Goal: Information Seeking & Learning: Learn about a topic

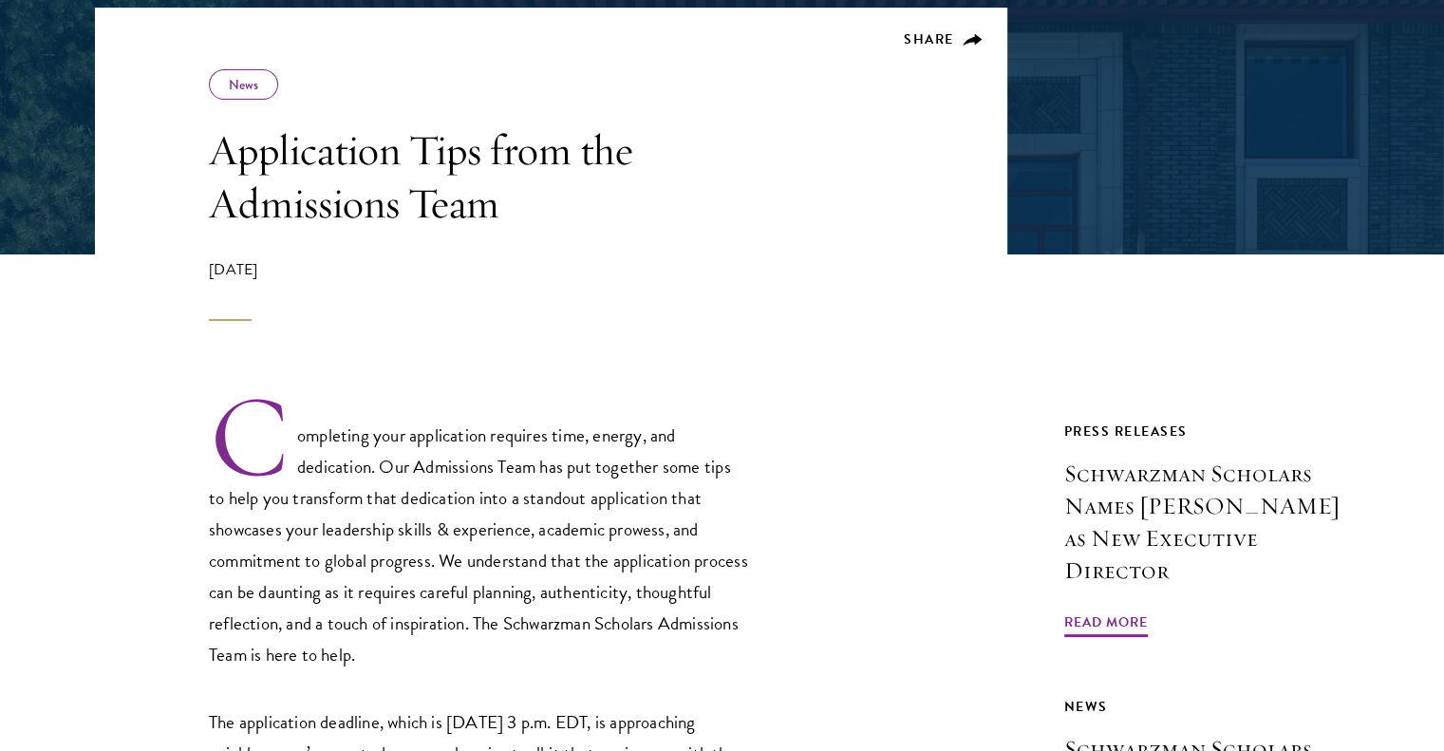
scroll to position [380, 0]
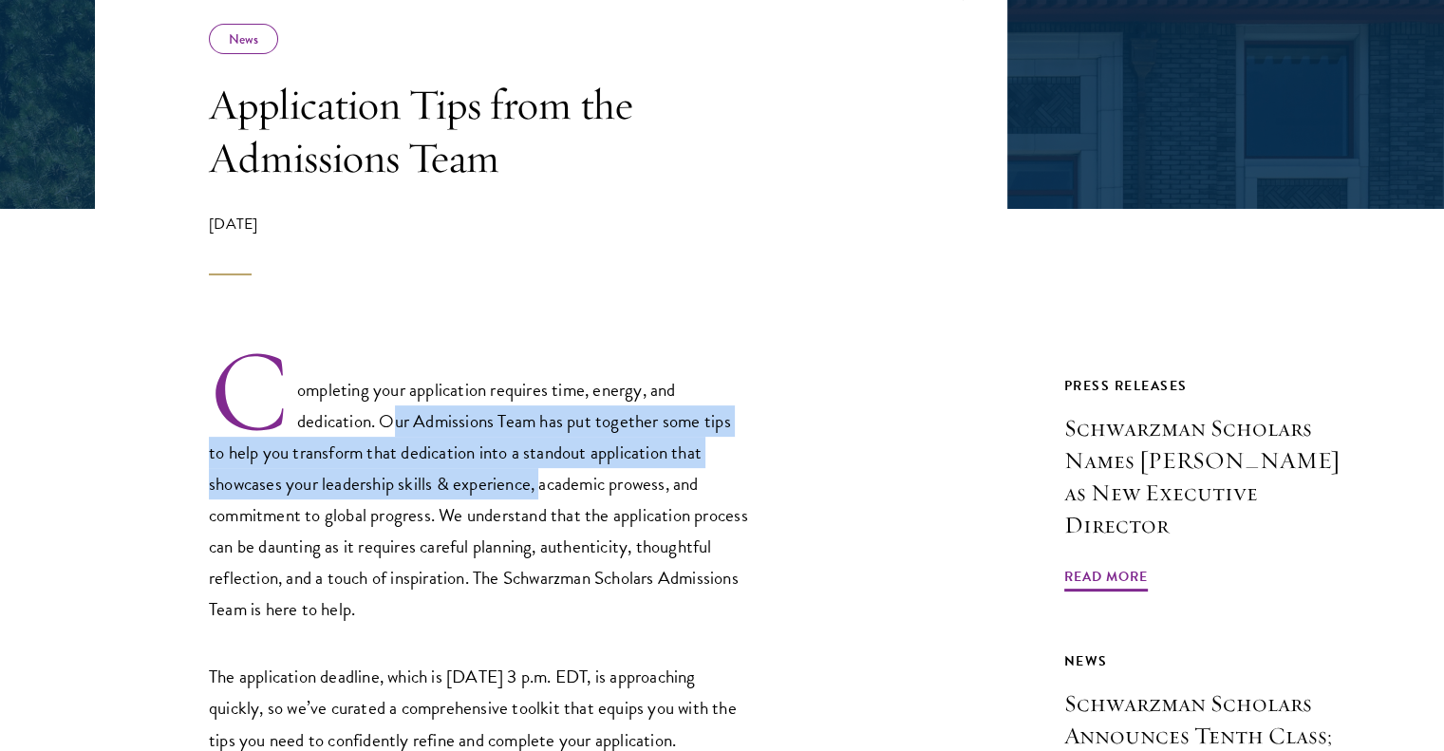
drag, startPoint x: 397, startPoint y: 431, endPoint x: 543, endPoint y: 480, distance: 154.3
click at [543, 480] on p "Completing your application requires time, energy, and dedication. Our Admissio…" at bounding box center [479, 485] width 541 height 278
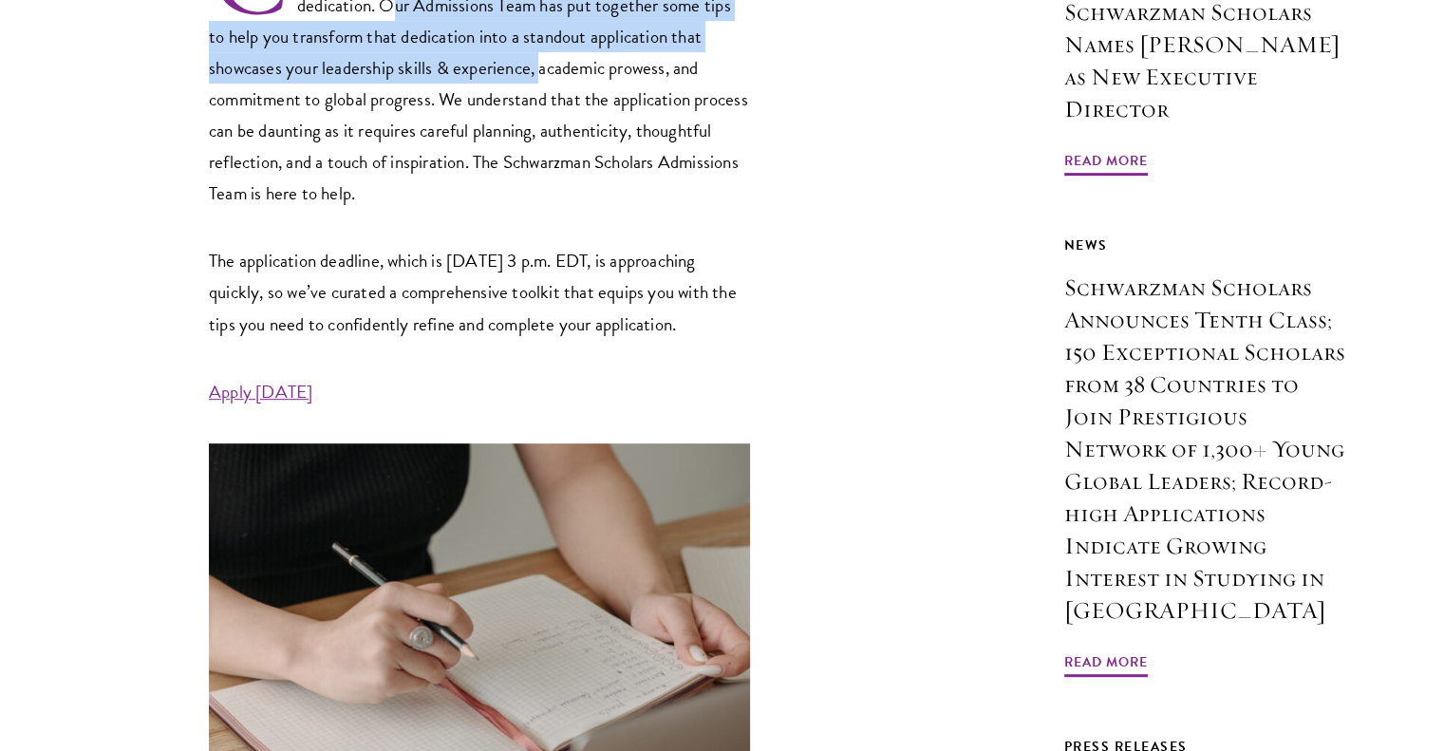
scroll to position [759, 0]
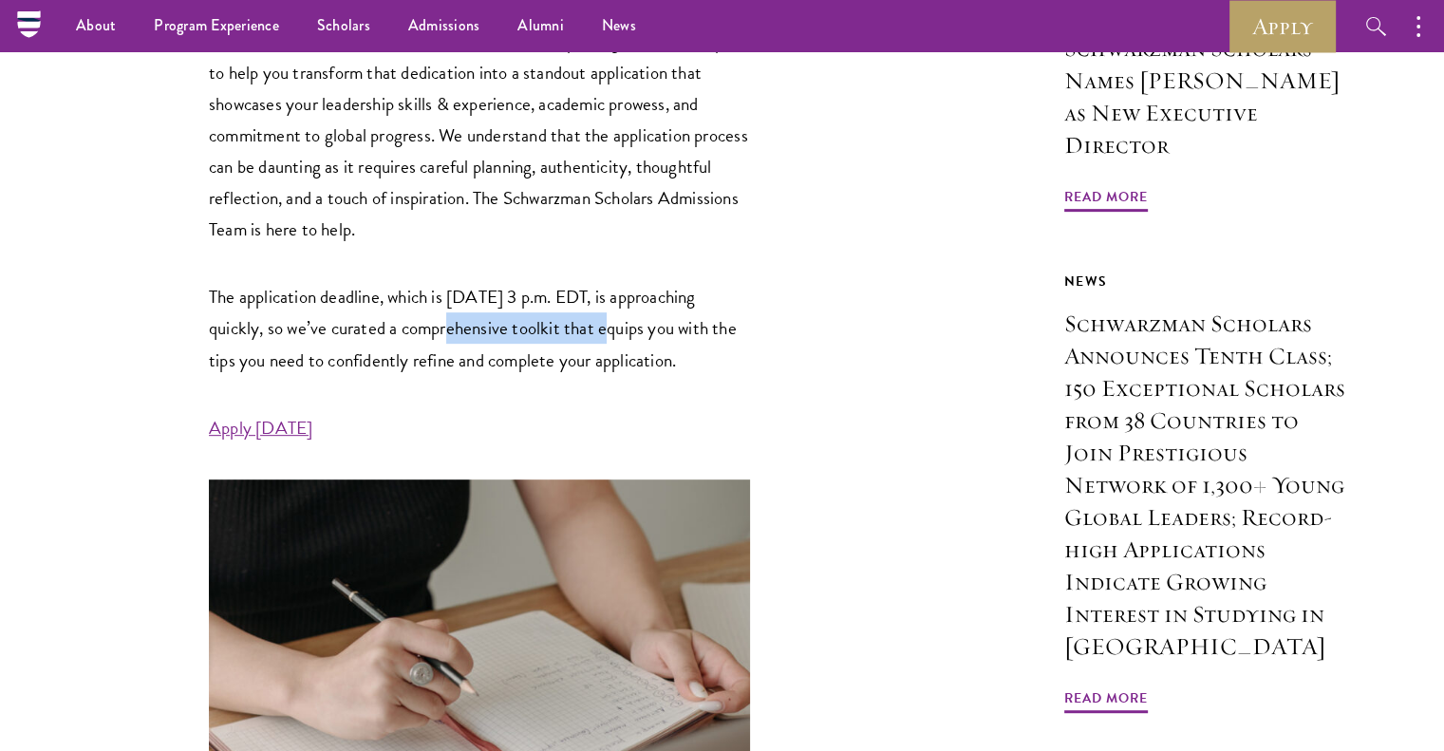
drag, startPoint x: 467, startPoint y: 322, endPoint x: 639, endPoint y: 314, distance: 172.0
click at [639, 314] on p "The application deadline, which is [DATE] 3 p.m. EDT, is approaching quickly, s…" at bounding box center [479, 328] width 541 height 94
click at [563, 300] on p "The application deadline, which is [DATE] 3 p.m. EDT, is approaching quickly, s…" at bounding box center [479, 328] width 541 height 94
drag, startPoint x: 344, startPoint y: 328, endPoint x: 456, endPoint y: 337, distance: 112.4
click at [456, 337] on p "The application deadline, which is [DATE] 3 p.m. EDT, is approaching quickly, s…" at bounding box center [479, 328] width 541 height 94
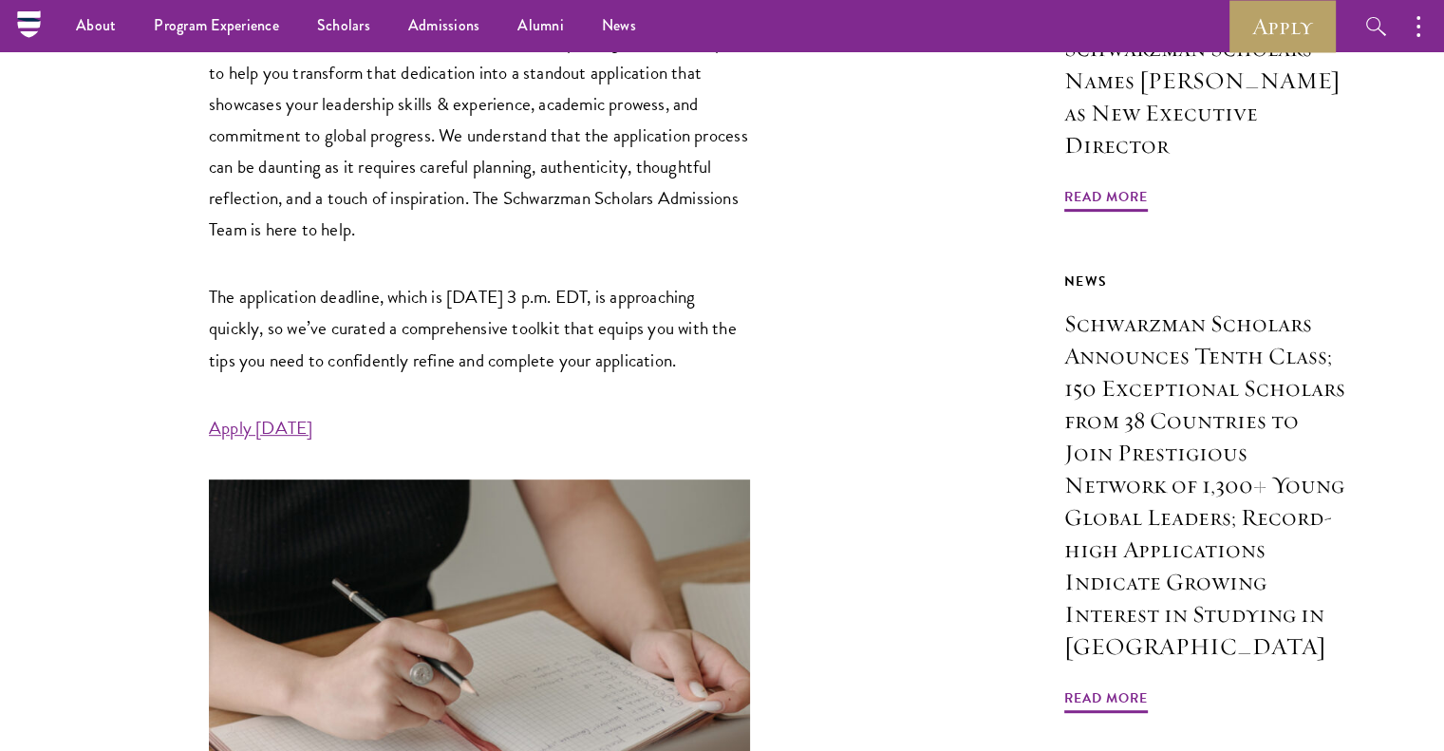
click at [459, 336] on p "The application deadline, which is [DATE] 3 p.m. EDT, is approaching quickly, s…" at bounding box center [479, 328] width 541 height 94
drag, startPoint x: 520, startPoint y: 331, endPoint x: 734, endPoint y: 334, distance: 213.6
click at [734, 334] on p "The application deadline, which is [DATE] 3 p.m. EDT, is approaching quickly, s…" at bounding box center [479, 328] width 541 height 94
click at [630, 375] on p "The application deadline, which is [DATE] 3 p.m. EDT, is approaching quickly, s…" at bounding box center [479, 328] width 541 height 94
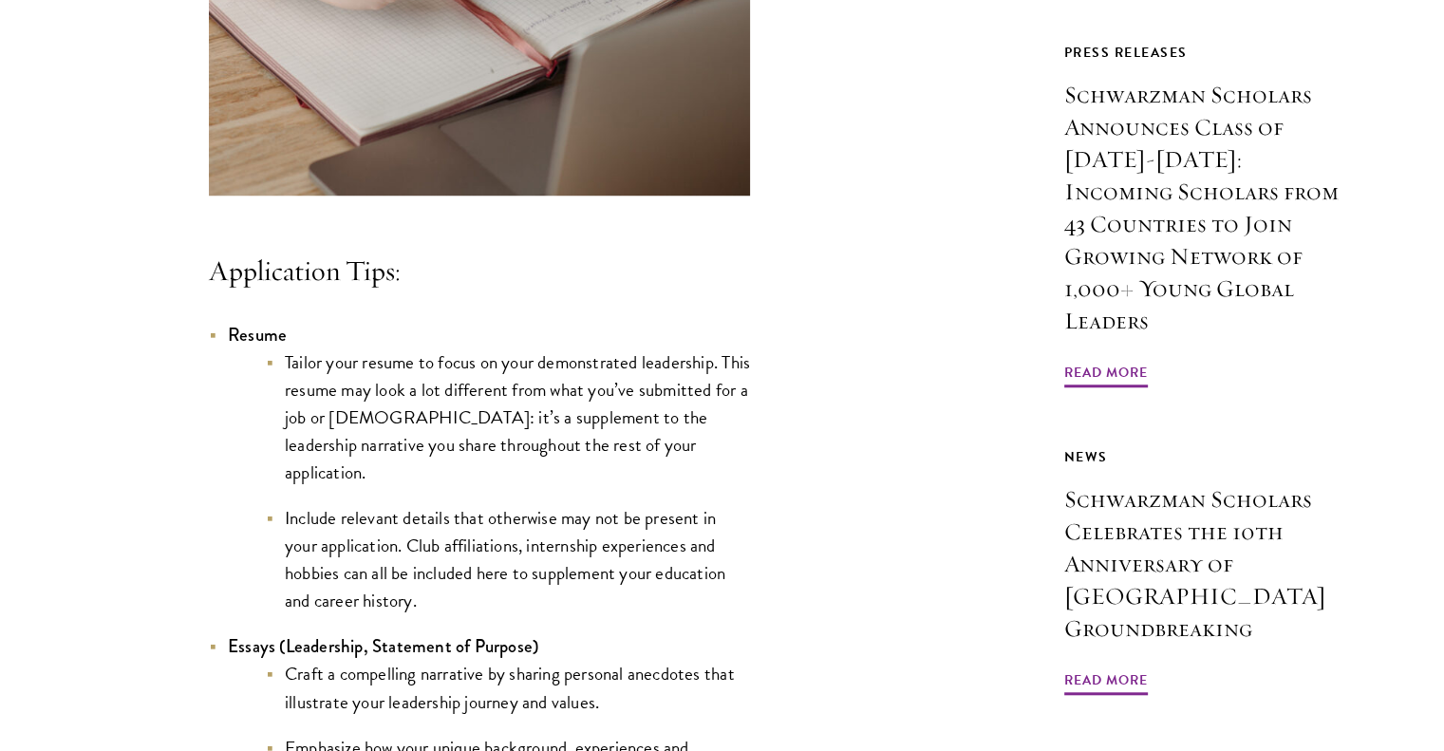
scroll to position [1519, 0]
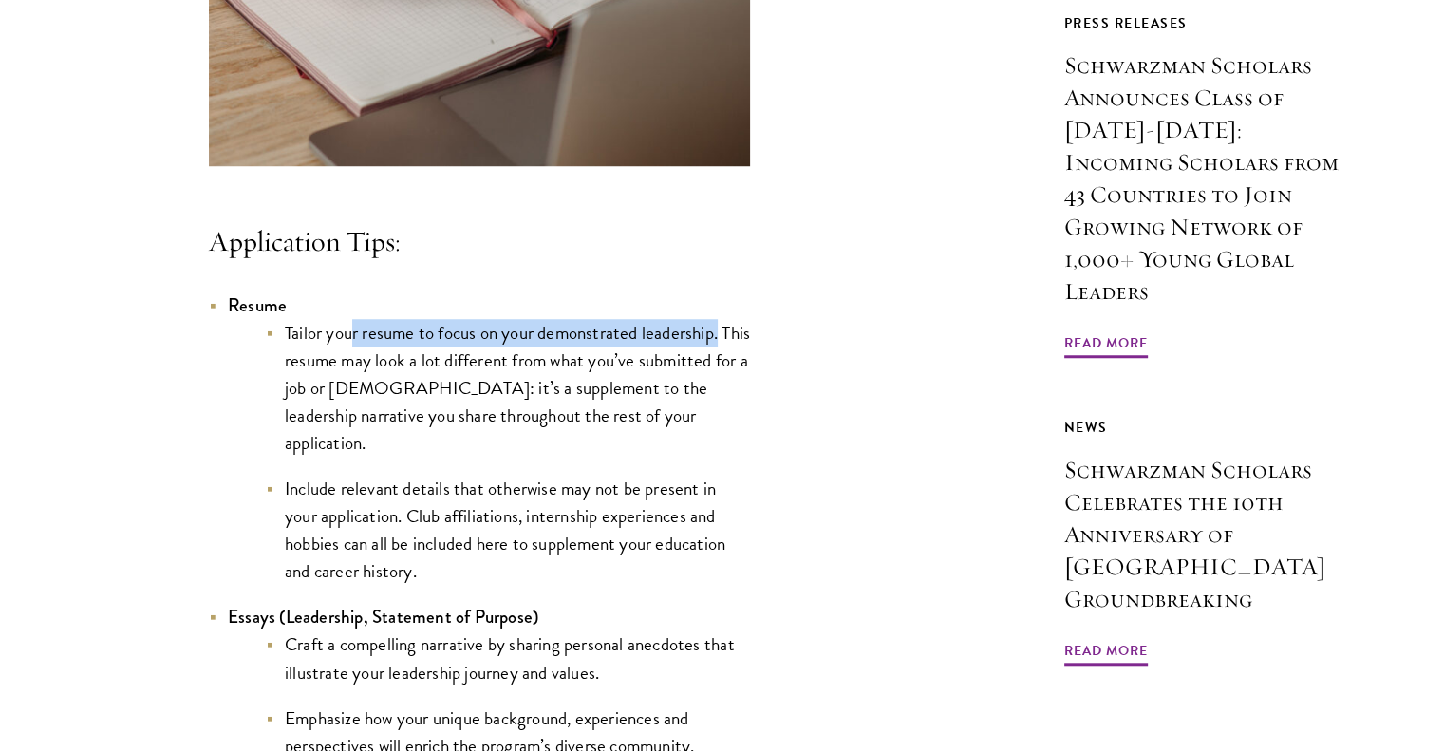
drag, startPoint x: 362, startPoint y: 373, endPoint x: 721, endPoint y: 364, distance: 359.0
click at [721, 364] on li "Tailor your resume to focus on your demonstrated leadership. This resume may lo…" at bounding box center [508, 388] width 484 height 138
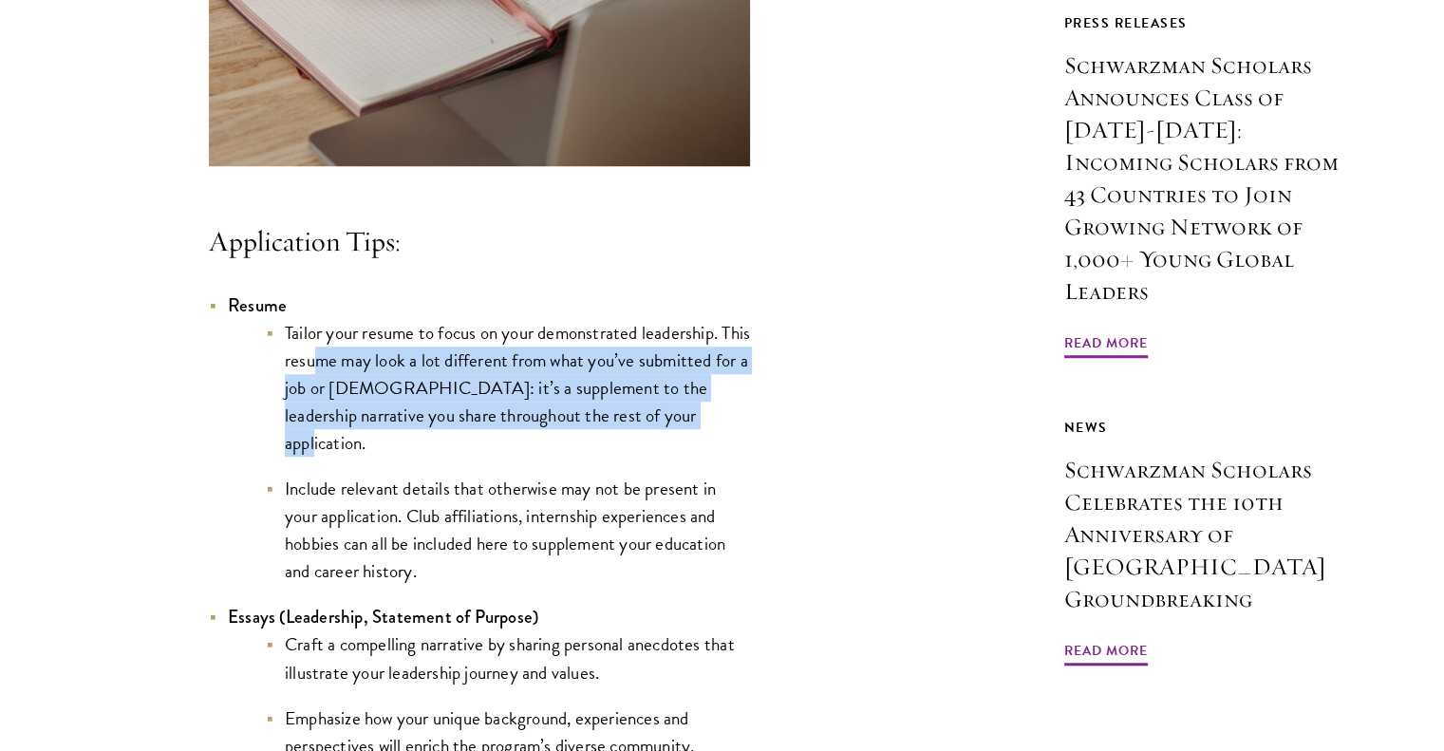
drag, startPoint x: 353, startPoint y: 394, endPoint x: 721, endPoint y: 443, distance: 371.6
click at [721, 443] on li "Tailor your resume to focus on your demonstrated leadership. This resume may lo…" at bounding box center [508, 388] width 484 height 138
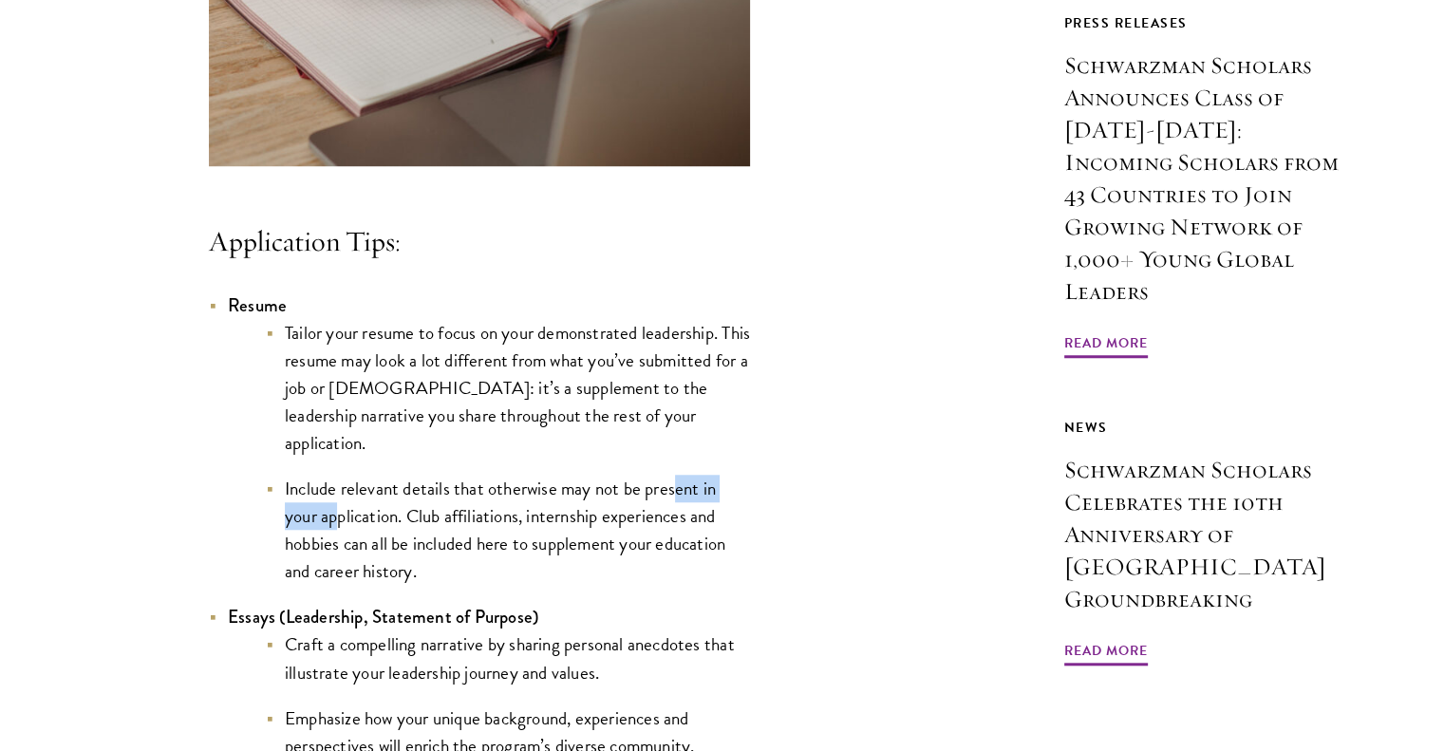
drag, startPoint x: 338, startPoint y: 508, endPoint x: 675, endPoint y: 489, distance: 337.5
click at [675, 489] on li "Include relevant details that otherwise may not be present in your application.…" at bounding box center [508, 530] width 484 height 110
drag, startPoint x: 680, startPoint y: 489, endPoint x: 395, endPoint y: 500, distance: 285.0
click at [678, 489] on li "Include relevant details that otherwise may not be present in your application.…" at bounding box center [508, 530] width 484 height 110
drag, startPoint x: 370, startPoint y: 502, endPoint x: 491, endPoint y: 504, distance: 120.6
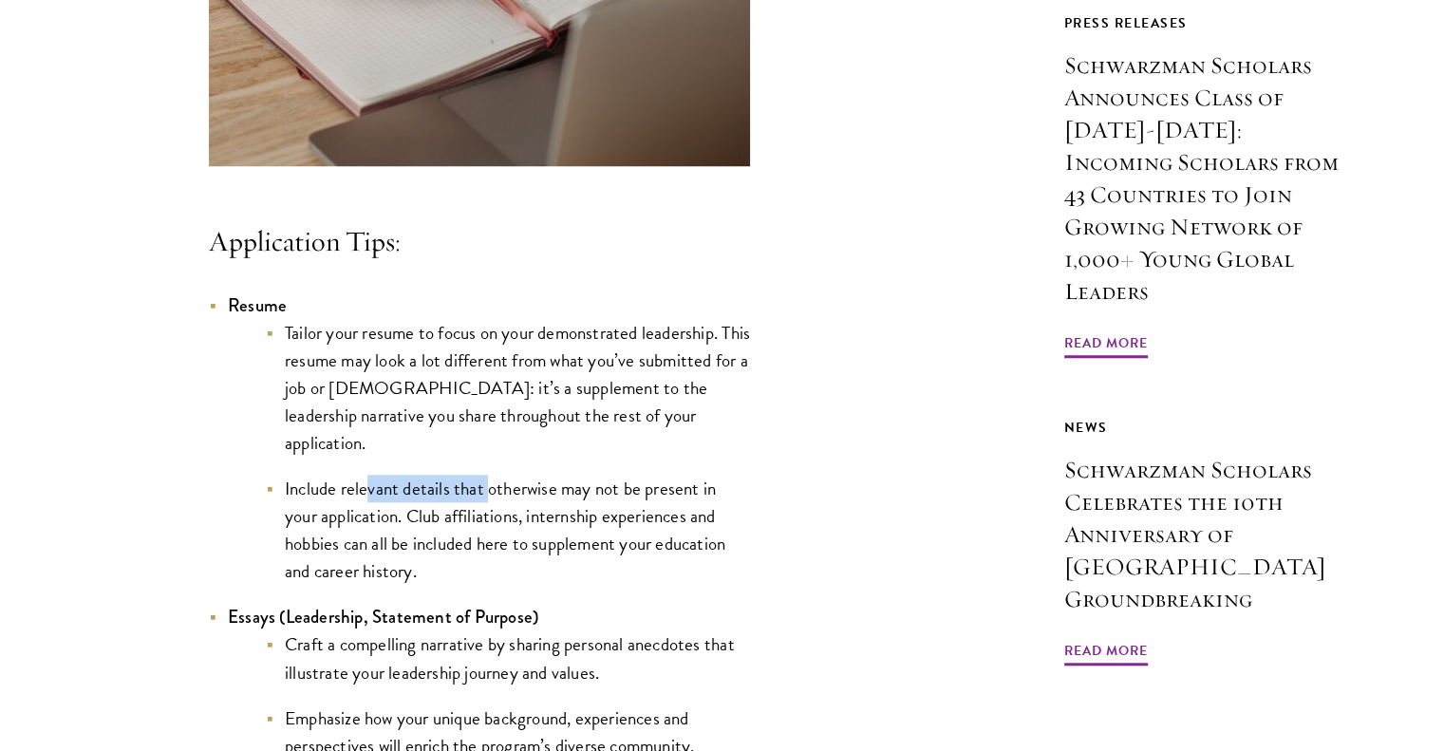
click at [491, 504] on li "Include relevant details that otherwise may not be present in your application.…" at bounding box center [508, 530] width 484 height 110
click at [422, 518] on li "Include relevant details that otherwise may not be present in your application.…" at bounding box center [508, 530] width 484 height 110
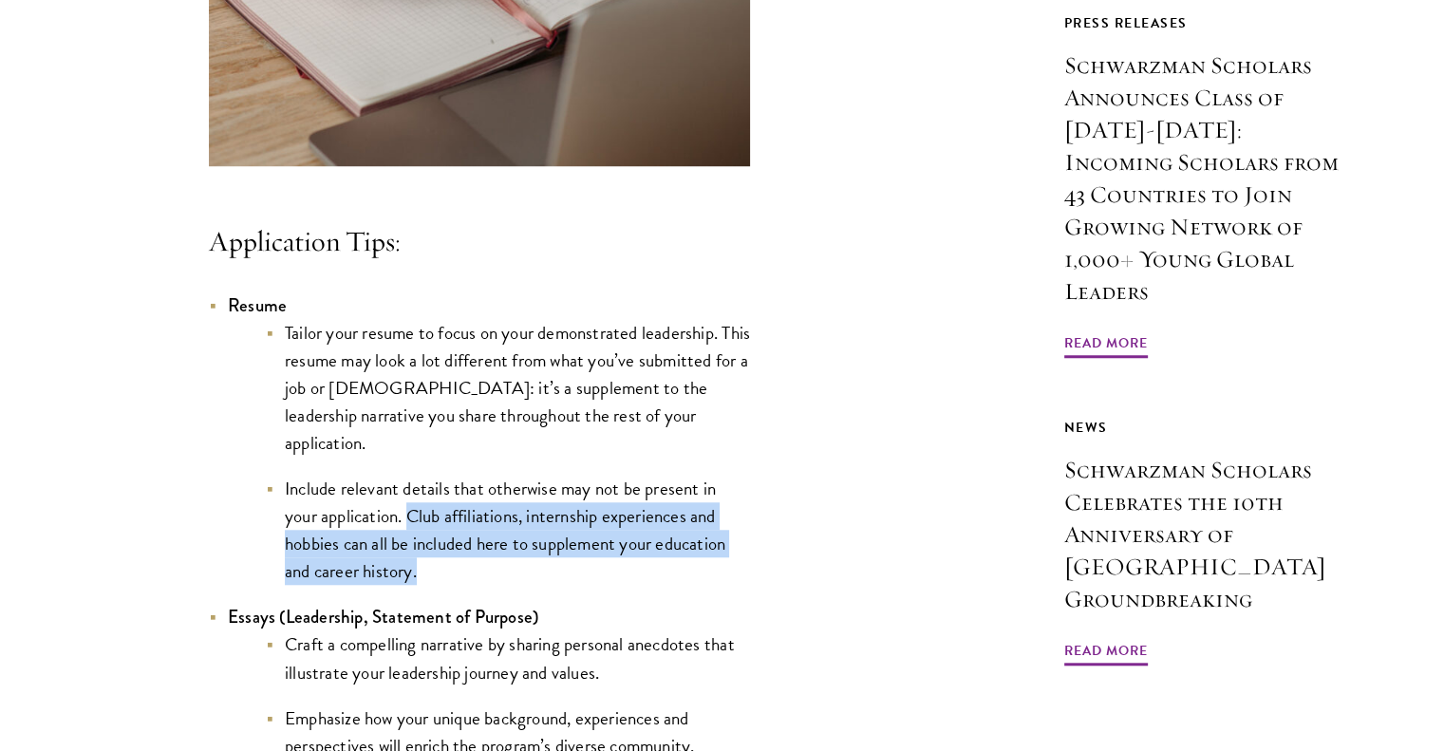
drag, startPoint x: 406, startPoint y: 518, endPoint x: 712, endPoint y: 572, distance: 310.4
click at [712, 572] on li "Include relevant details that otherwise may not be present in your application.…" at bounding box center [508, 530] width 484 height 110
click at [711, 567] on li "Include relevant details that otherwise may not be present in your application.…" at bounding box center [508, 530] width 484 height 110
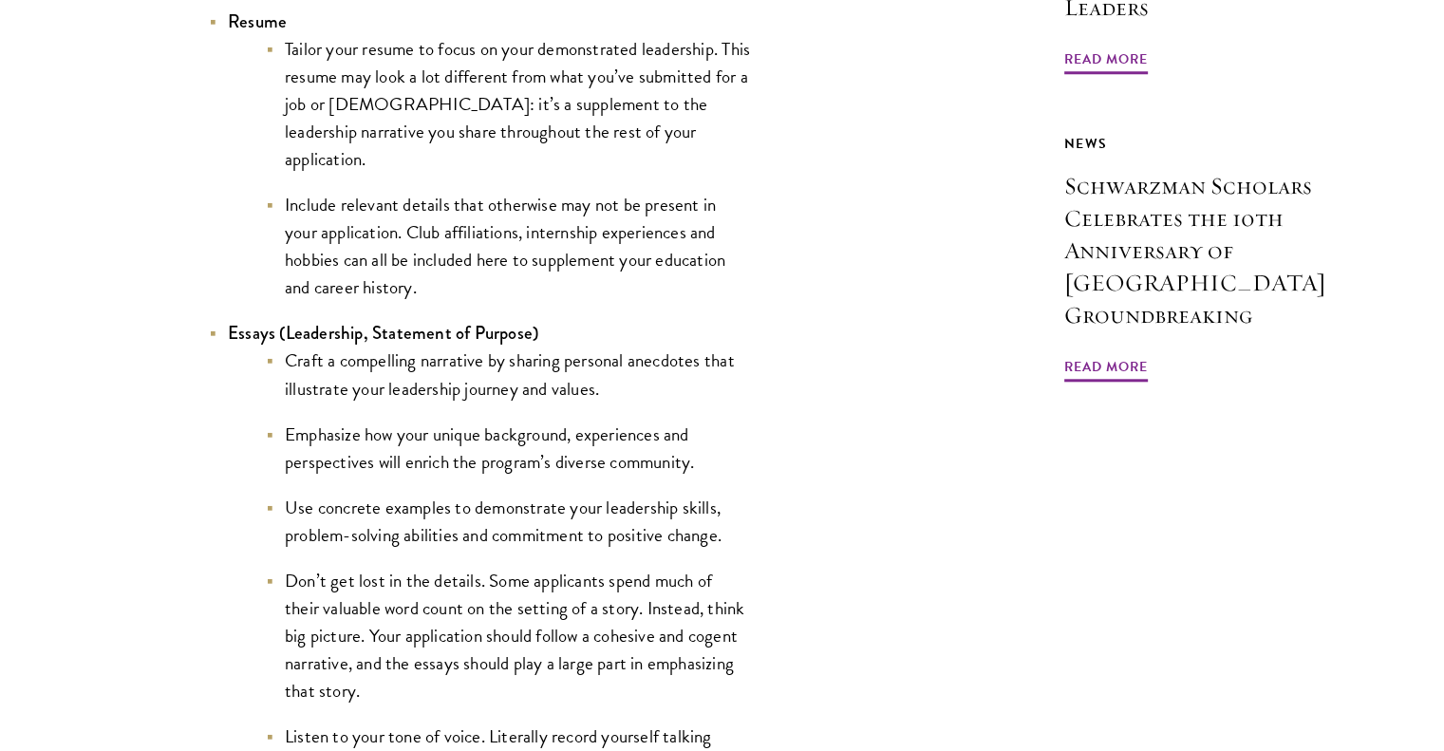
scroll to position [1804, 0]
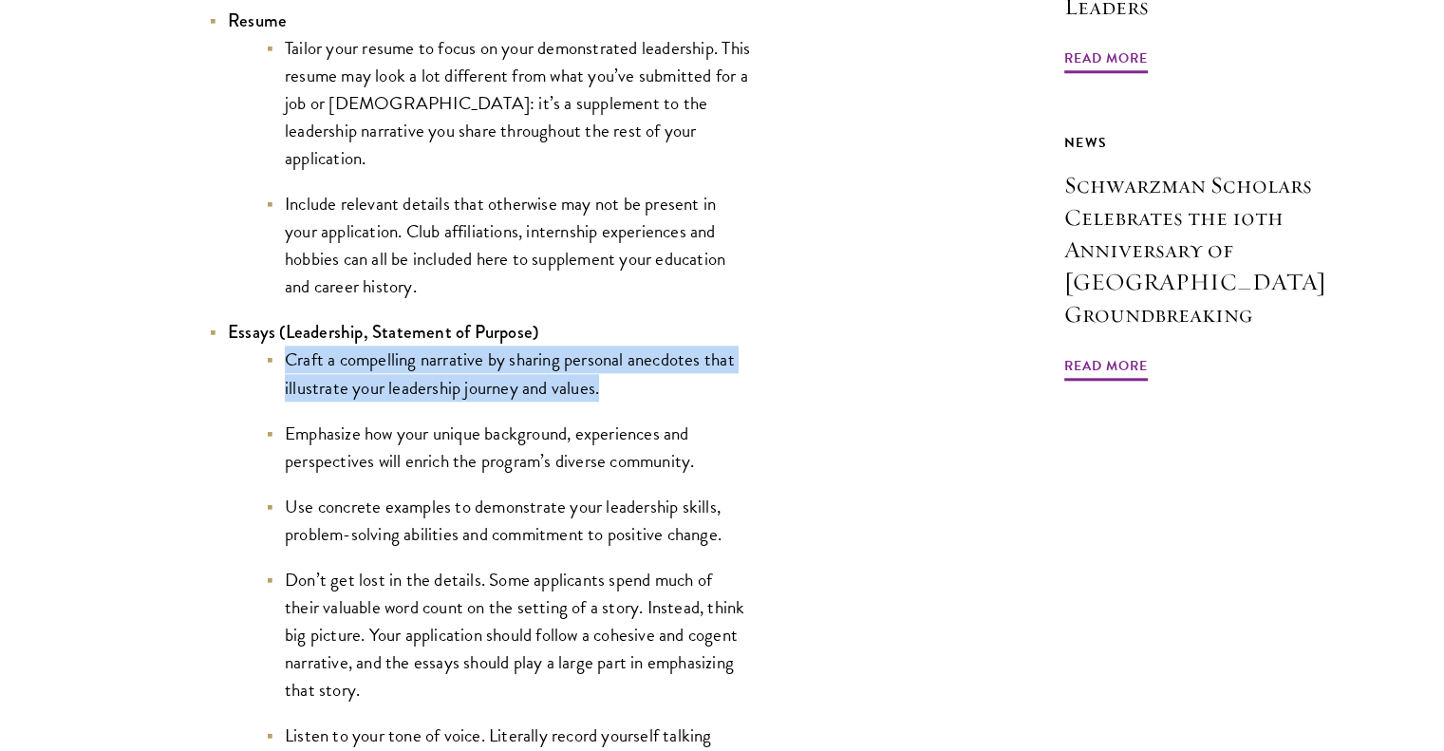
drag, startPoint x: 279, startPoint y: 363, endPoint x: 718, endPoint y: 384, distance: 439.1
click at [718, 384] on li "Craft a compelling narrative by sharing personal anecdotes that illustrate your…" at bounding box center [508, 373] width 484 height 55
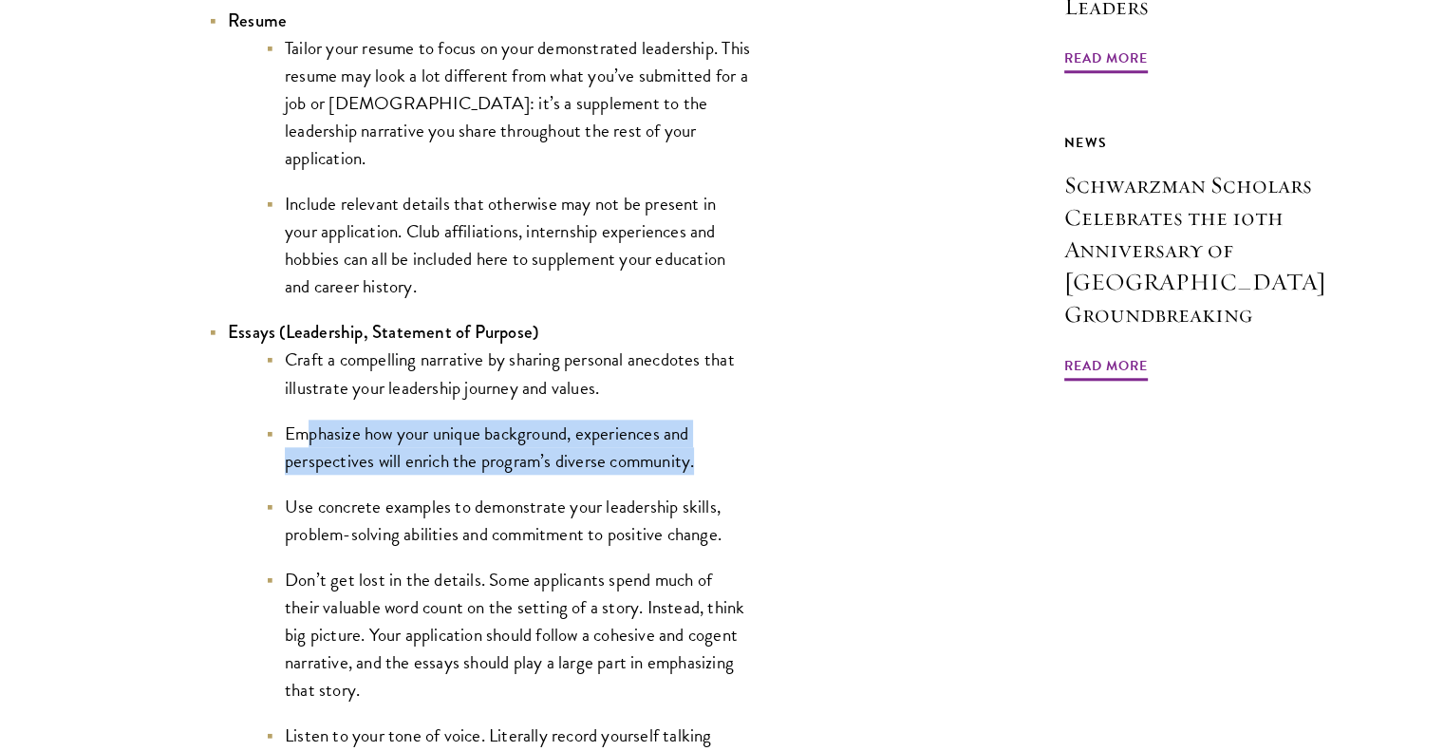
drag, startPoint x: 366, startPoint y: 440, endPoint x: 710, endPoint y: 469, distance: 344.8
click at [710, 469] on li "Emphasize how your unique background, experiences and perspectives will enrich …" at bounding box center [508, 447] width 484 height 55
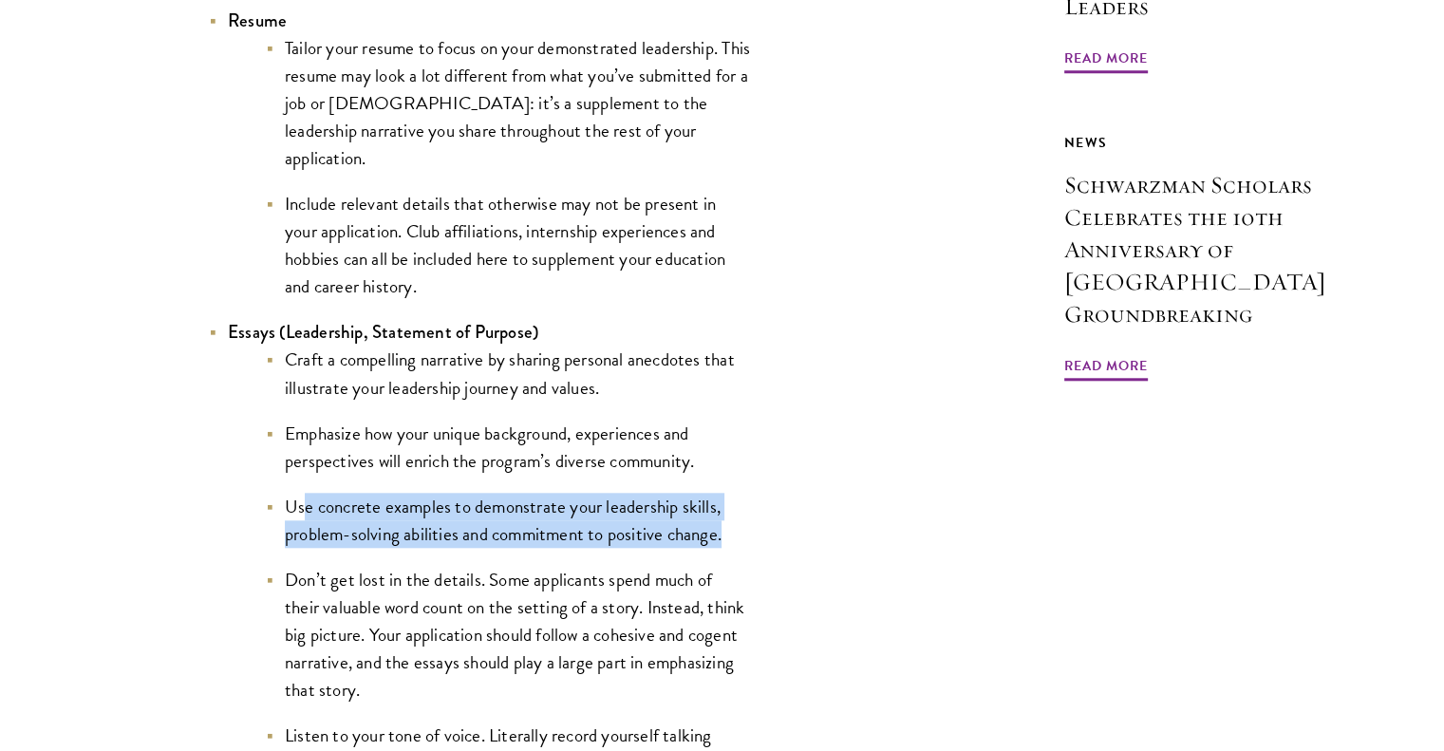
drag, startPoint x: 334, startPoint y: 508, endPoint x: 739, endPoint y: 541, distance: 406.7
click at [739, 541] on li "Use concrete examples to demonstrate your leadership skills, problem-solving ab…" at bounding box center [508, 520] width 484 height 55
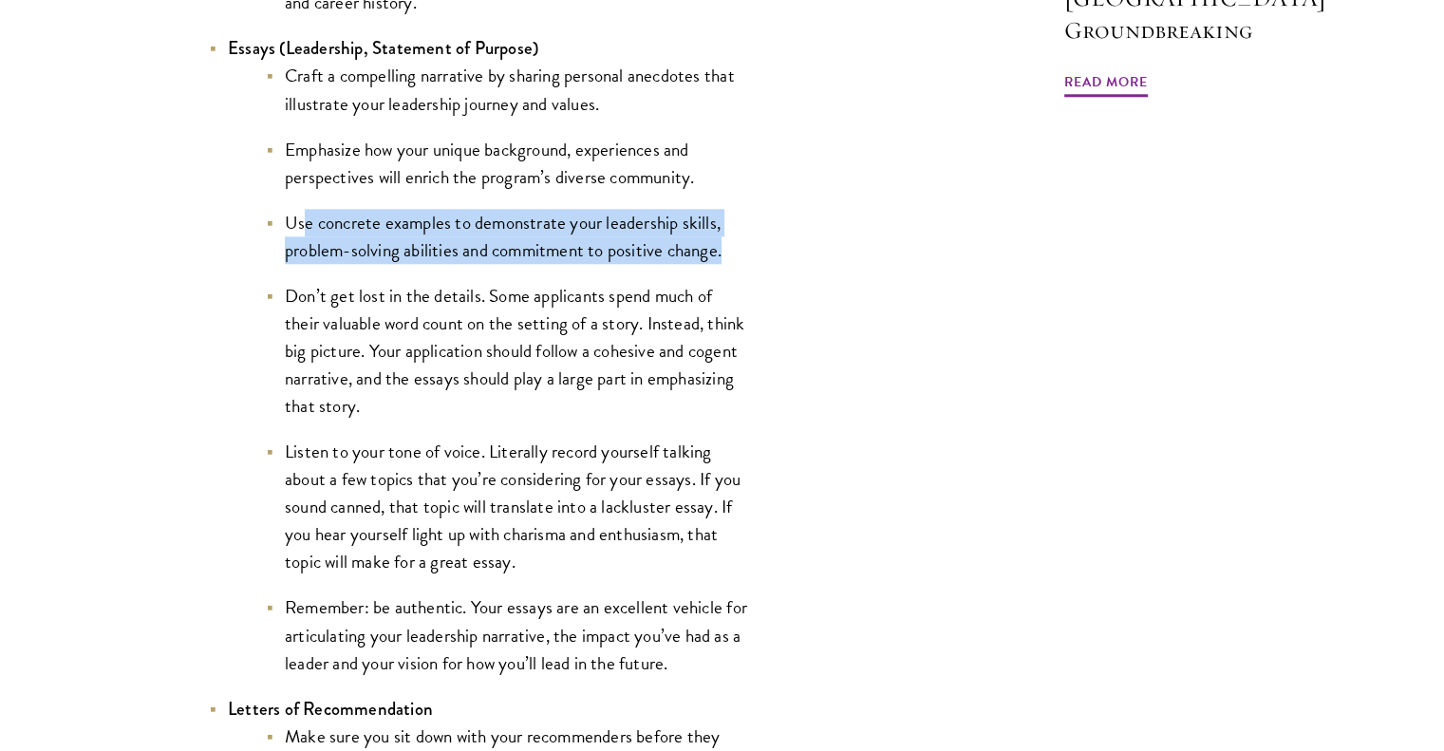
scroll to position [2088, 0]
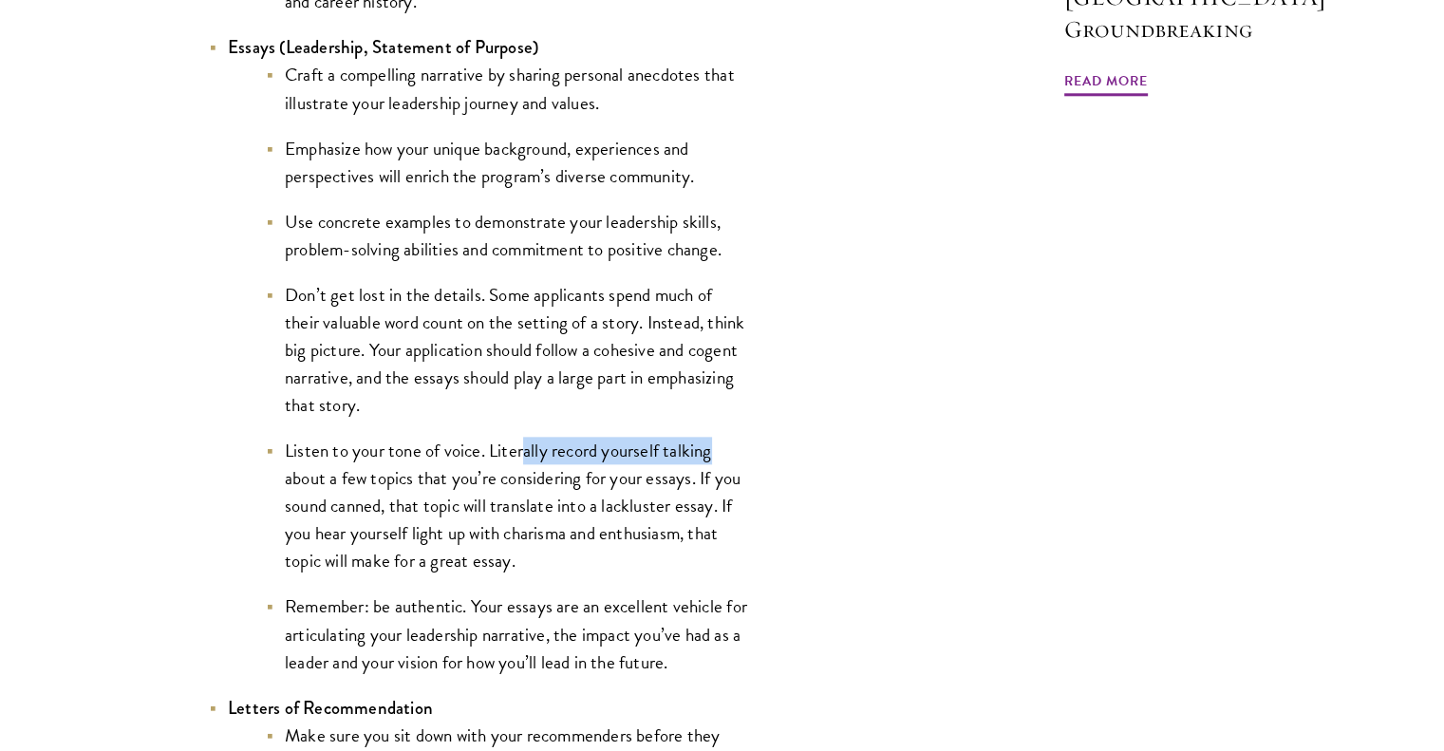
drag, startPoint x: 523, startPoint y: 459, endPoint x: 720, endPoint y: 459, distance: 196.5
click at [720, 459] on li "Listen to your tone of voice. Literally record yourself talking about a few top…" at bounding box center [508, 506] width 484 height 138
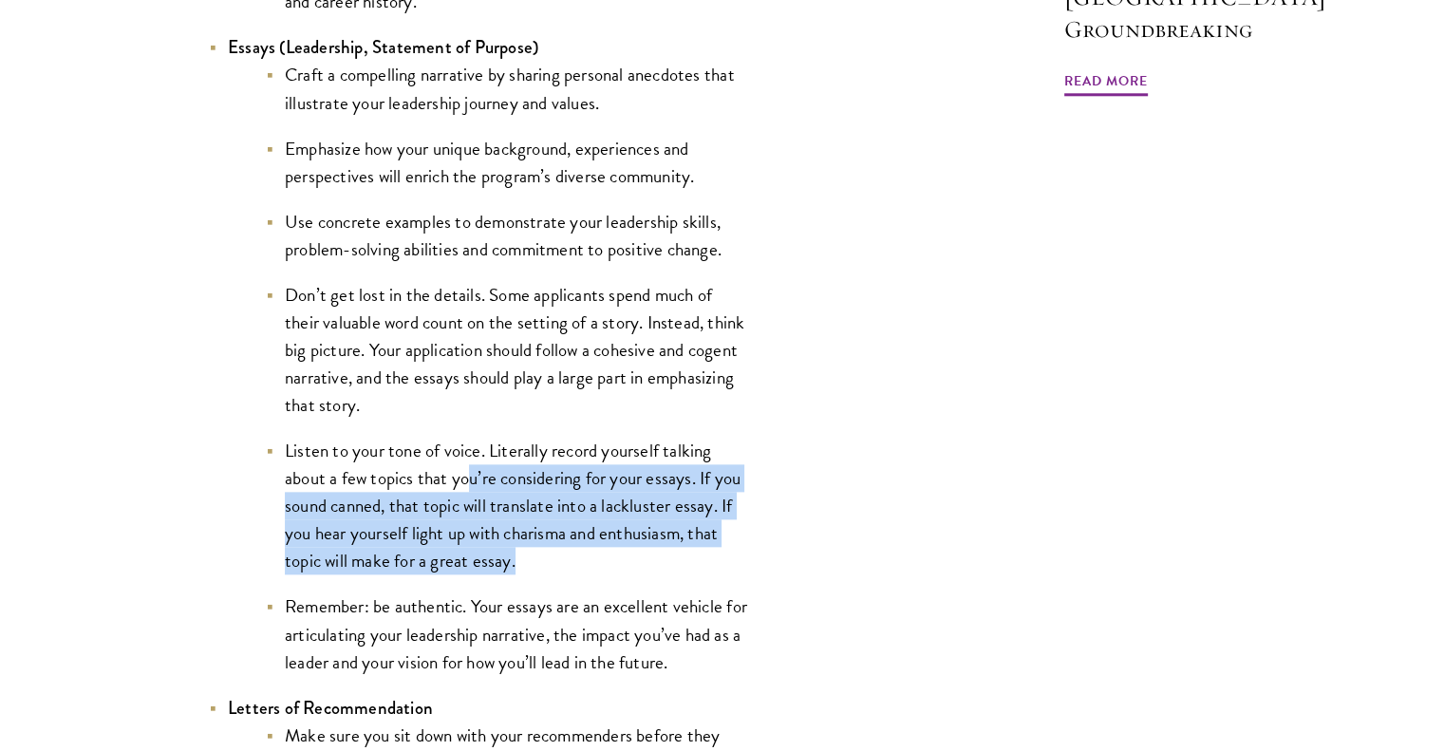
drag, startPoint x: 474, startPoint y: 477, endPoint x: 698, endPoint y: 561, distance: 239.1
click at [698, 561] on li "Listen to your tone of voice. Literally record yourself talking about a few top…" at bounding box center [508, 506] width 484 height 138
click at [699, 558] on li "Listen to your tone of voice. Literally record yourself talking about a few top…" at bounding box center [508, 506] width 484 height 138
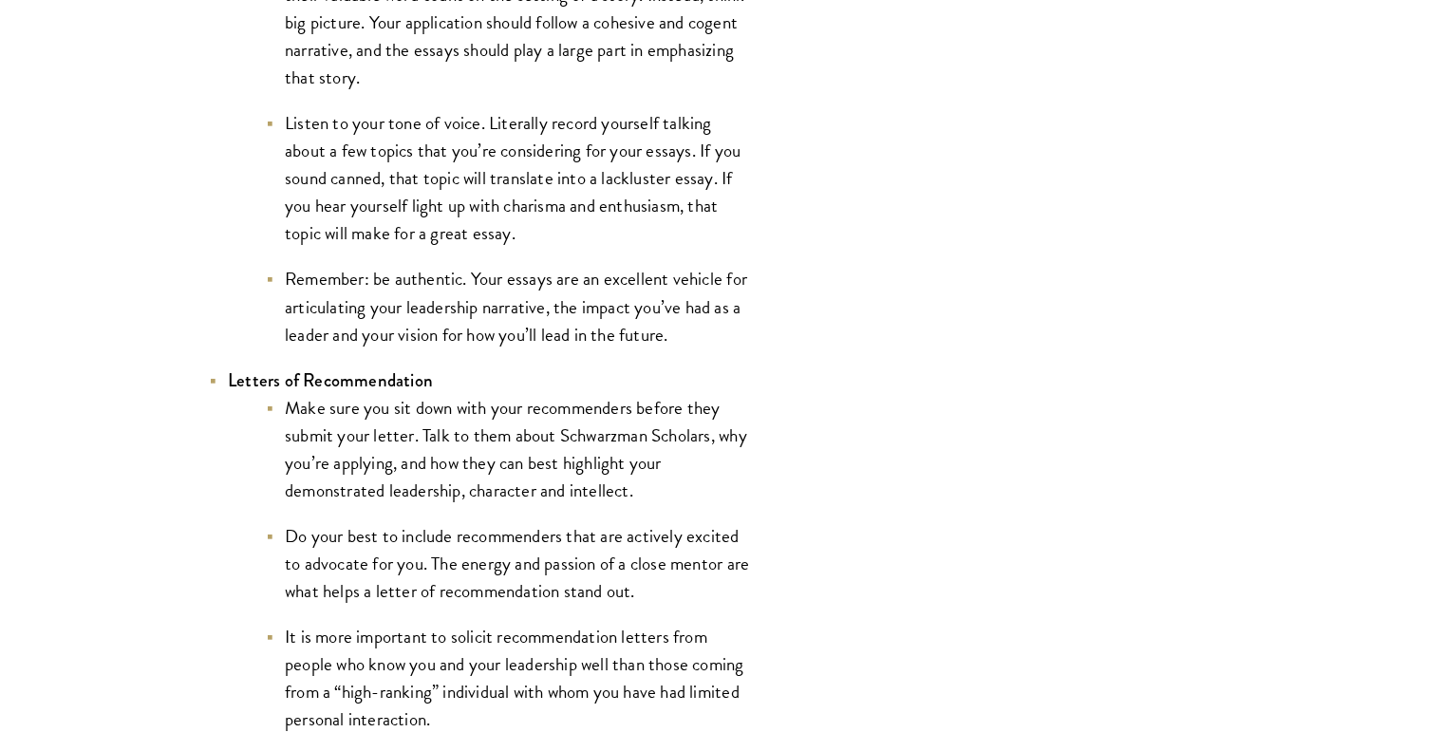
scroll to position [2468, 0]
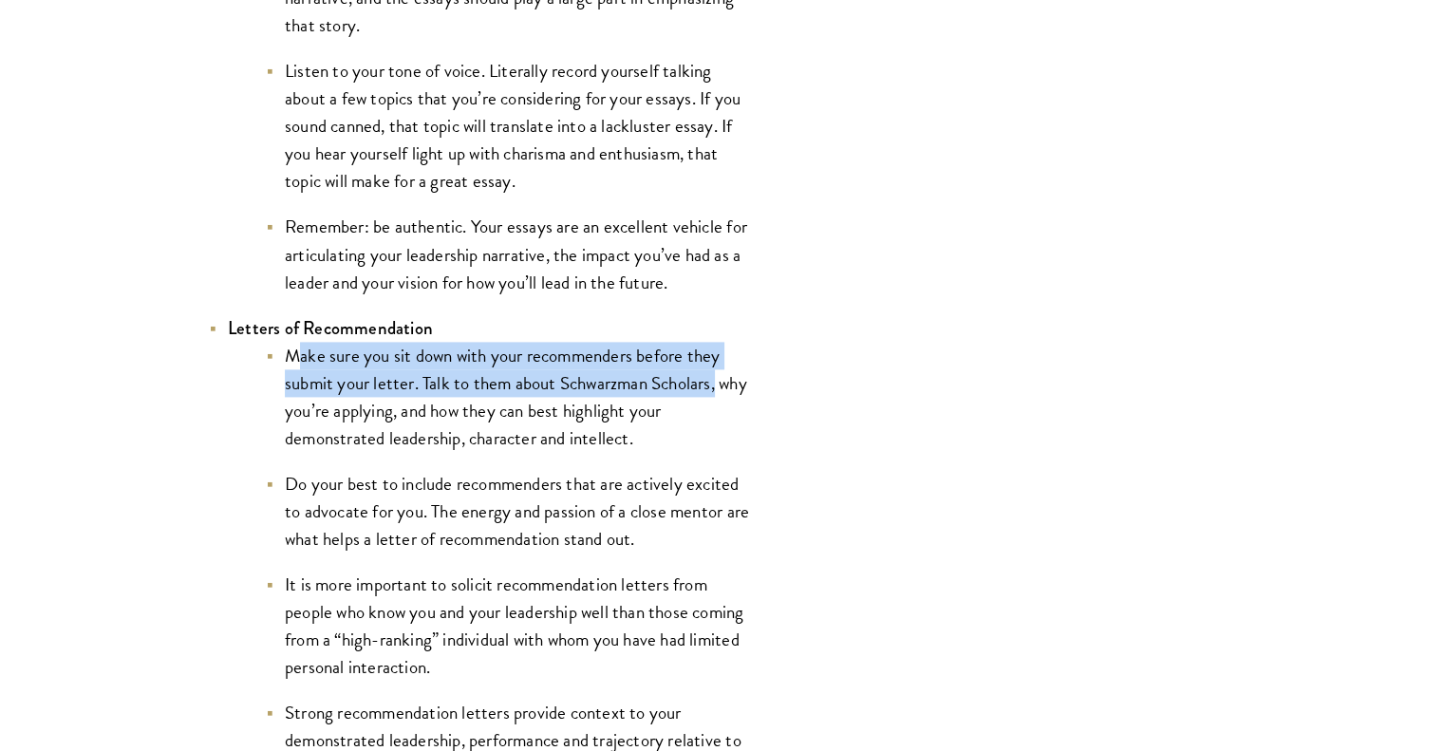
drag, startPoint x: 295, startPoint y: 356, endPoint x: 729, endPoint y: 387, distance: 435.0
click at [729, 387] on li "Make sure you sit down with your recommenders before they submit your letter. T…" at bounding box center [508, 397] width 484 height 110
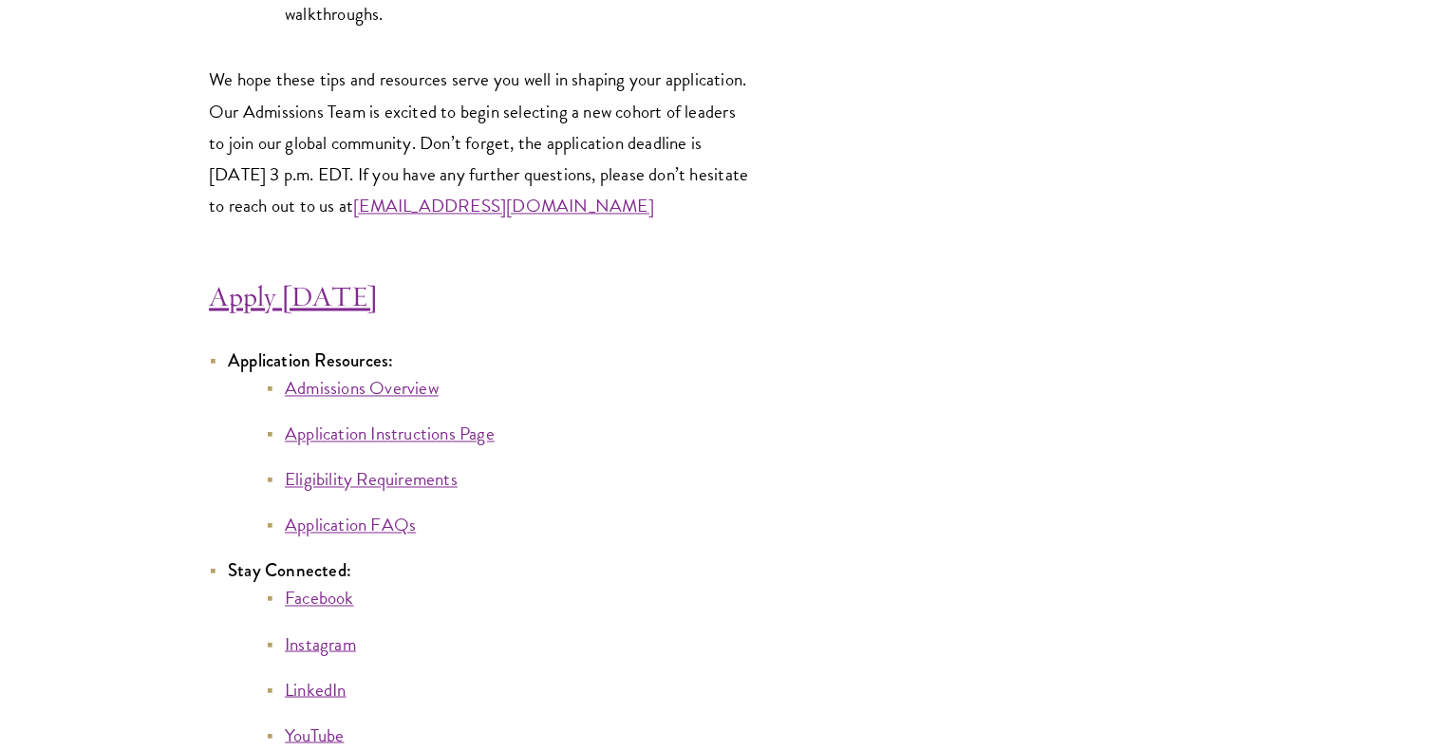
scroll to position [10252, 0]
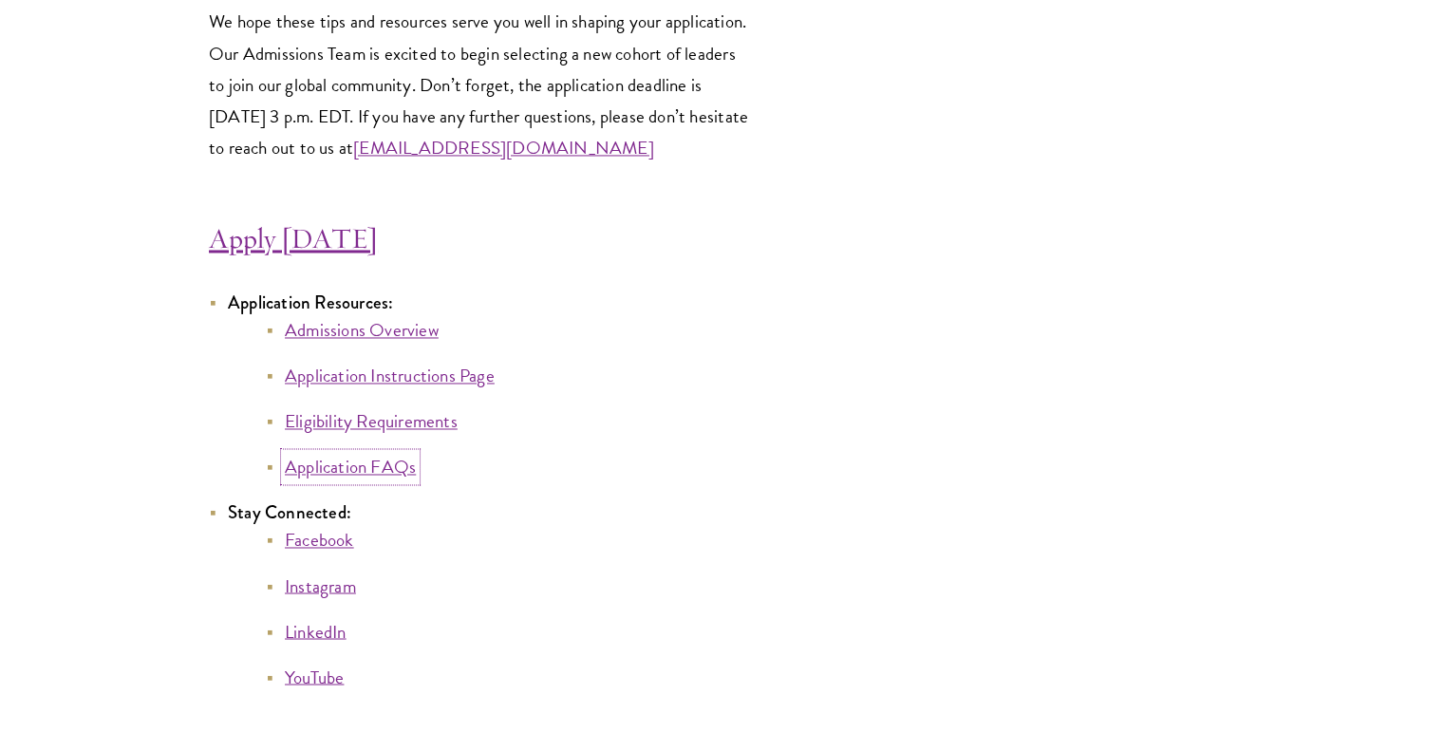
click at [379, 472] on link "Application FAQs" at bounding box center [350, 467] width 131 height 28
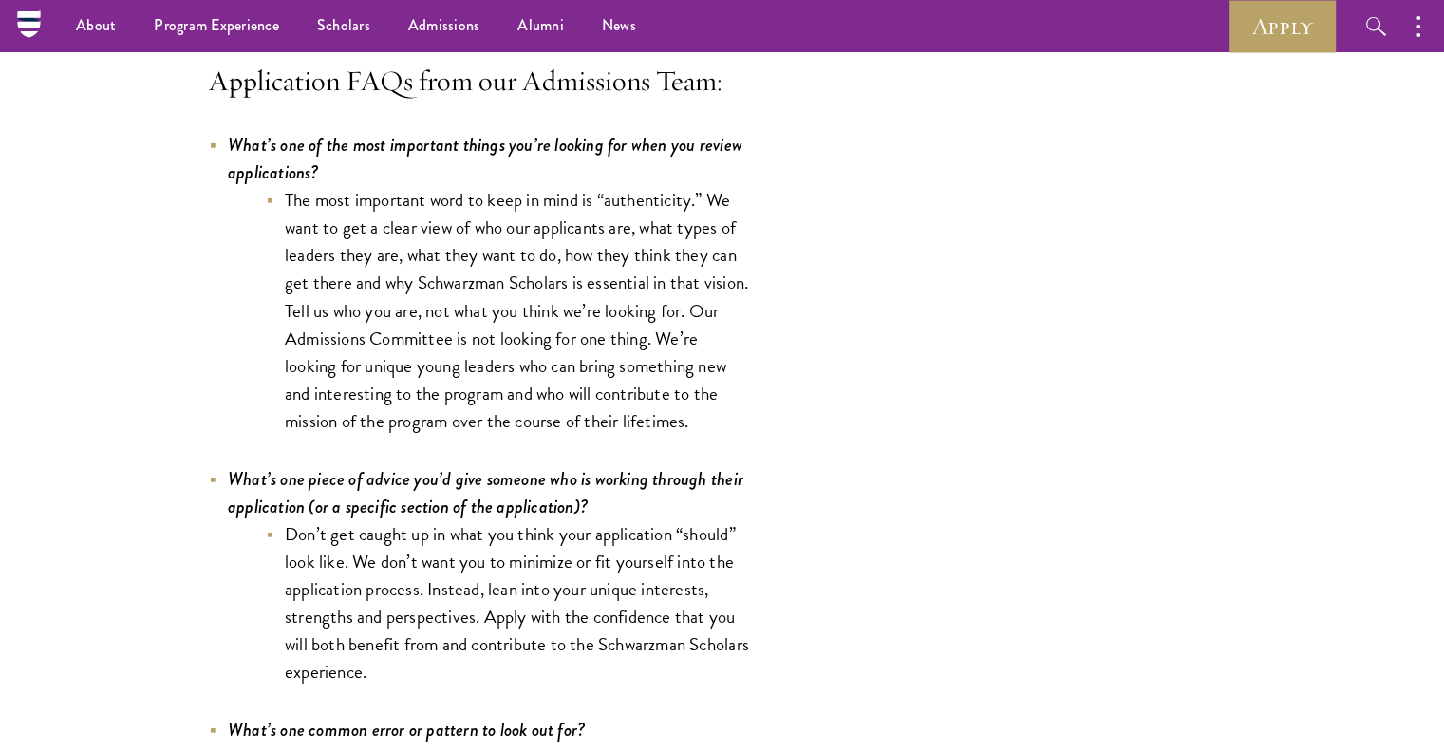
scroll to position [0, 0]
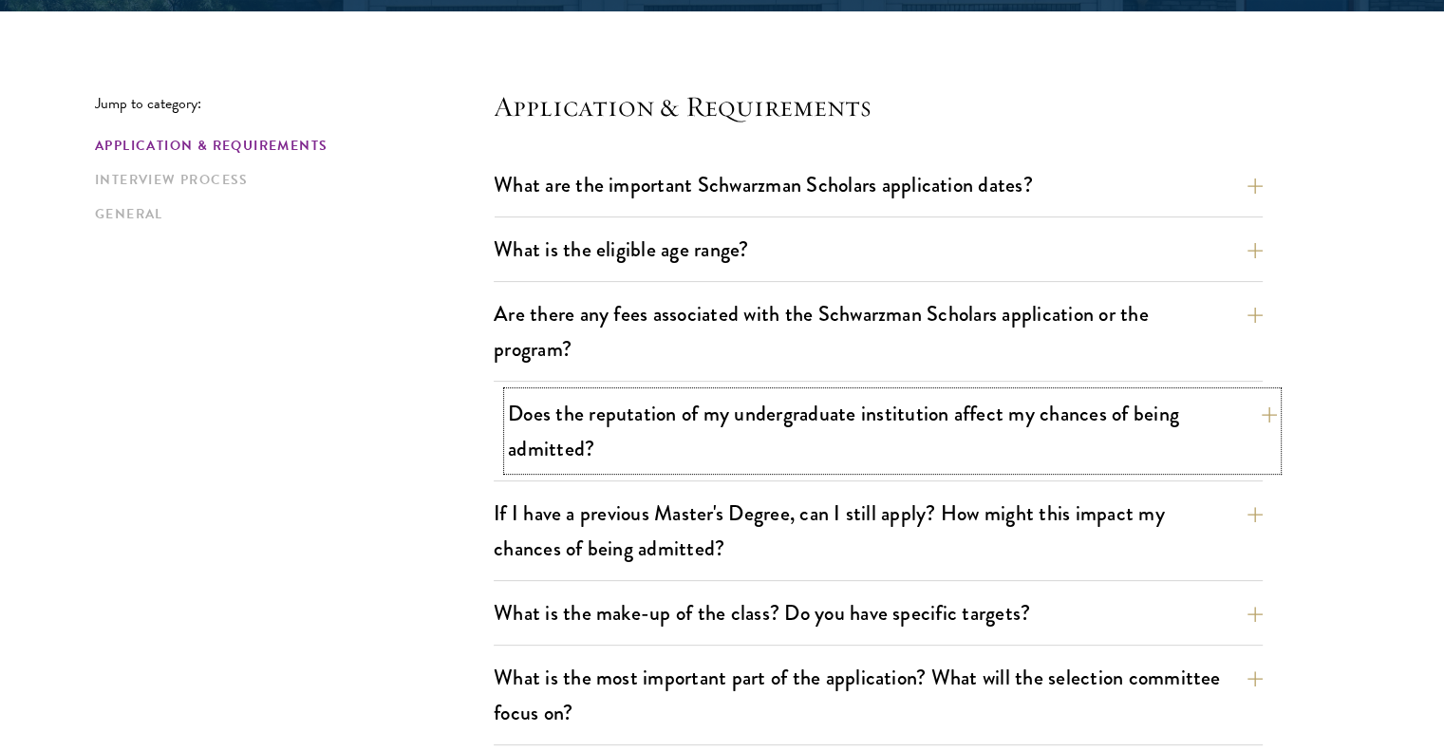
click at [791, 444] on button "Does the reputation of my undergraduate institution affect my chances of being …" at bounding box center [892, 431] width 769 height 78
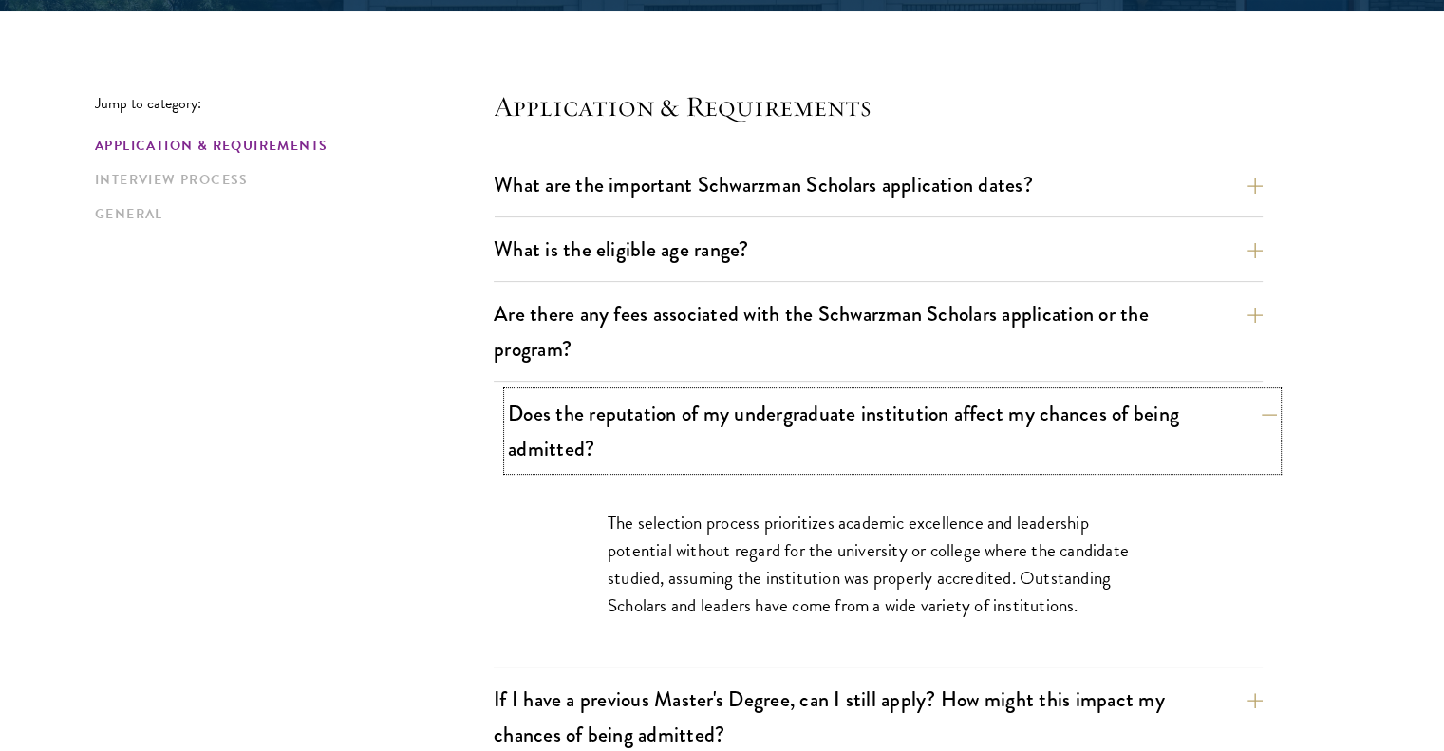
click at [783, 444] on button "Does the reputation of my undergraduate institution affect my chances of being …" at bounding box center [892, 431] width 769 height 78
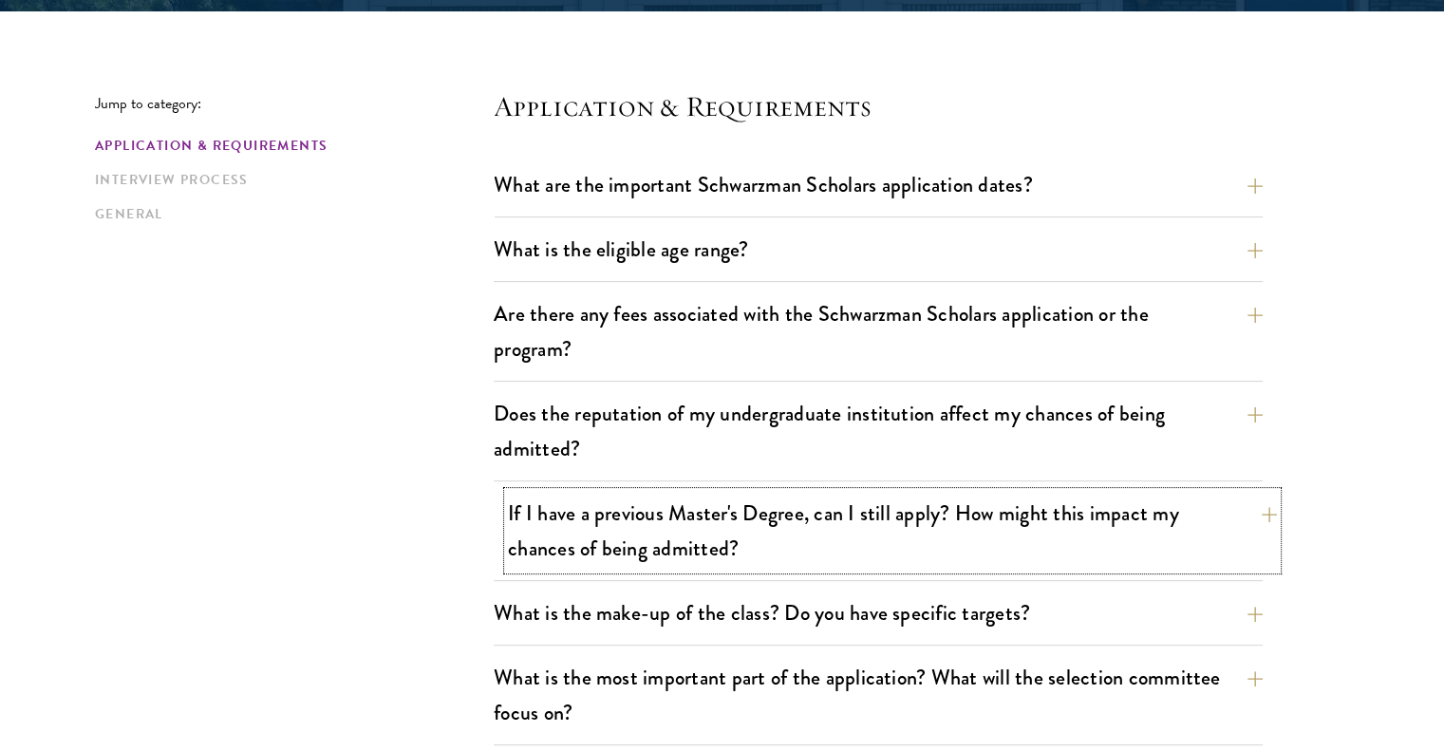
click at [766, 529] on button "If I have a previous Master's Degree, can I still apply? How might this impact …" at bounding box center [892, 531] width 769 height 78
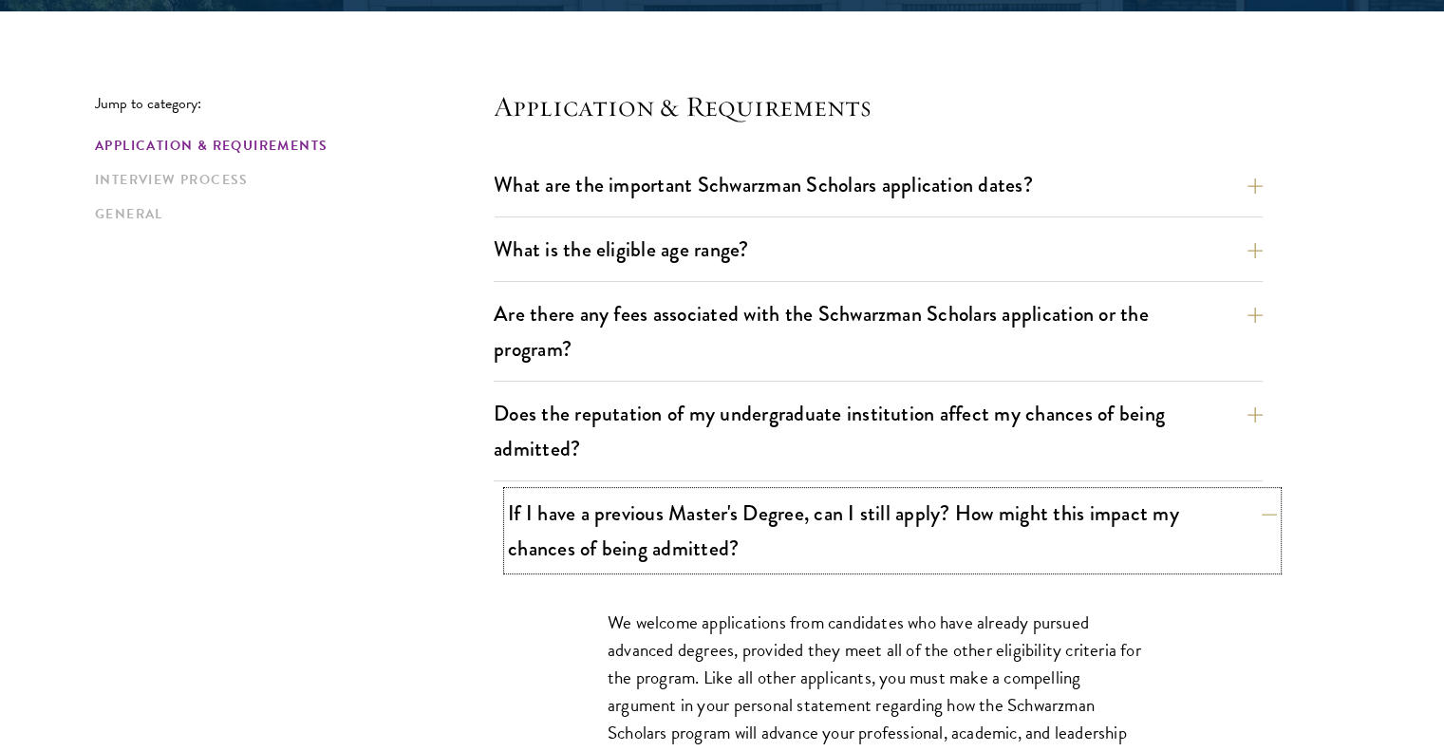
click at [767, 524] on button "If I have a previous Master's Degree, can I still apply? How might this impact …" at bounding box center [892, 531] width 769 height 78
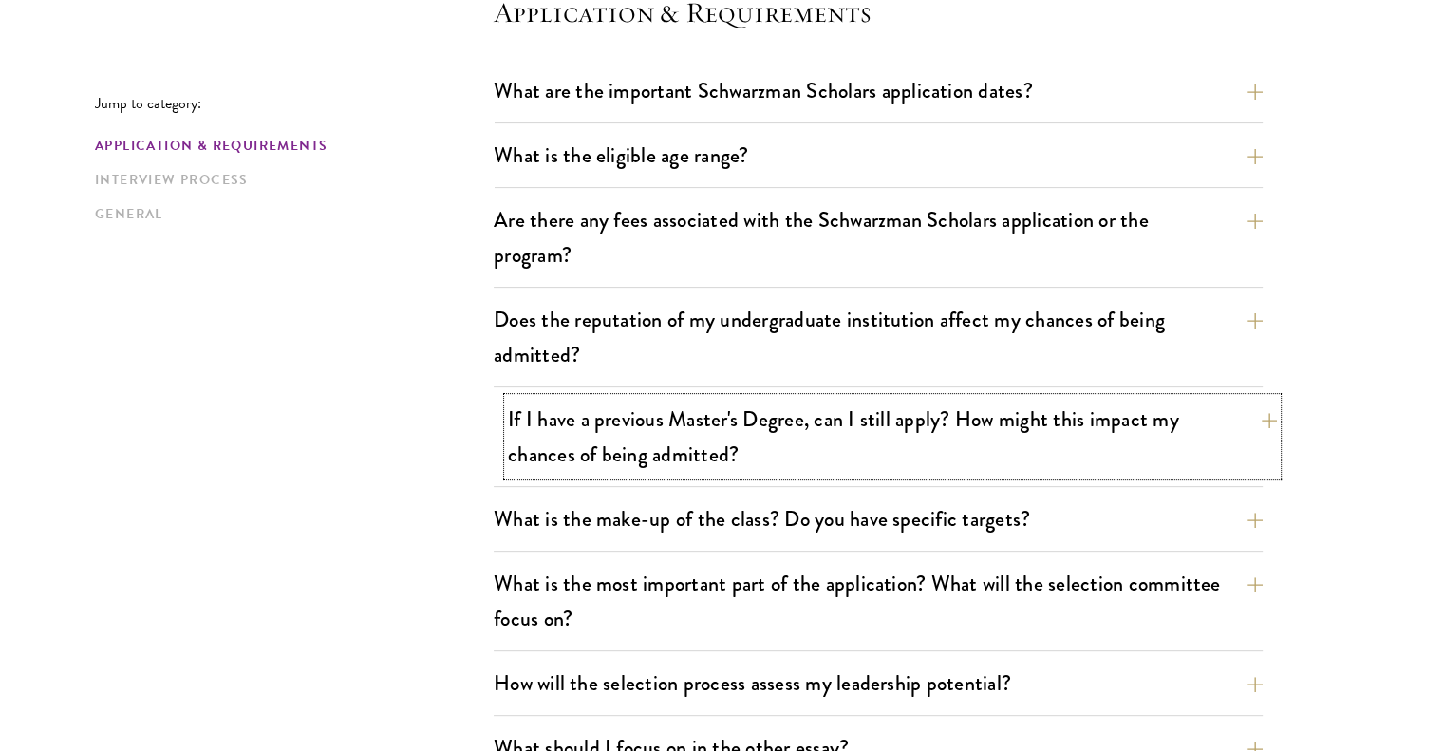
scroll to position [570, 0]
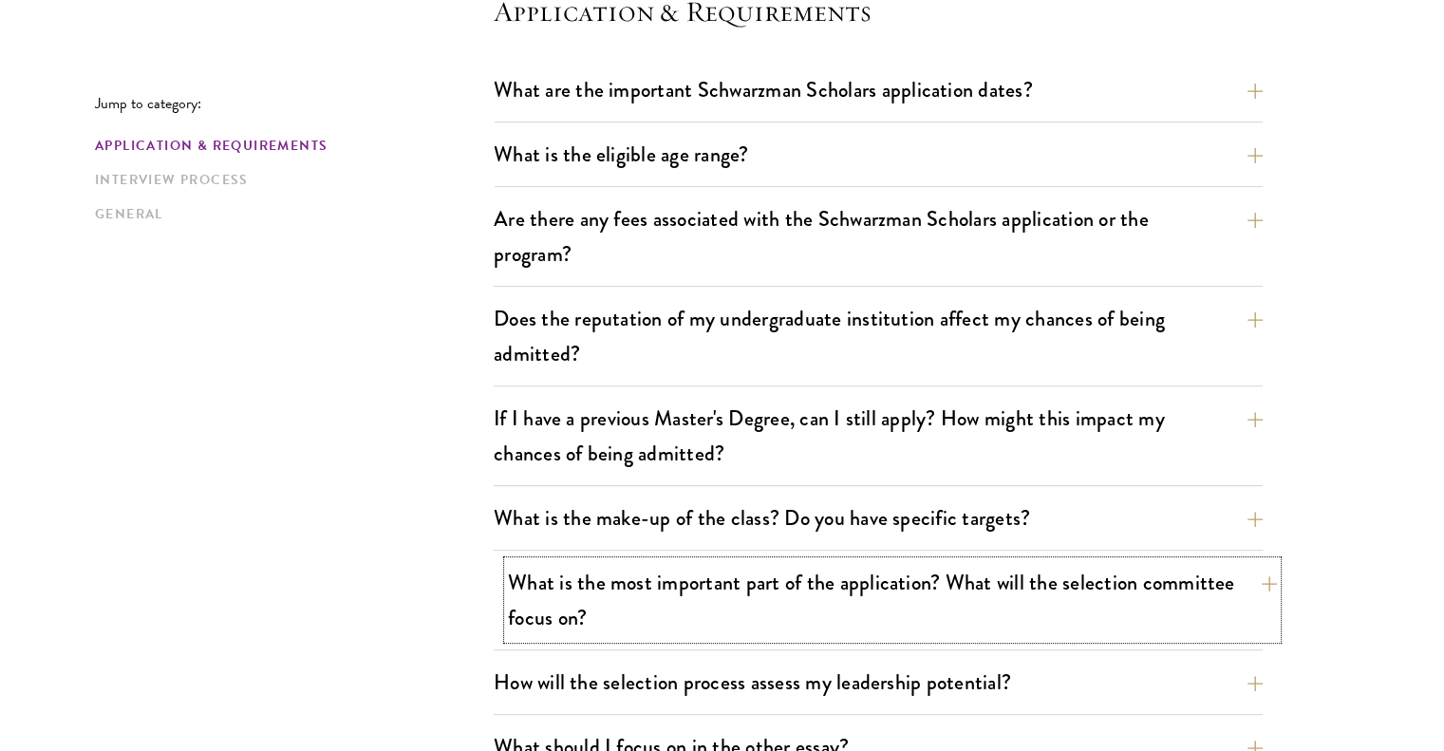
click at [745, 569] on button "What is the most important part of the application? What will the selection com…" at bounding box center [892, 600] width 769 height 78
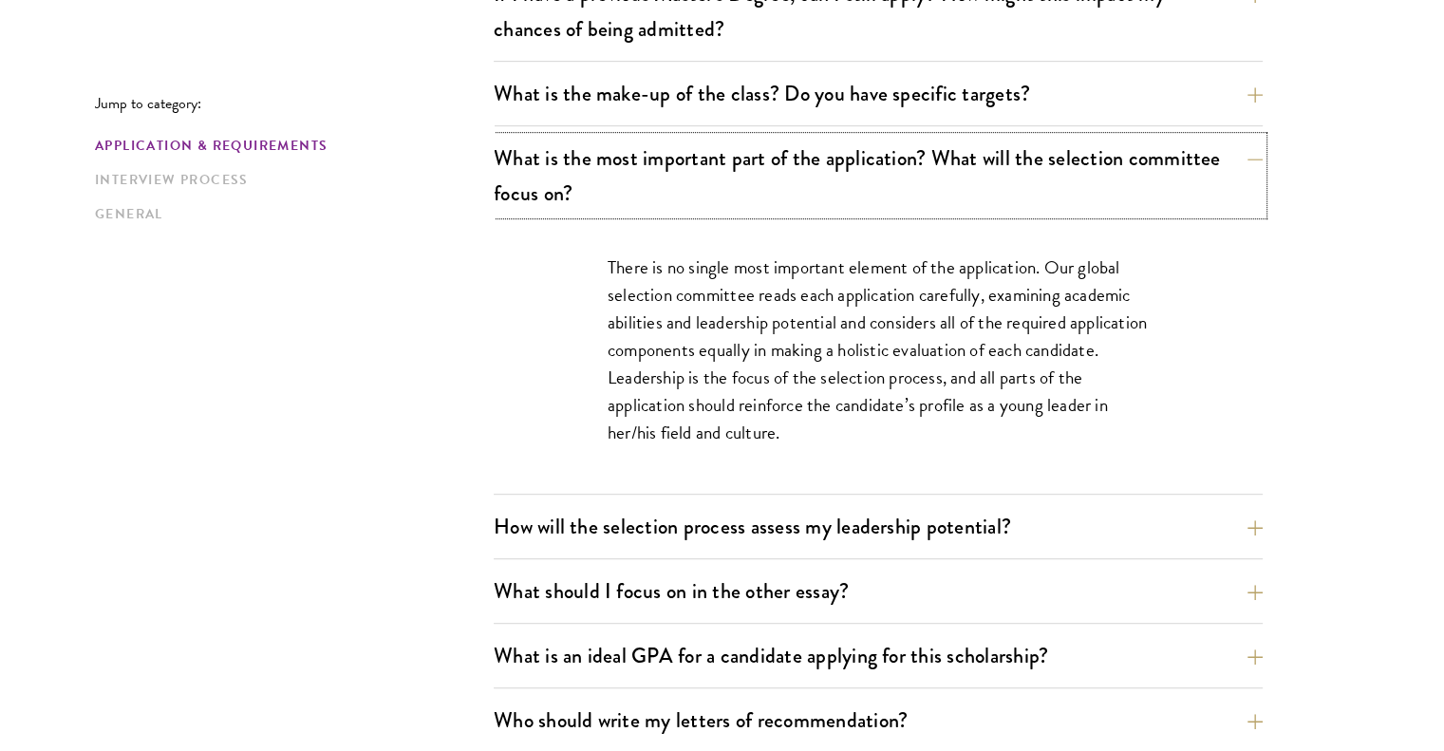
scroll to position [1139, 0]
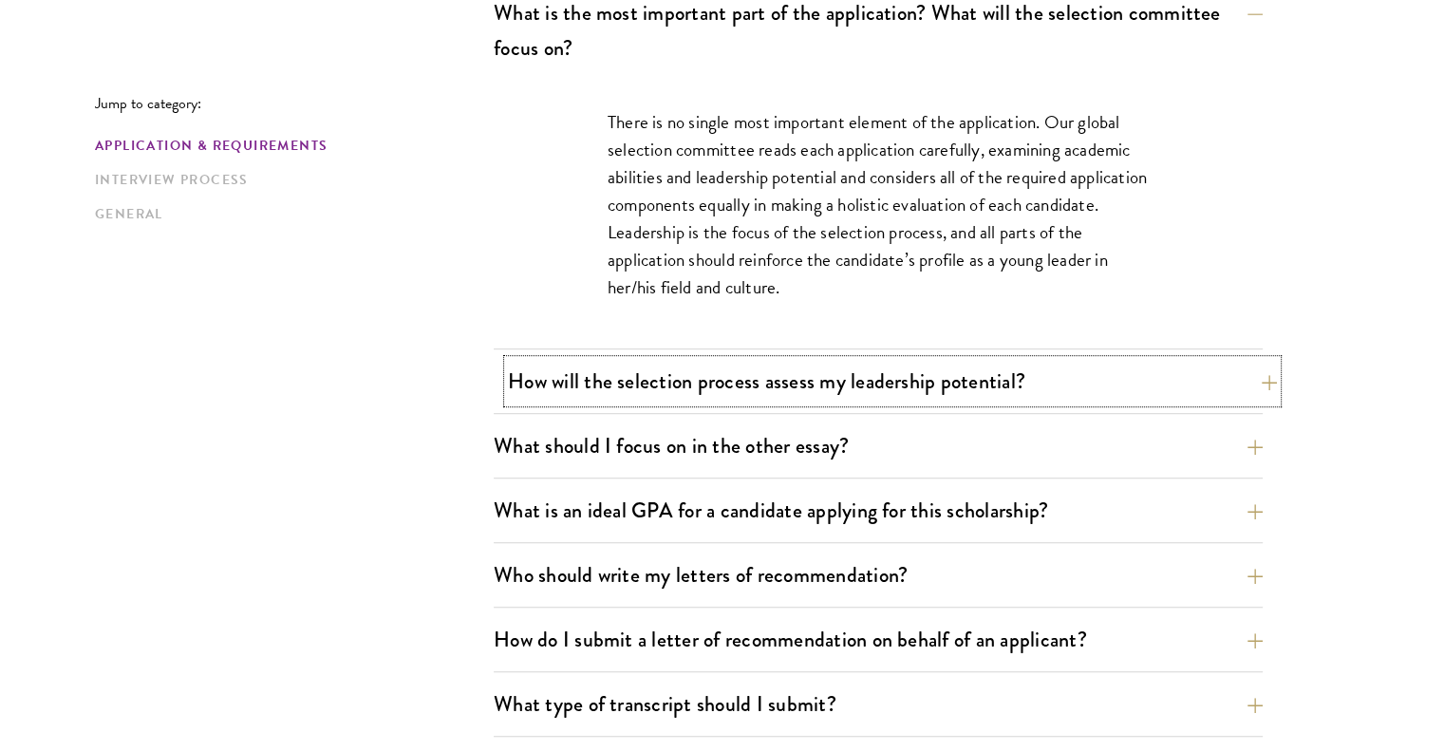
click at [819, 396] on button "How will the selection process assess my leadership potential?" at bounding box center [892, 381] width 769 height 43
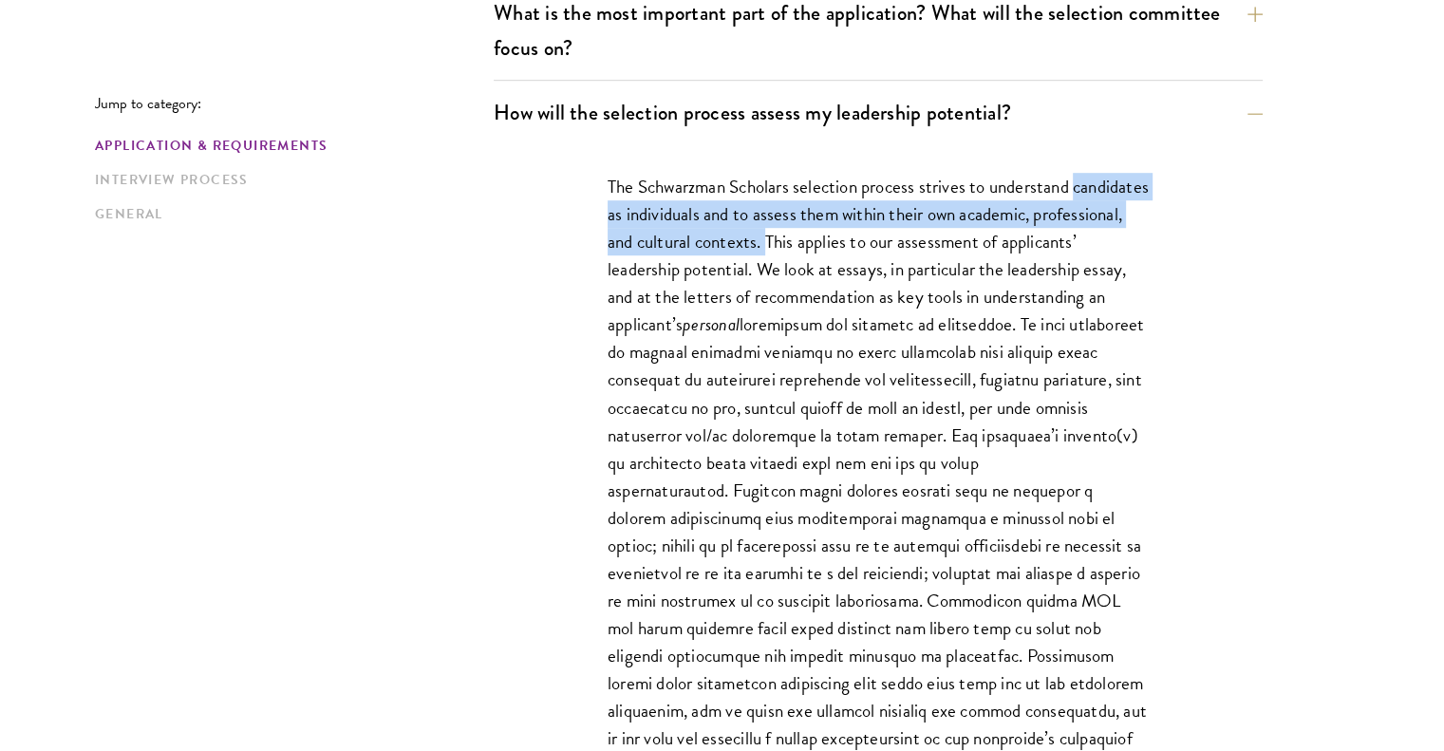
drag, startPoint x: 608, startPoint y: 226, endPoint x: 862, endPoint y: 249, distance: 255.4
click at [862, 249] on p "The Schwarzman Scholars selection process strives to understand candidates as i…" at bounding box center [878, 476] width 541 height 607
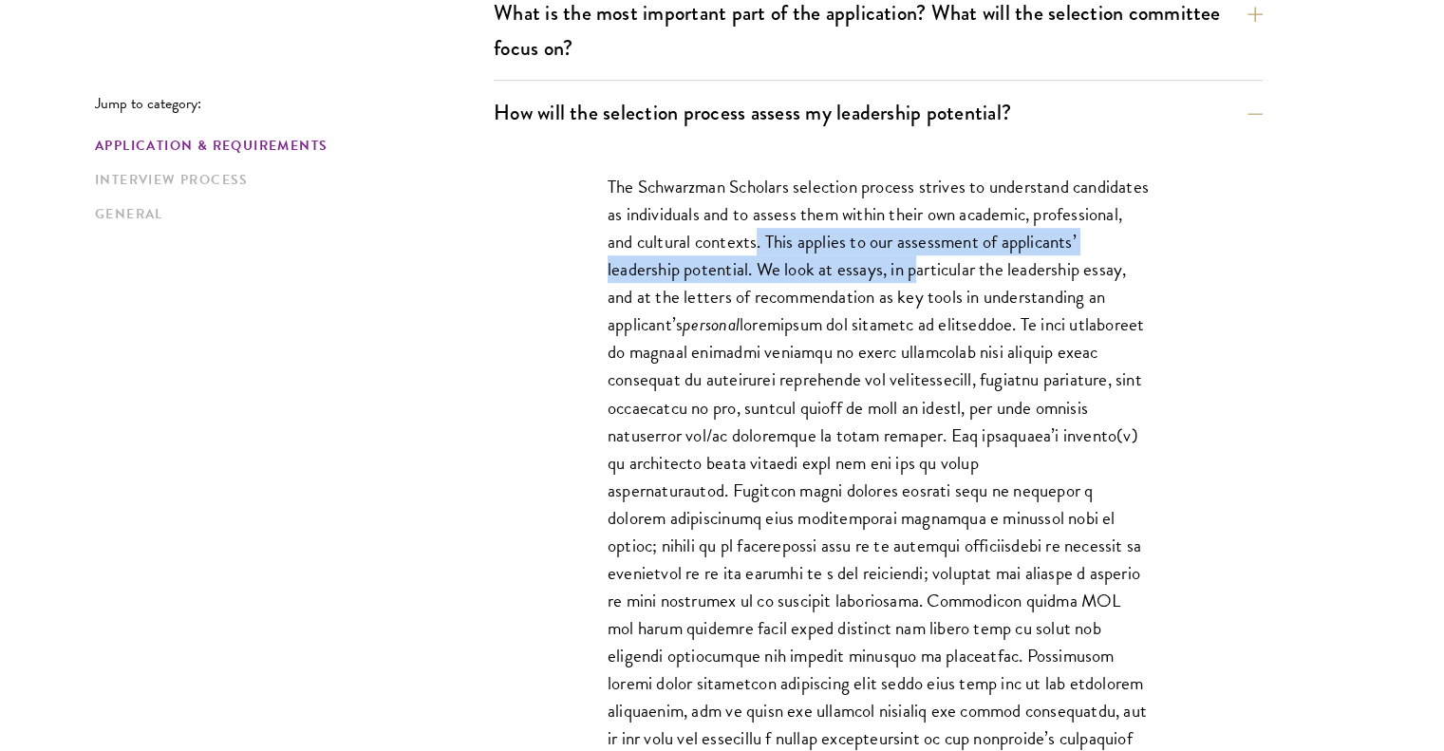
drag, startPoint x: 852, startPoint y: 248, endPoint x: 871, endPoint y: 266, distance: 26.2
click at [987, 263] on p "The Schwarzman Scholars selection process strives to understand candidates as i…" at bounding box center [878, 476] width 541 height 607
click at [859, 268] on p "The Schwarzman Scholars selection process strives to understand candidates as i…" at bounding box center [878, 476] width 541 height 607
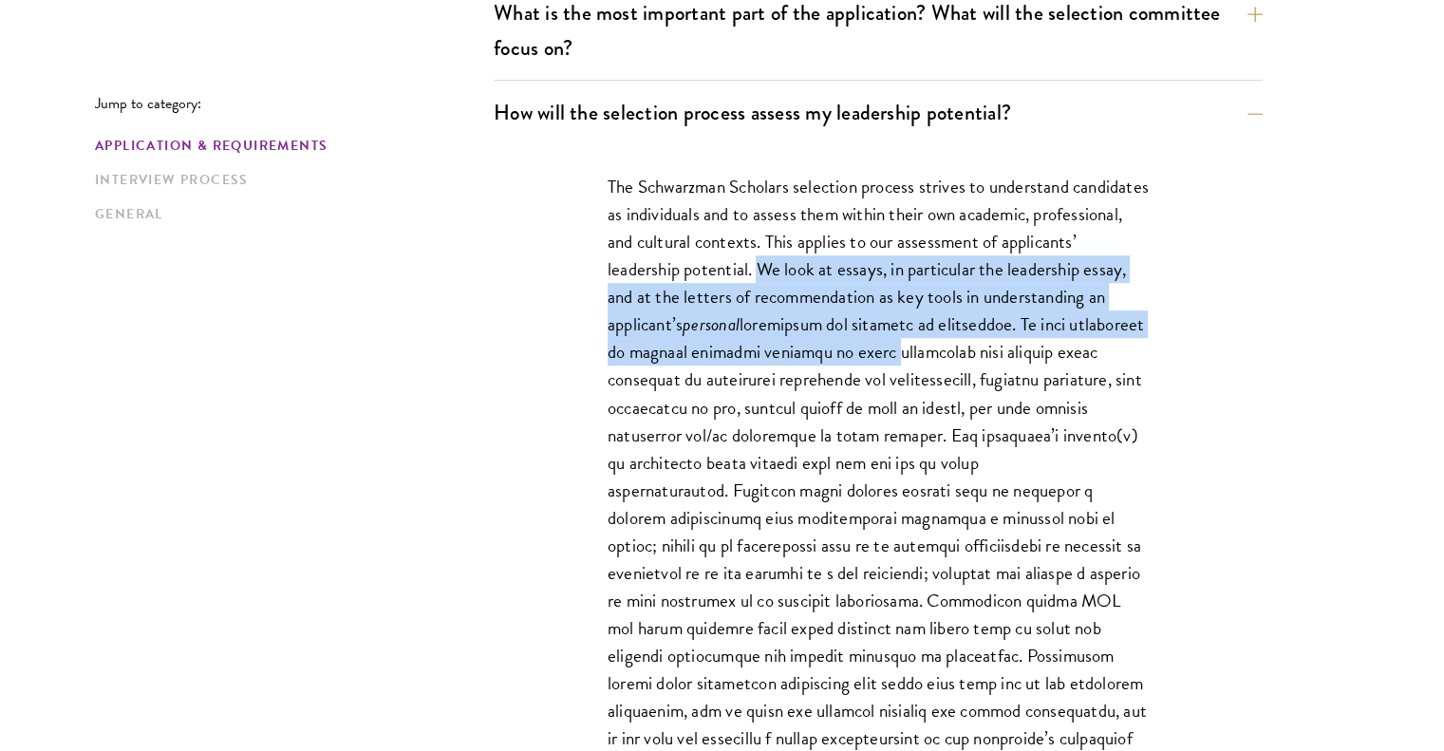
drag, startPoint x: 842, startPoint y: 268, endPoint x: 1097, endPoint y: 360, distance: 271.5
click at [1097, 360] on p "The Schwarzman Scholars selection process strives to understand candidates as i…" at bounding box center [878, 476] width 541 height 607
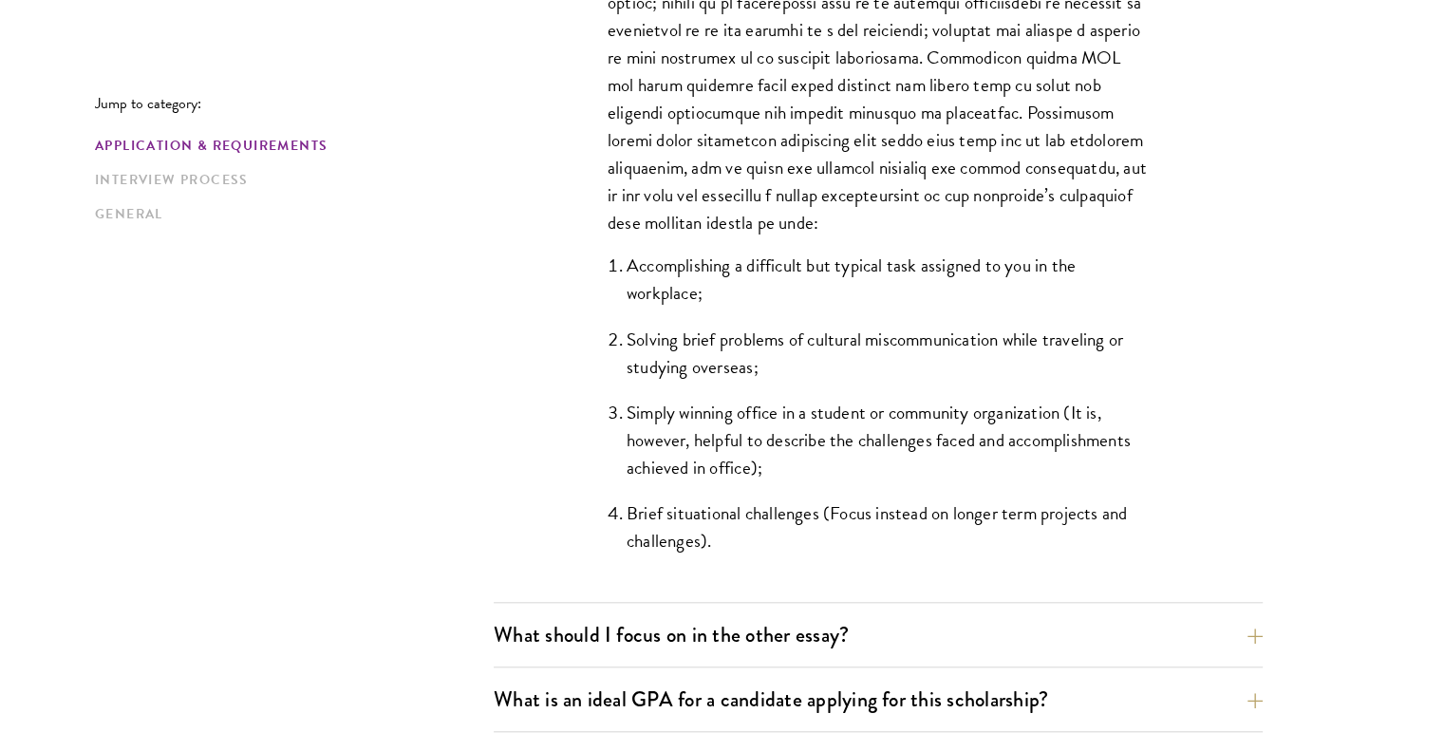
scroll to position [1994, 0]
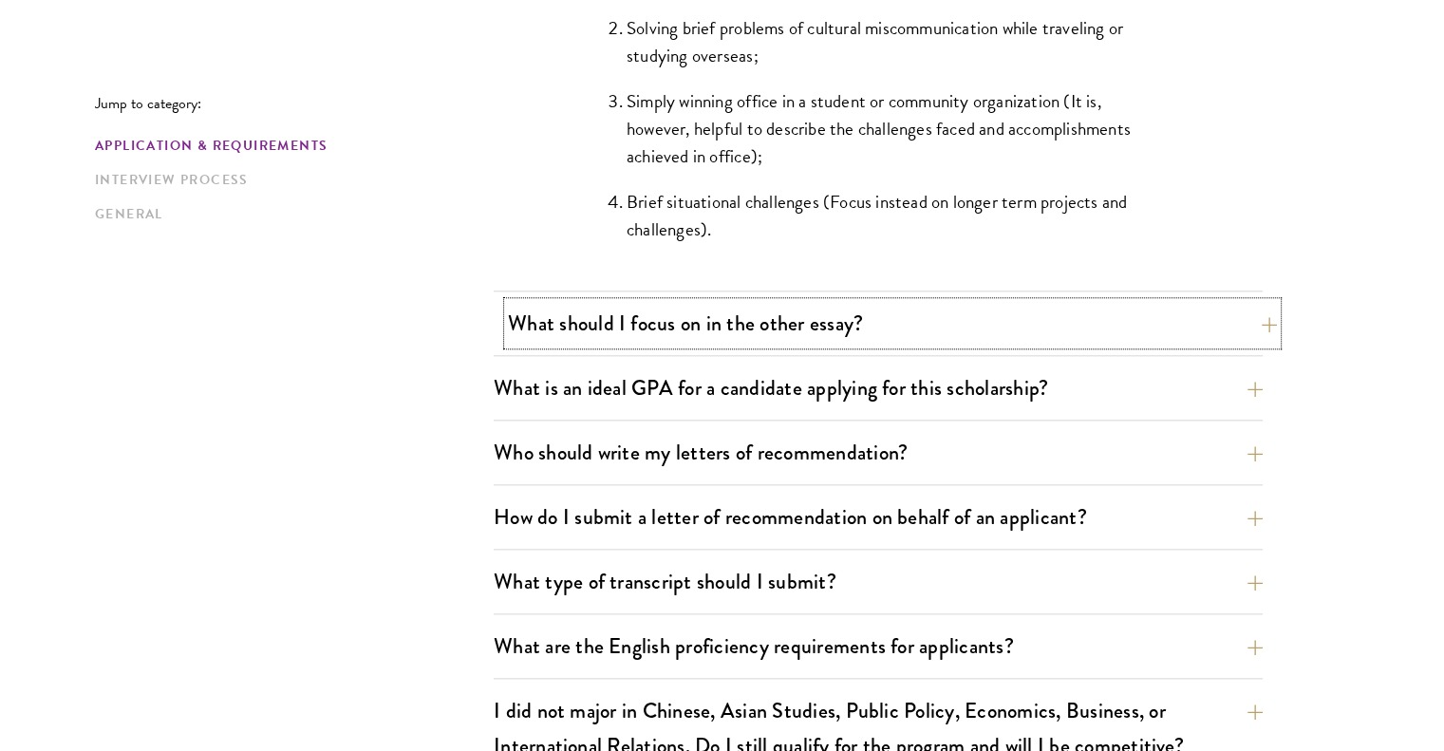
click at [964, 307] on button "What should I focus on in the other essay?" at bounding box center [892, 323] width 769 height 43
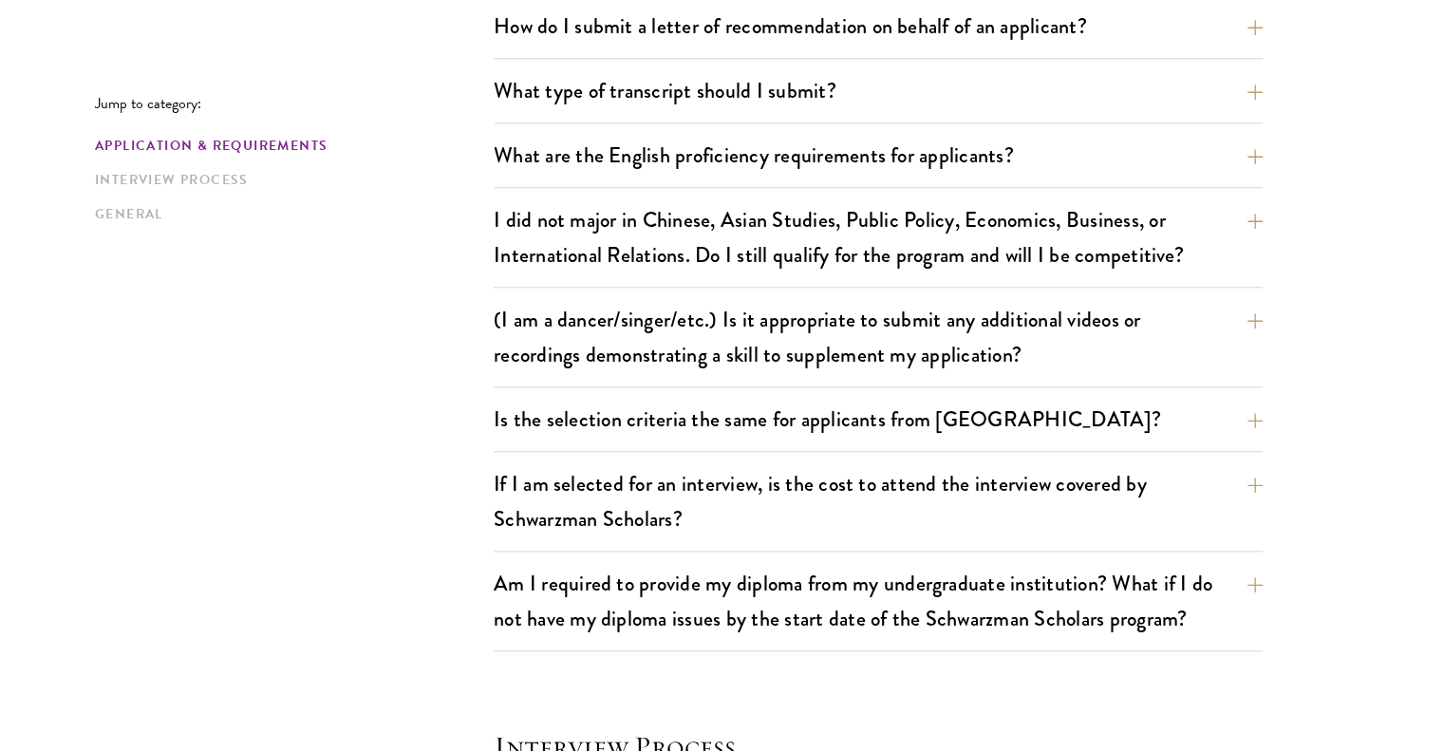
scroll to position [1614, 0]
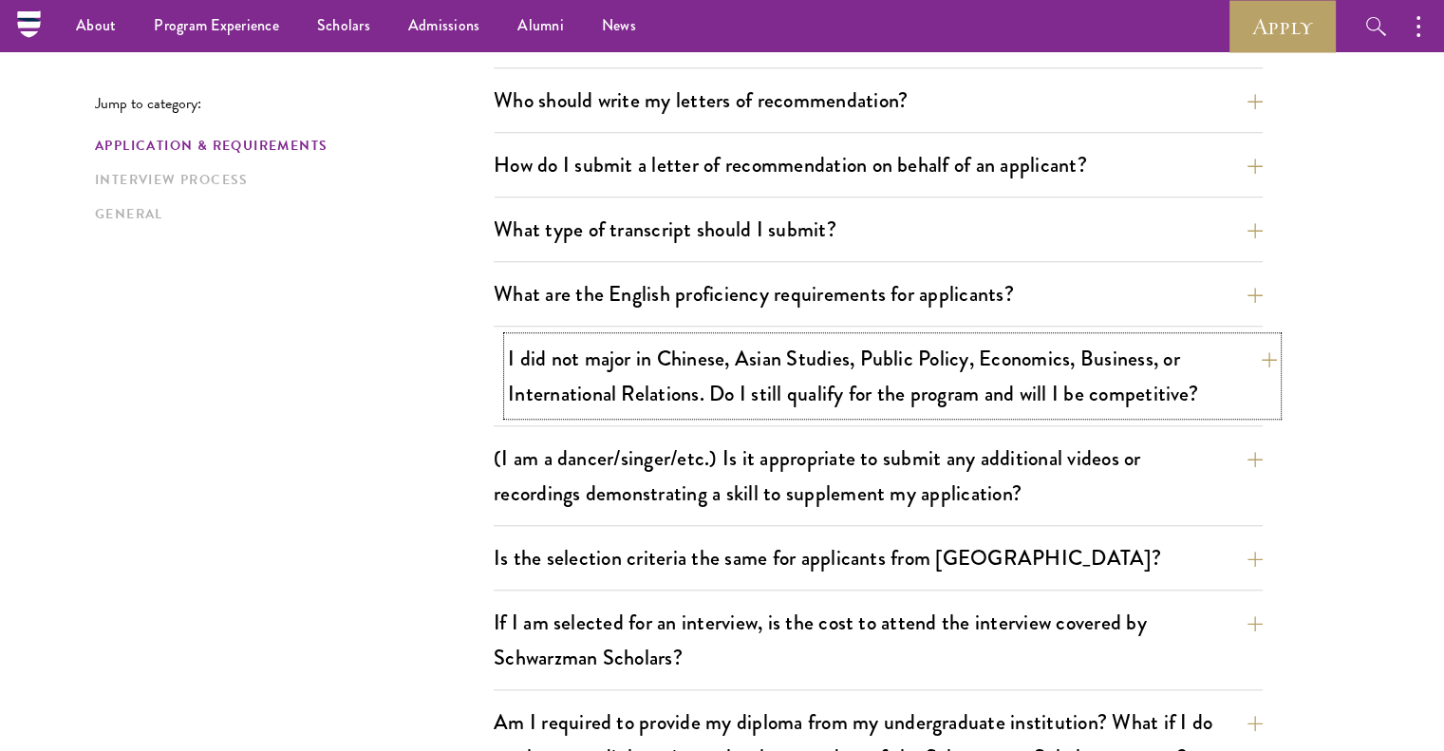
click at [1098, 380] on button "I did not major in Chinese, Asian Studies, Public Policy, Economics, Business, …" at bounding box center [892, 376] width 769 height 78
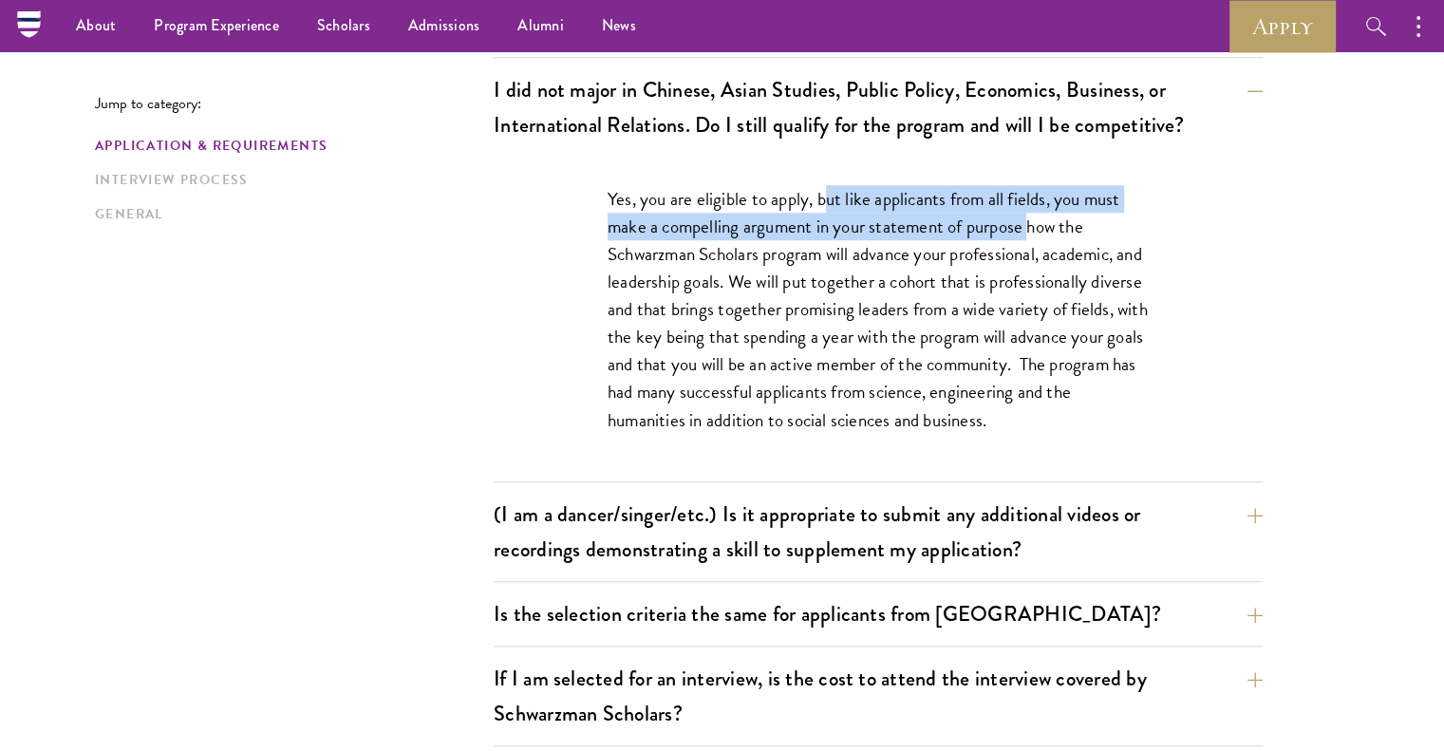
drag, startPoint x: 830, startPoint y: 200, endPoint x: 1029, endPoint y: 212, distance: 199.7
click at [1029, 212] on p "Yes, you are eligible to apply, but like applicants from all fields, you must m…" at bounding box center [878, 309] width 541 height 249
click at [870, 206] on p "Yes, you are eligible to apply, but like applicants from all fields, you must m…" at bounding box center [878, 309] width 541 height 249
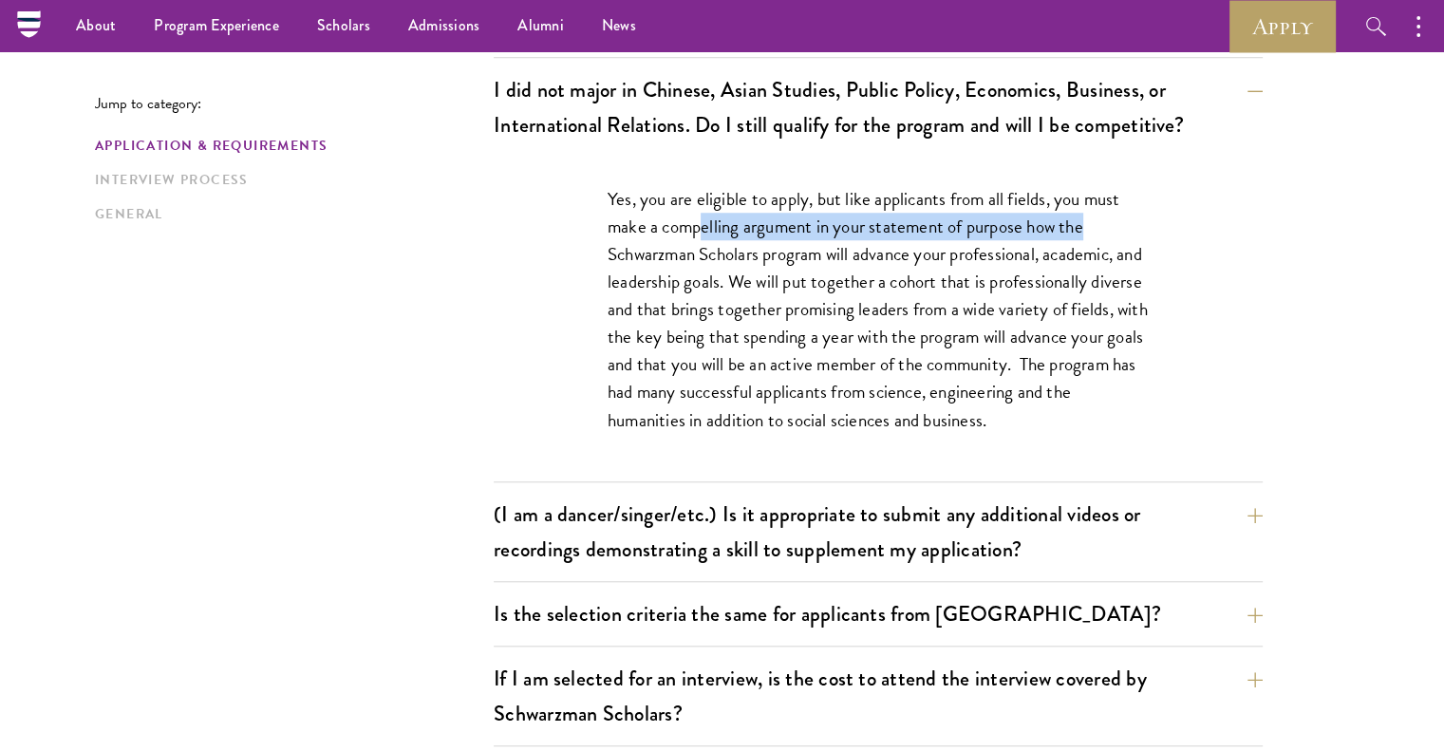
drag, startPoint x: 767, startPoint y: 233, endPoint x: 1103, endPoint y: 221, distance: 336.2
click at [1103, 221] on p "Yes, you are eligible to apply, but like applicants from all fields, you must m…" at bounding box center [878, 309] width 541 height 249
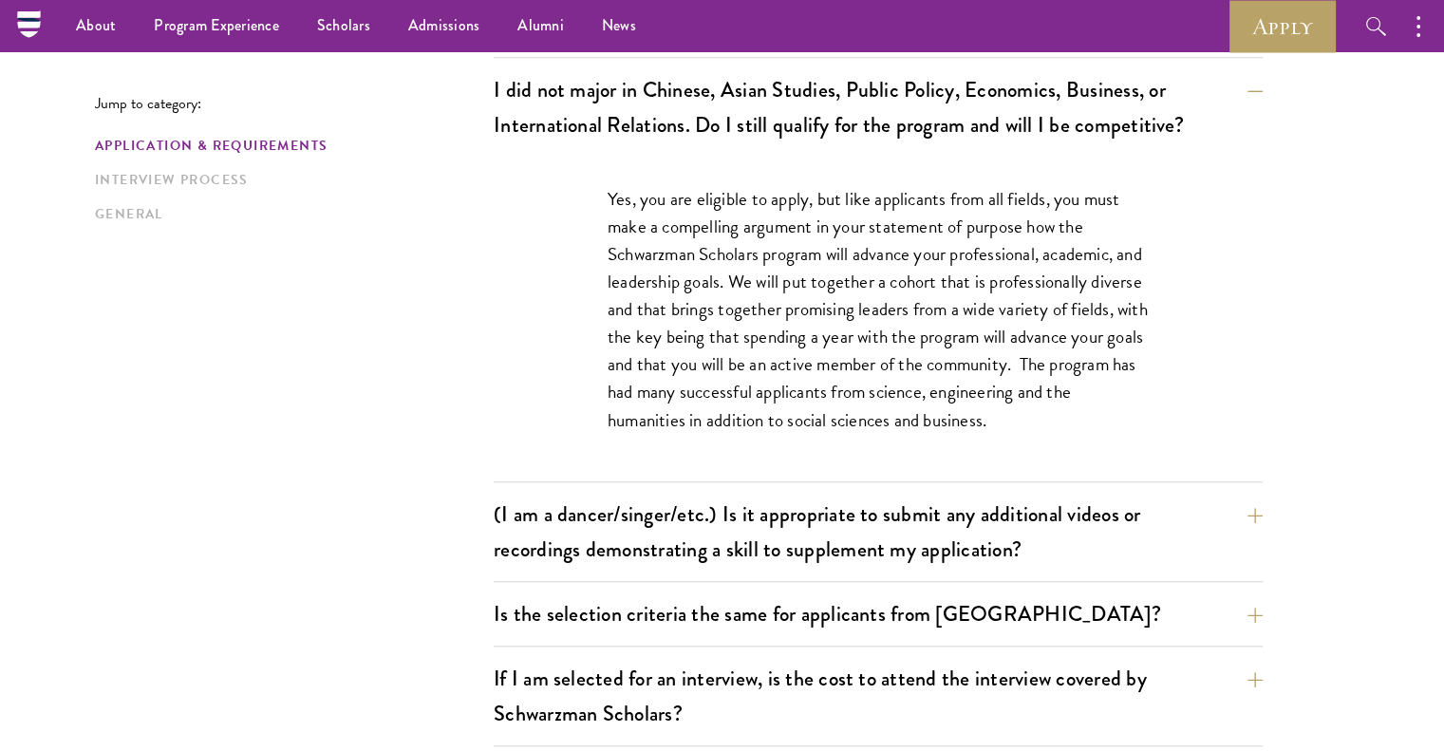
click at [814, 242] on p "Yes, you are eligible to apply, but like applicants from all fields, you must m…" at bounding box center [878, 309] width 541 height 249
drag, startPoint x: 935, startPoint y: 246, endPoint x: 1094, endPoint y: 250, distance: 158.6
click at [1094, 250] on p "Yes, you are eligible to apply, but like applicants from all fields, you must m…" at bounding box center [878, 309] width 541 height 249
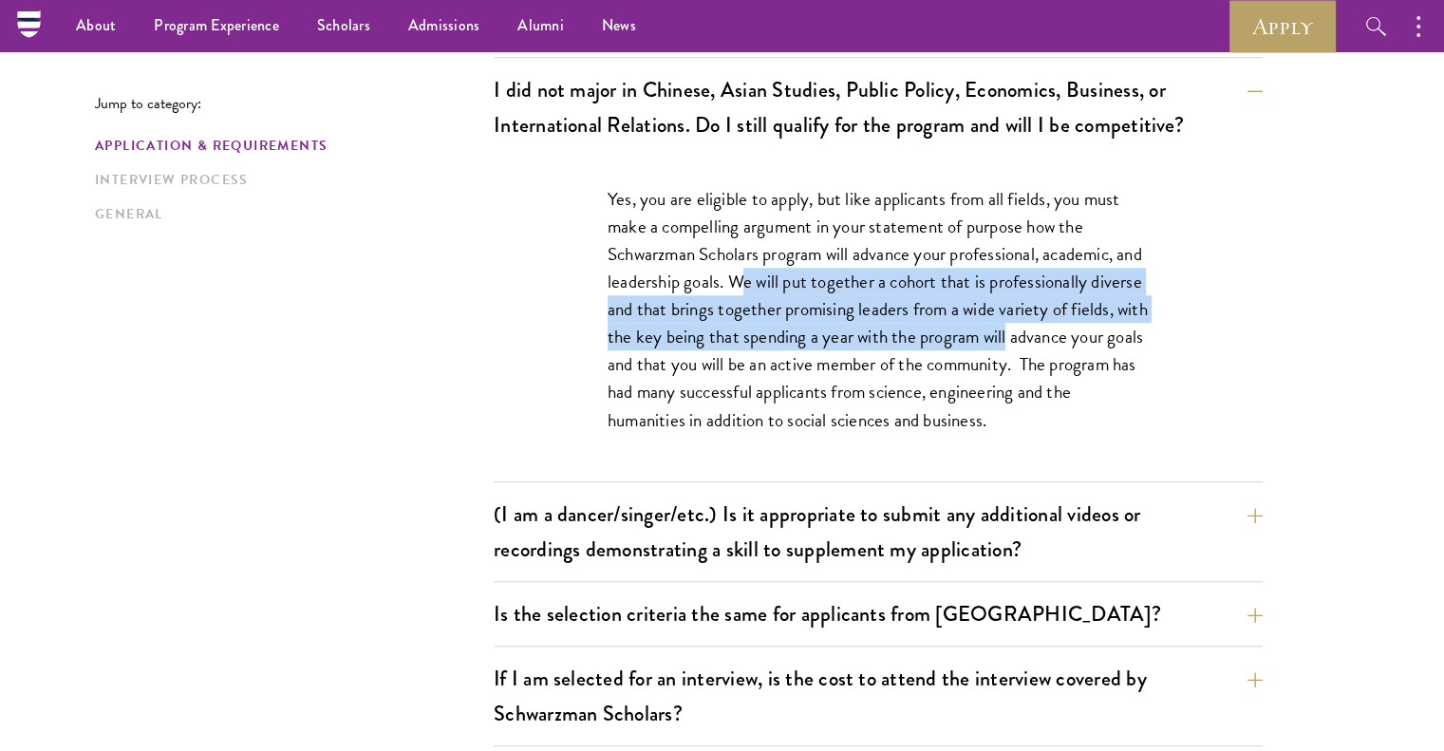
drag, startPoint x: 862, startPoint y: 284, endPoint x: 1116, endPoint y: 340, distance: 260.5
click at [1116, 340] on p "Yes, you are eligible to apply, but like applicants from all fields, you must m…" at bounding box center [878, 309] width 541 height 249
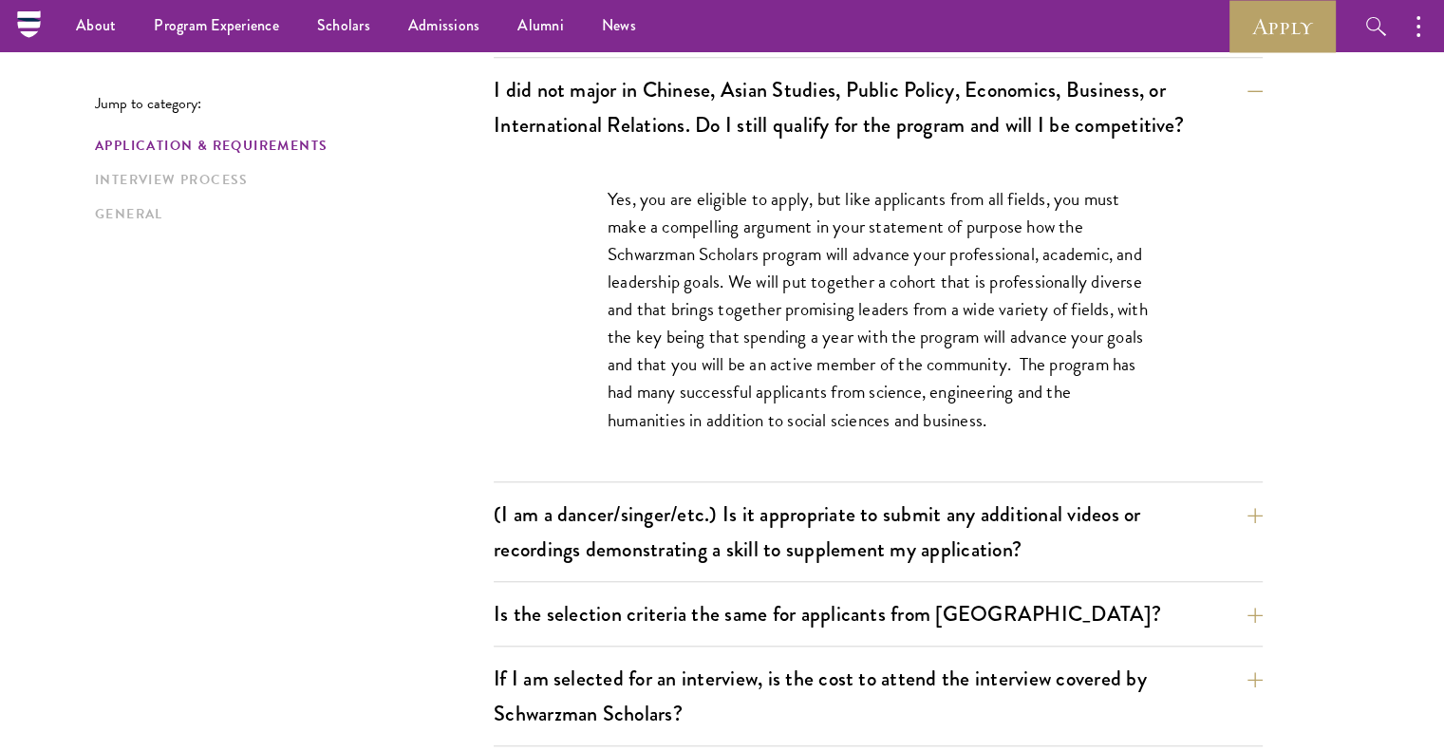
click at [1063, 362] on p "Yes, you are eligible to apply, but like applicants from all fields, you must m…" at bounding box center [878, 309] width 541 height 249
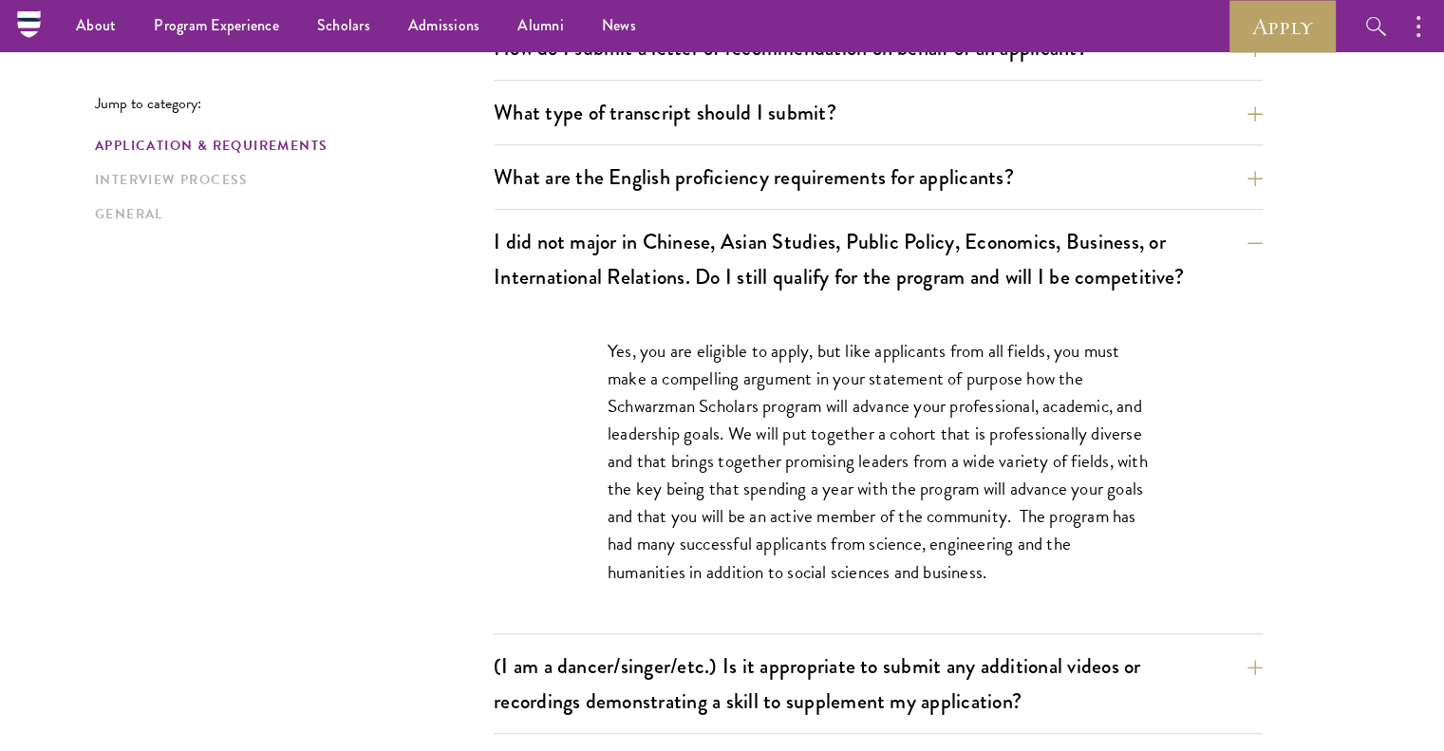
scroll to position [1424, 0]
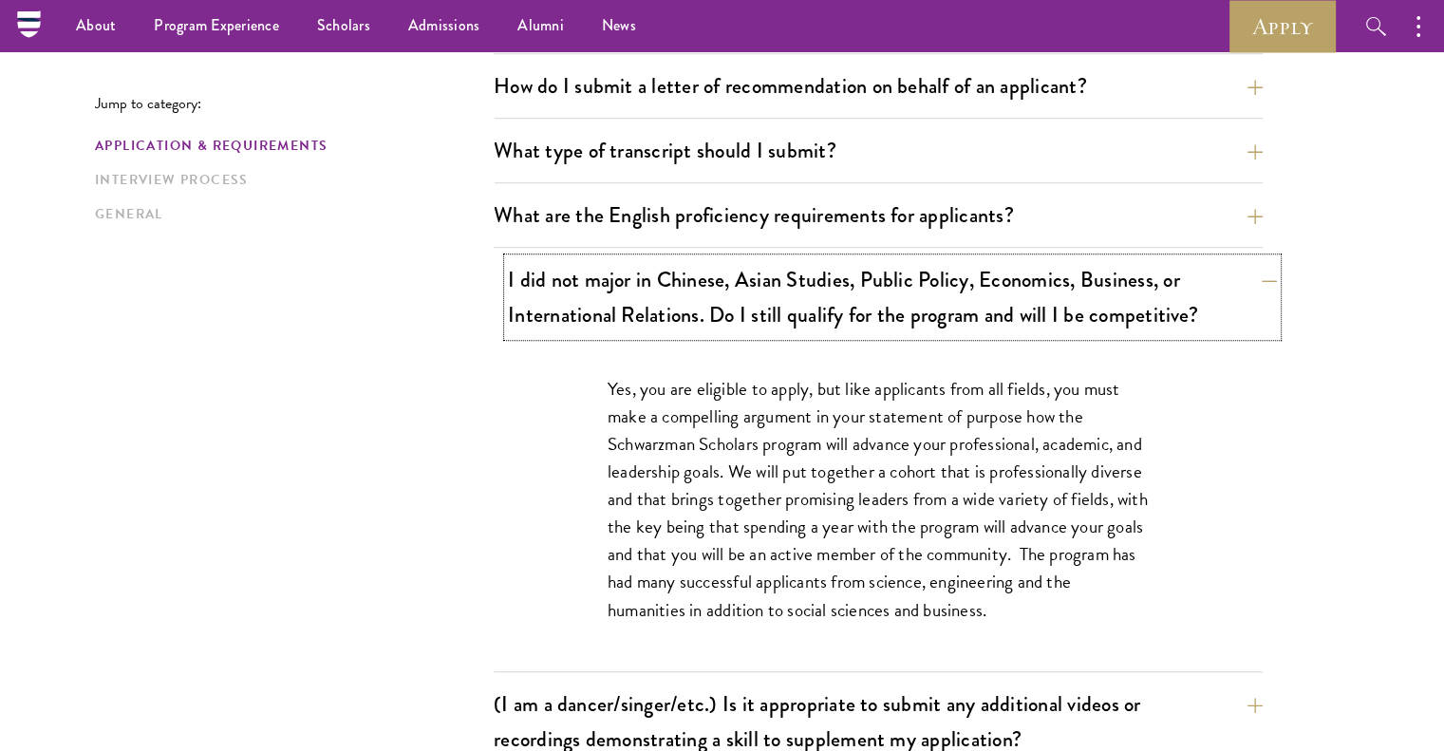
click at [1060, 290] on button "I did not major in Chinese, Asian Studies, Public Policy, Economics, Business, …" at bounding box center [892, 297] width 769 height 78
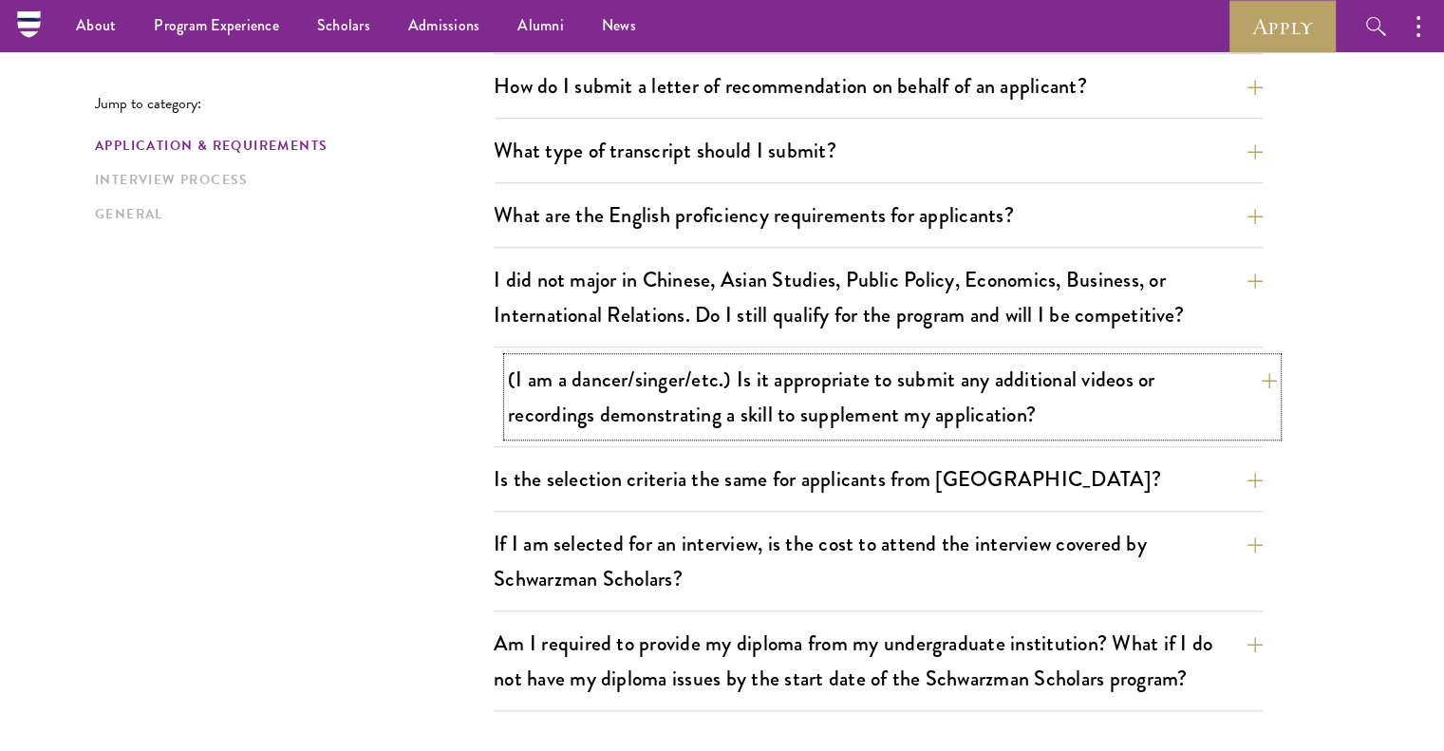
click at [942, 402] on button "(I am a dancer/singer/etc.) Is it appropriate to submit any additional videos o…" at bounding box center [892, 397] width 769 height 78
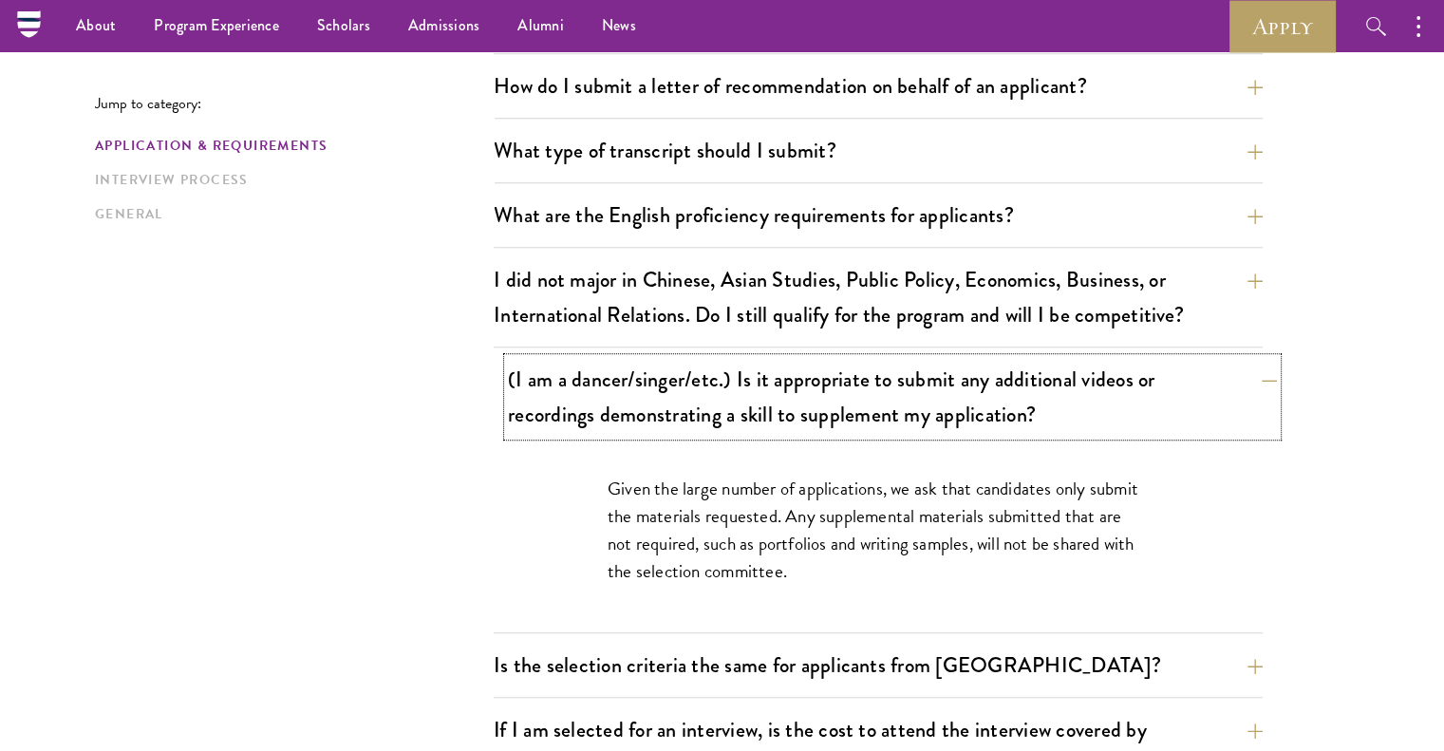
click at [742, 422] on button "(I am a dancer/singer/etc.) Is it appropriate to submit any additional videos o…" at bounding box center [892, 397] width 769 height 78
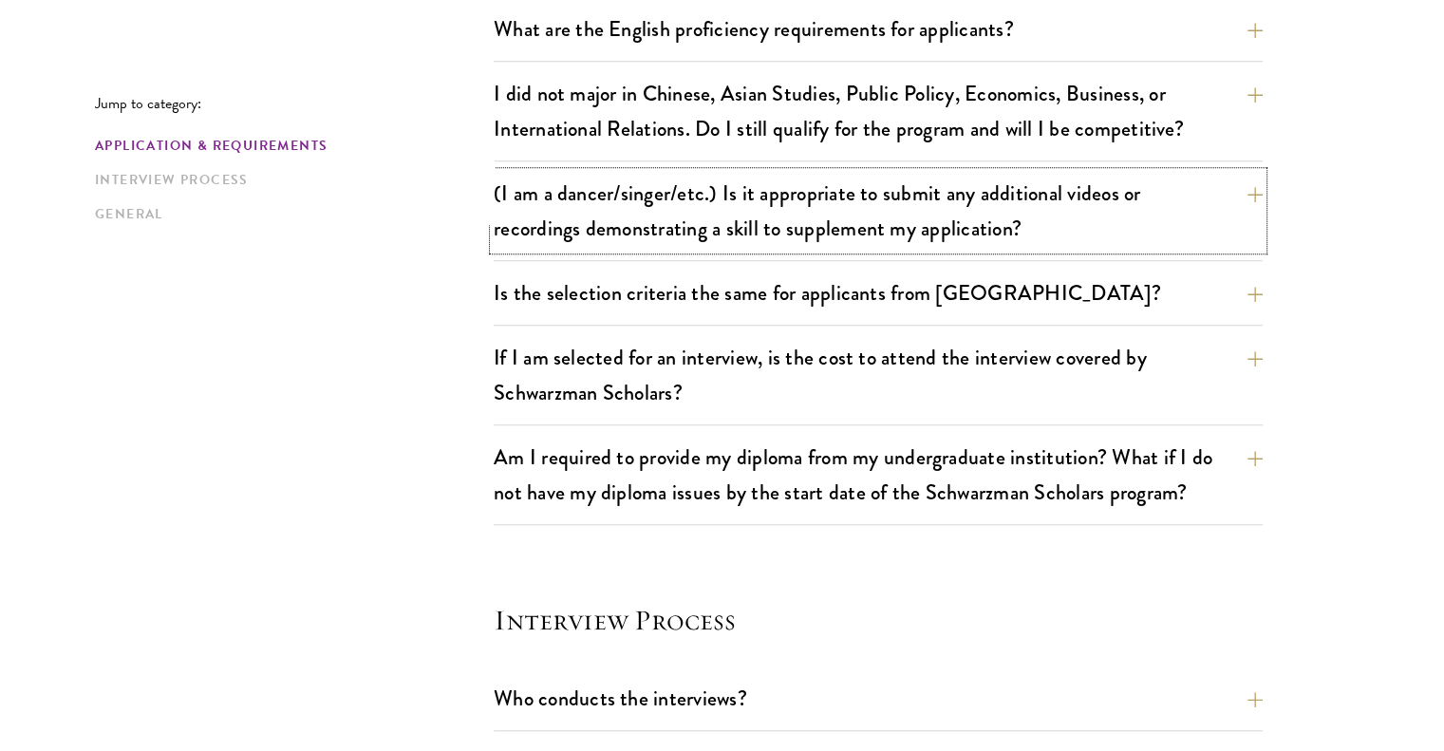
scroll to position [1614, 0]
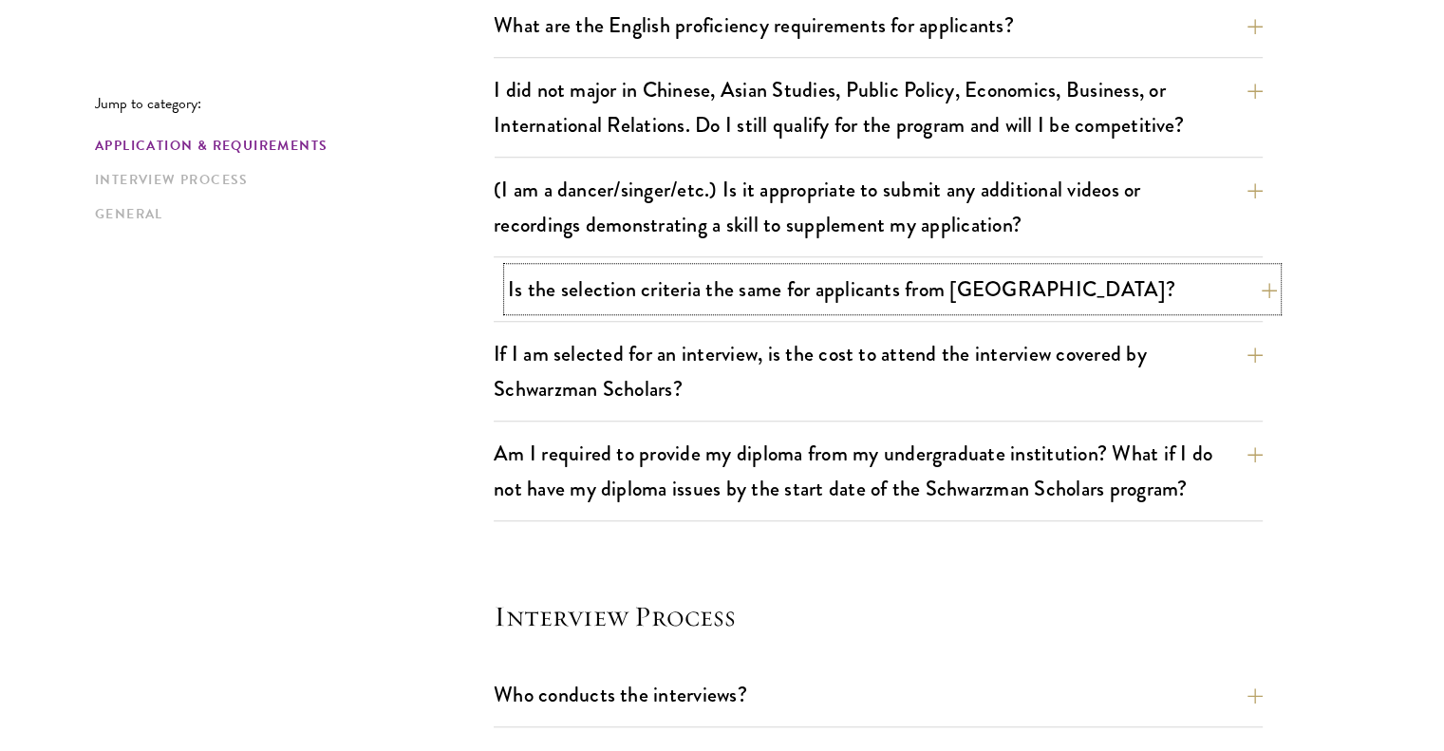
click at [730, 287] on button "Is the selection criteria the same for applicants from China?" at bounding box center [892, 289] width 769 height 43
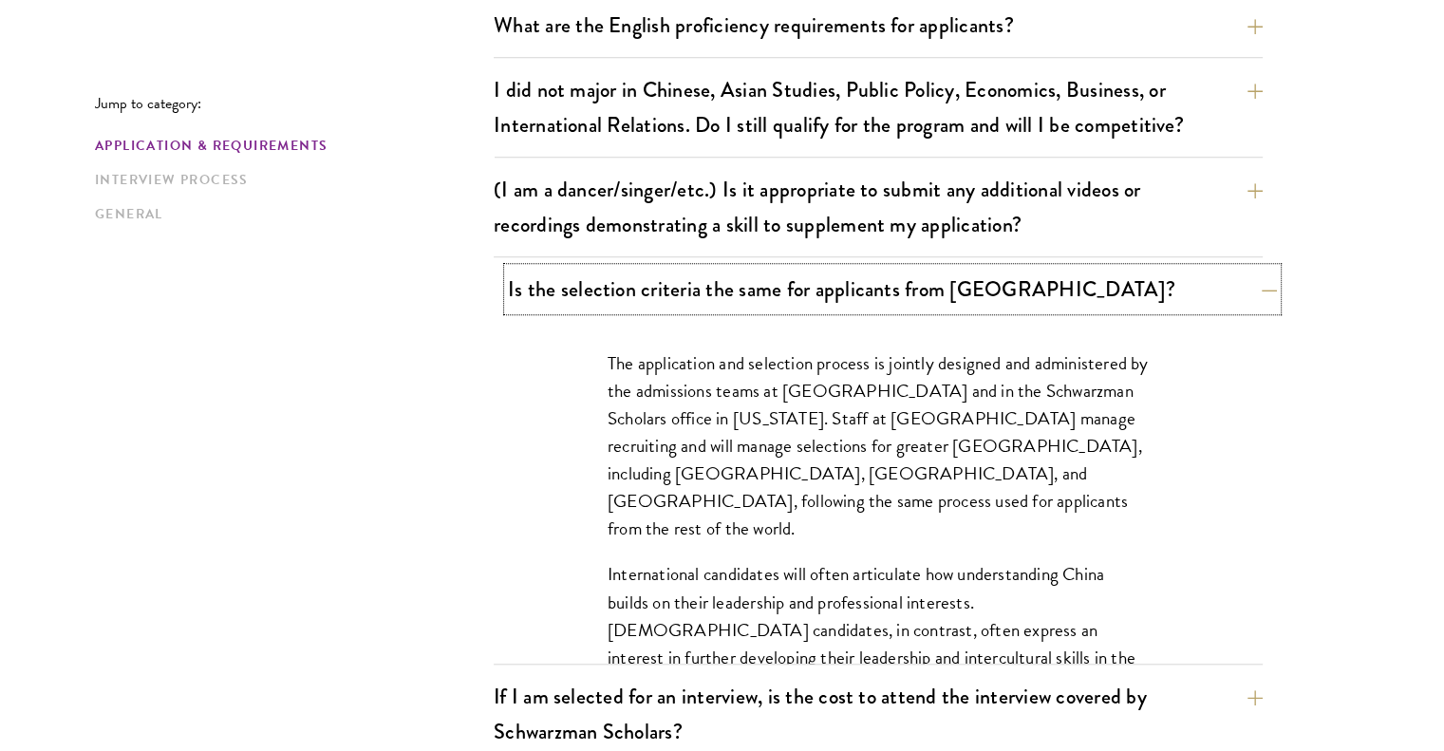
click at [730, 287] on button "Is the selection criteria the same for applicants from China?" at bounding box center [892, 289] width 769 height 43
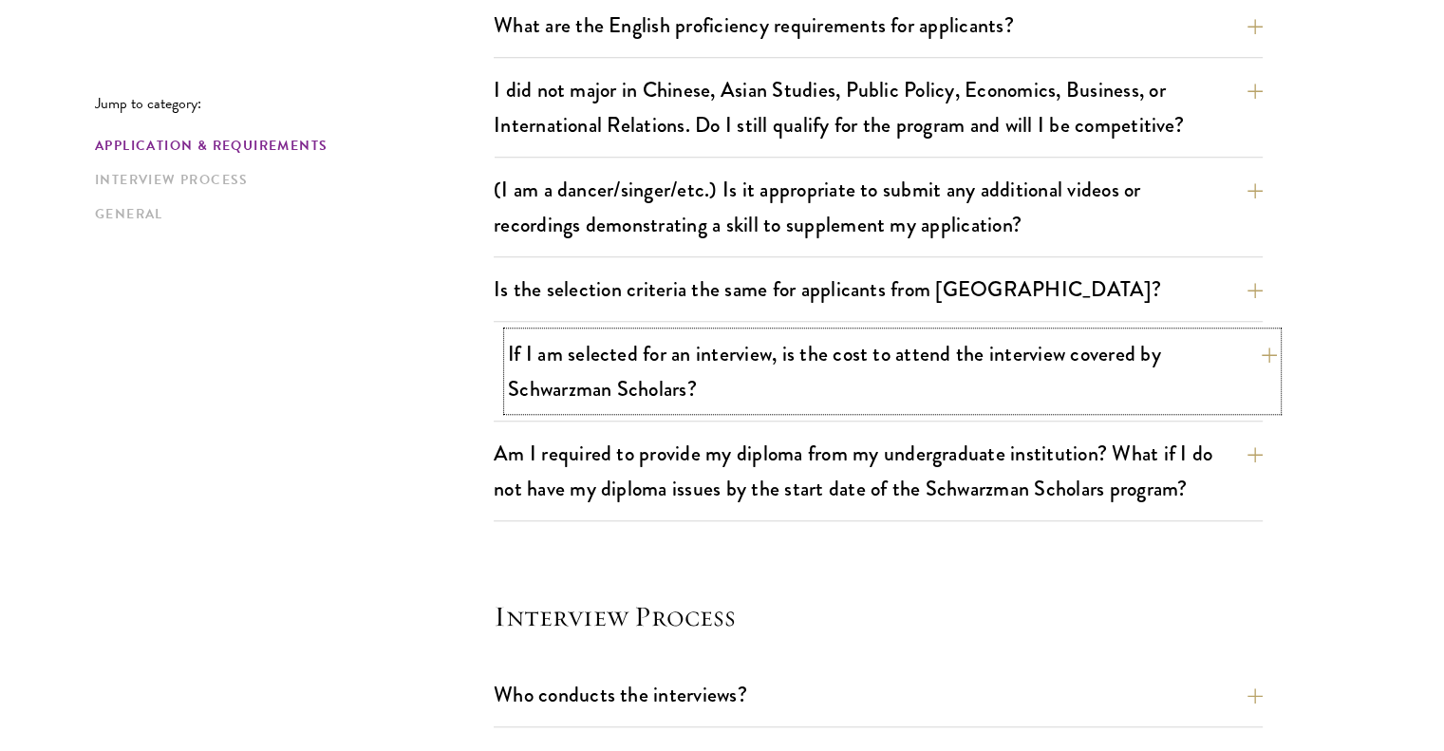
click at [866, 374] on button "If I am selected for an interview, is the cost to attend the interview covered …" at bounding box center [892, 371] width 769 height 78
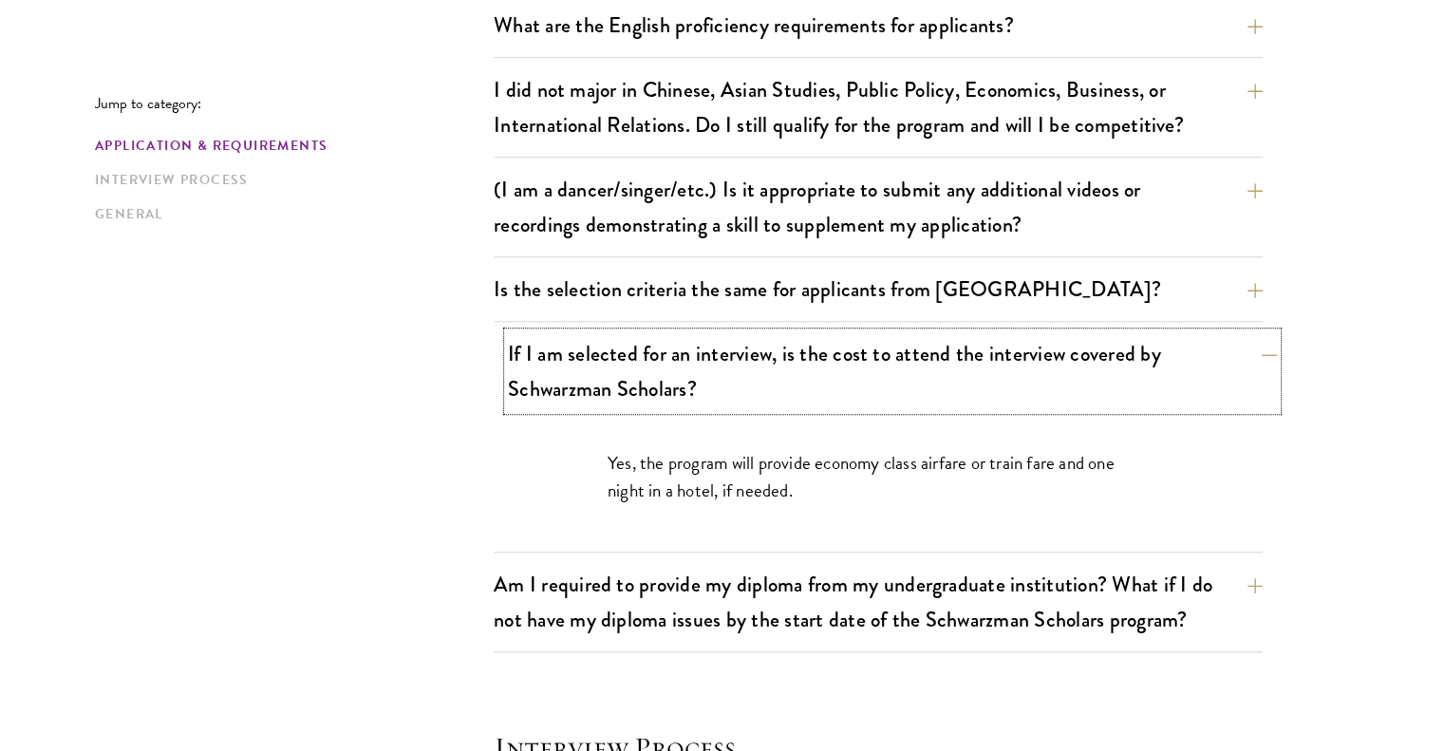
click at [866, 372] on button "If I am selected for an interview, is the cost to attend the interview covered …" at bounding box center [892, 371] width 769 height 78
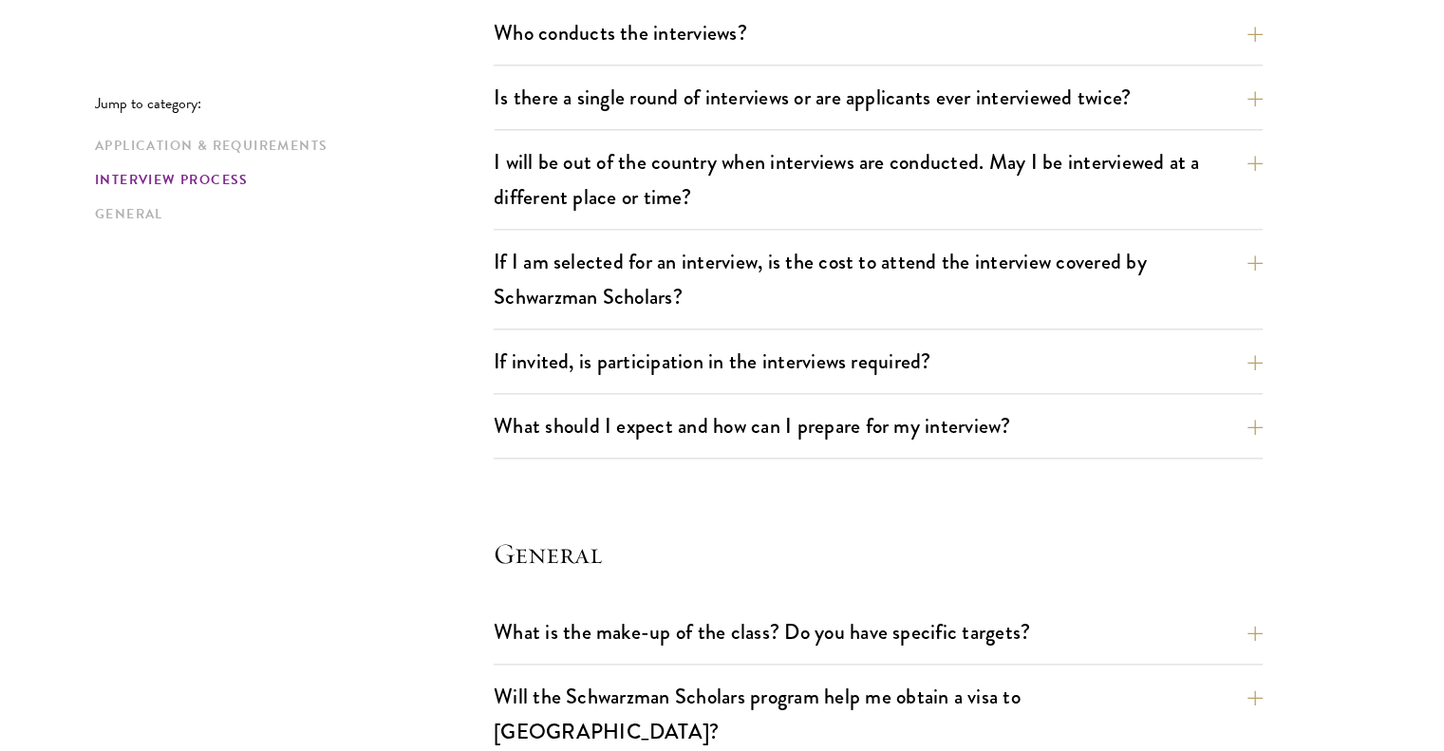
scroll to position [2278, 0]
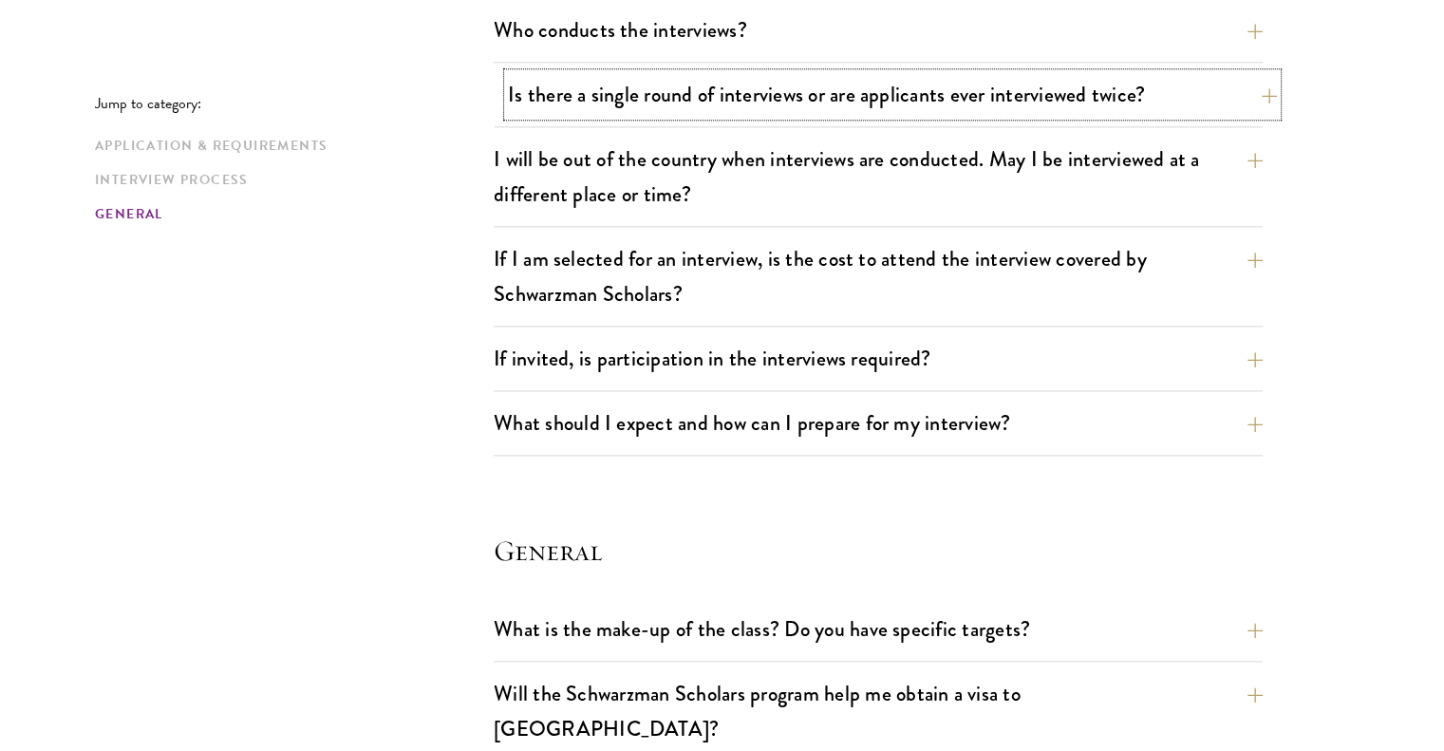
click at [872, 95] on button "Is there a single round of interviews or are applicants ever interviewed twice?" at bounding box center [892, 94] width 769 height 43
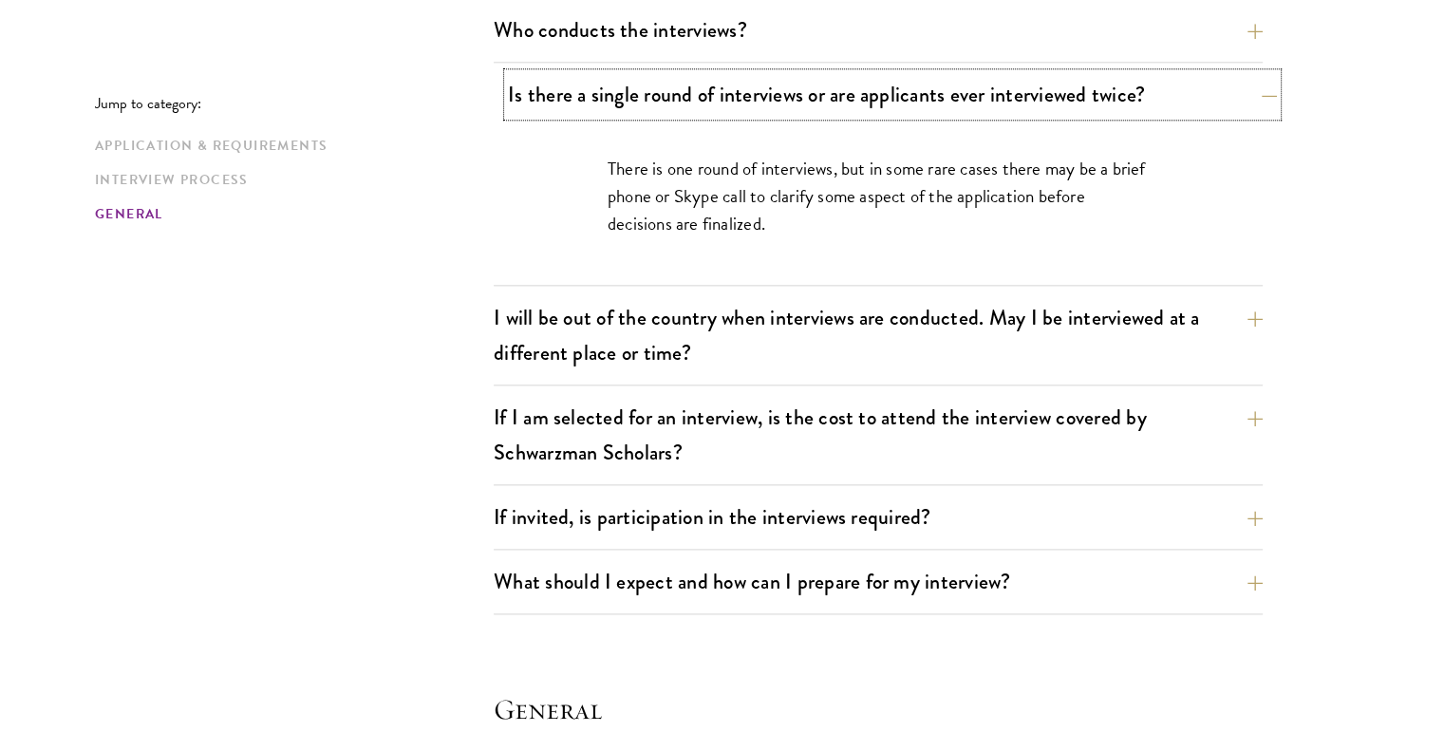
click at [940, 73] on button "Is there a single round of interviews or are applicants ever interviewed twice?" at bounding box center [892, 94] width 769 height 43
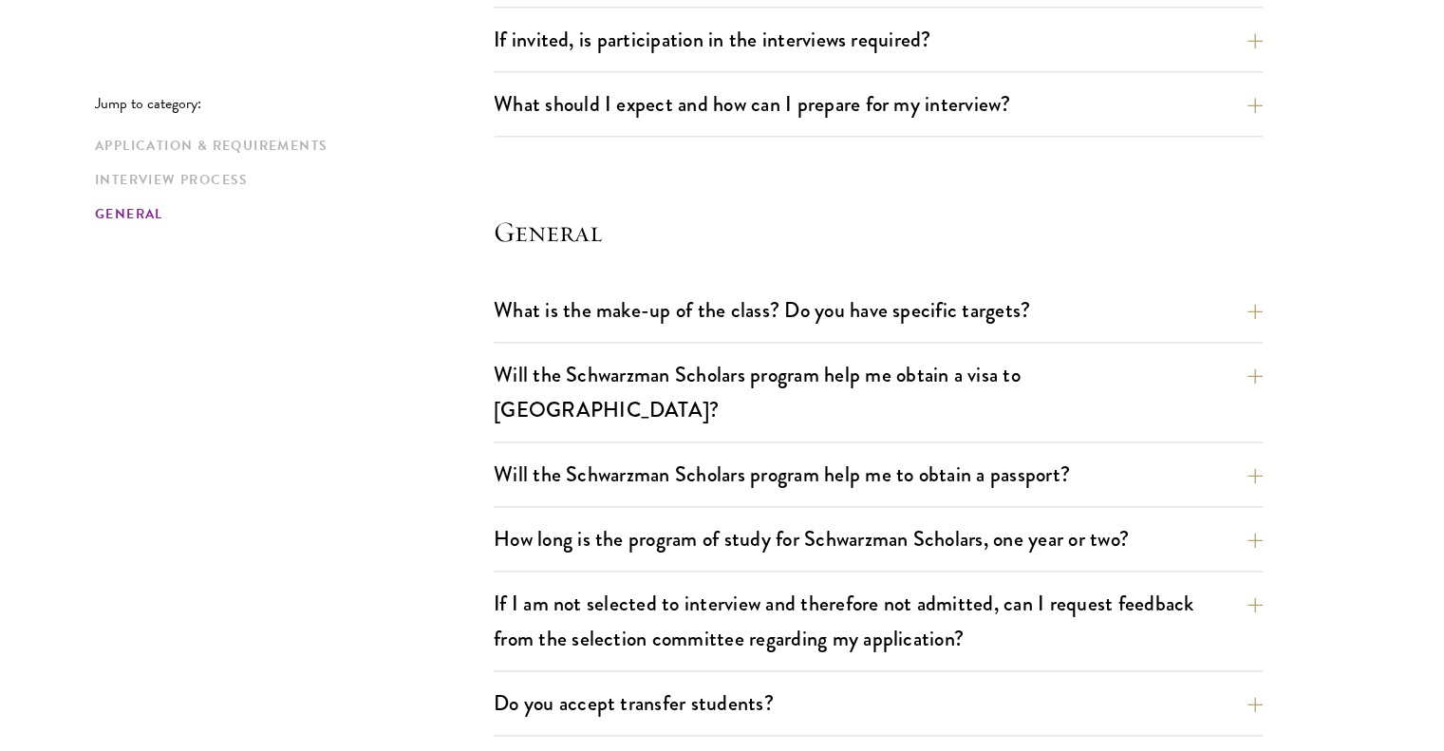
scroll to position [2658, 0]
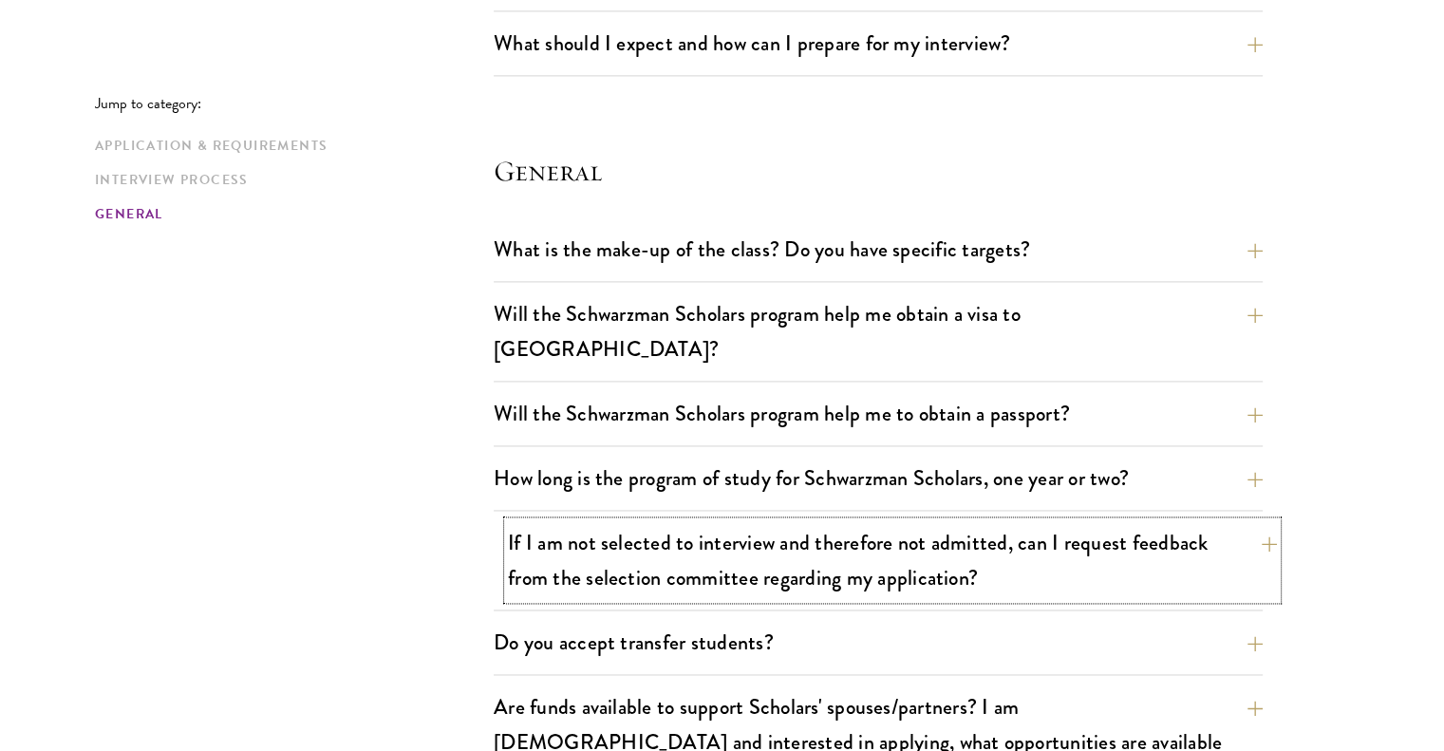
click at [955, 522] on button "If I am not selected to interview and therefore not admitted, can I request fee…" at bounding box center [892, 560] width 769 height 78
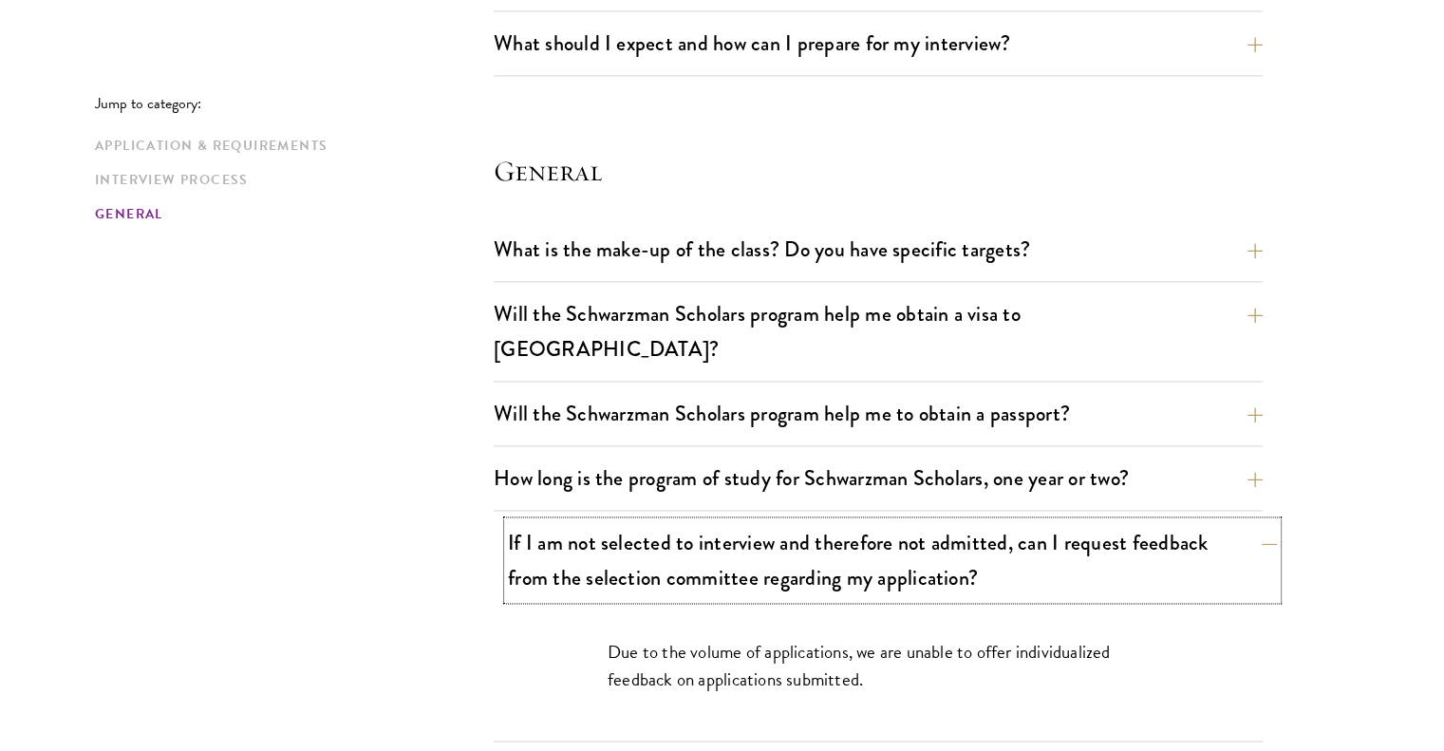
click at [955, 521] on button "If I am not selected to interview and therefore not admitted, can I request fee…" at bounding box center [892, 560] width 769 height 78
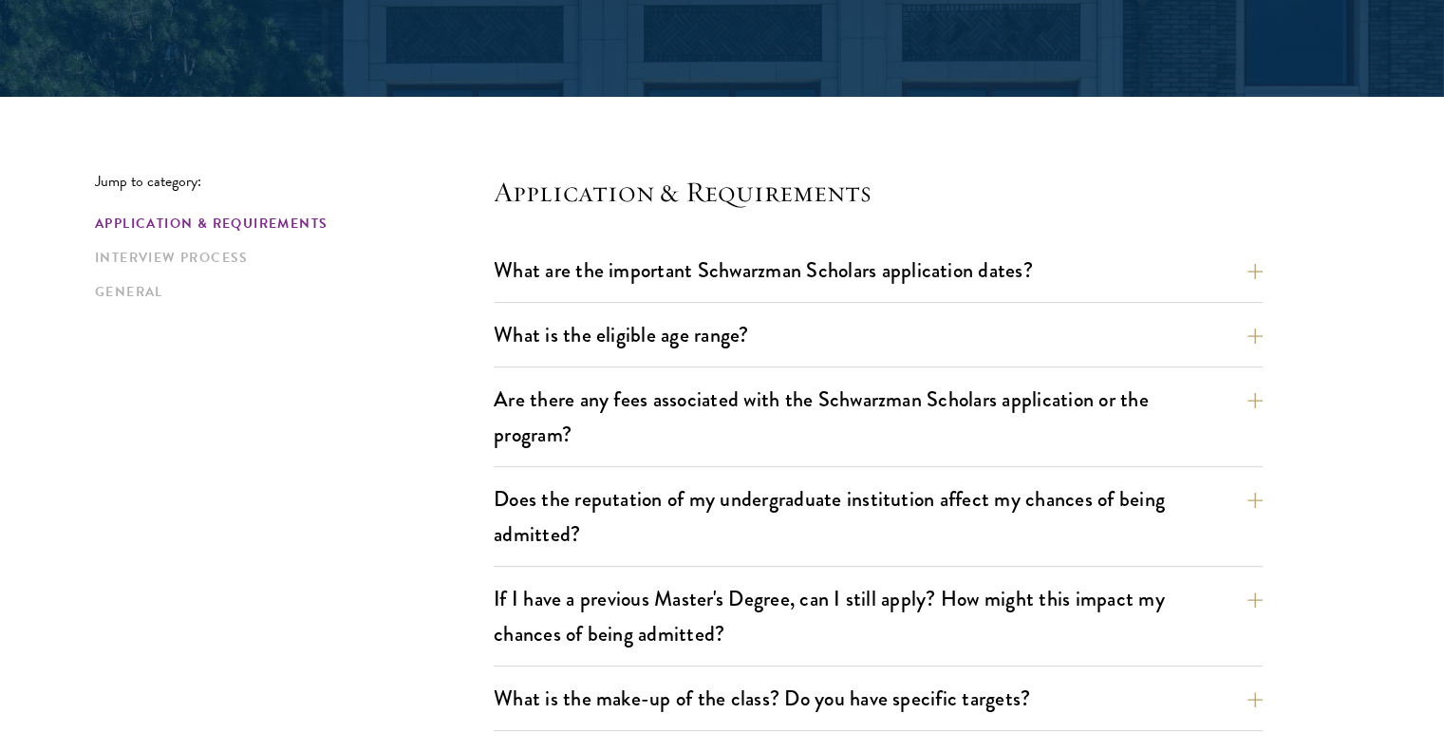
scroll to position [0, 0]
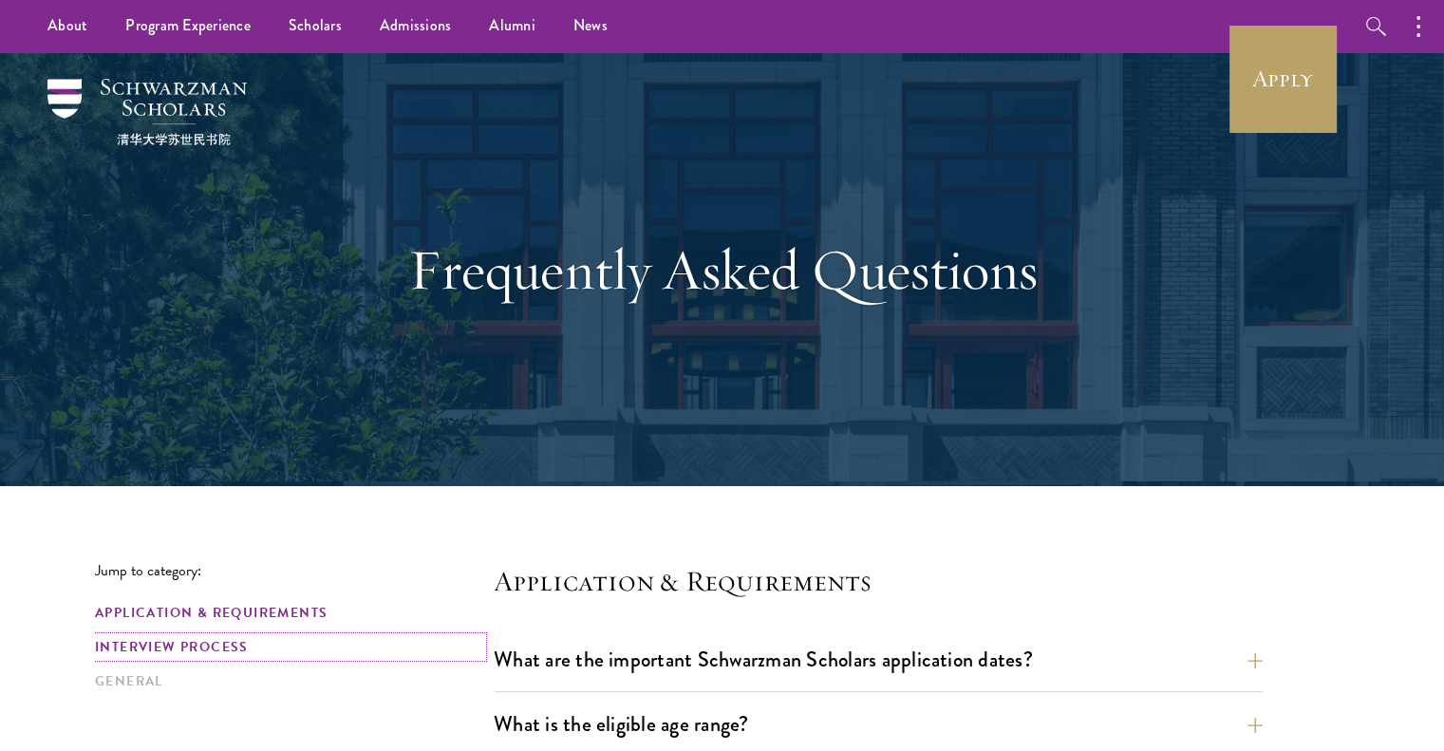
click at [224, 640] on link "Interview Process" at bounding box center [288, 647] width 387 height 20
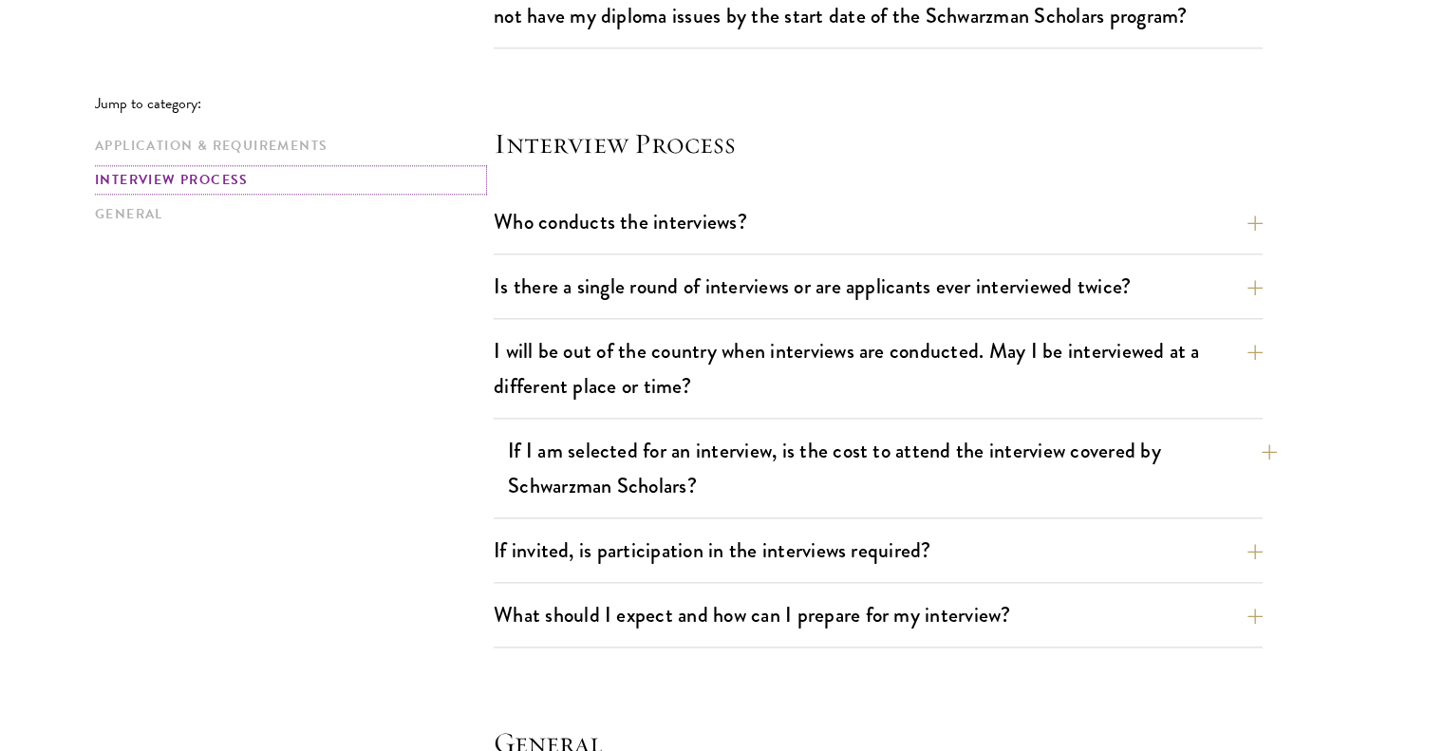
scroll to position [2112, 0]
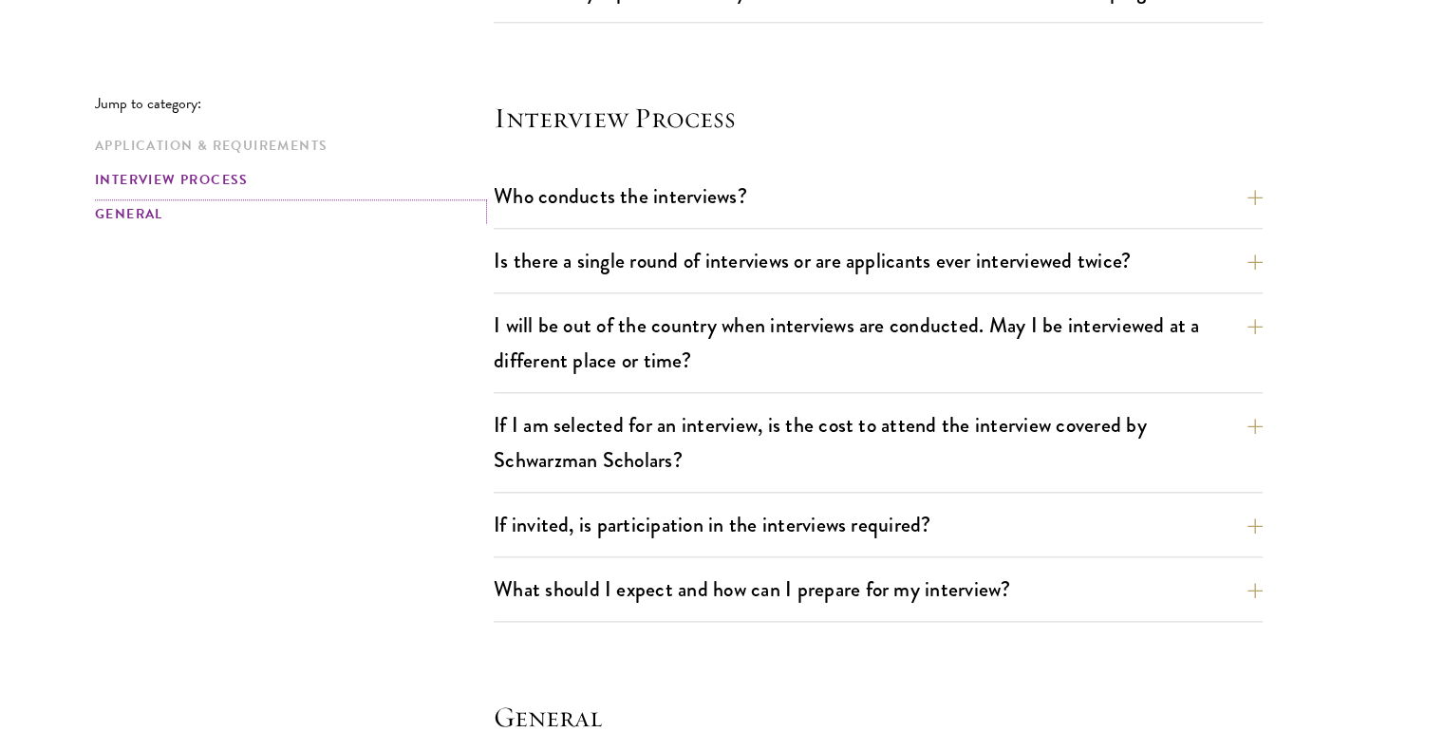
click at [241, 223] on link "General" at bounding box center [288, 214] width 387 height 20
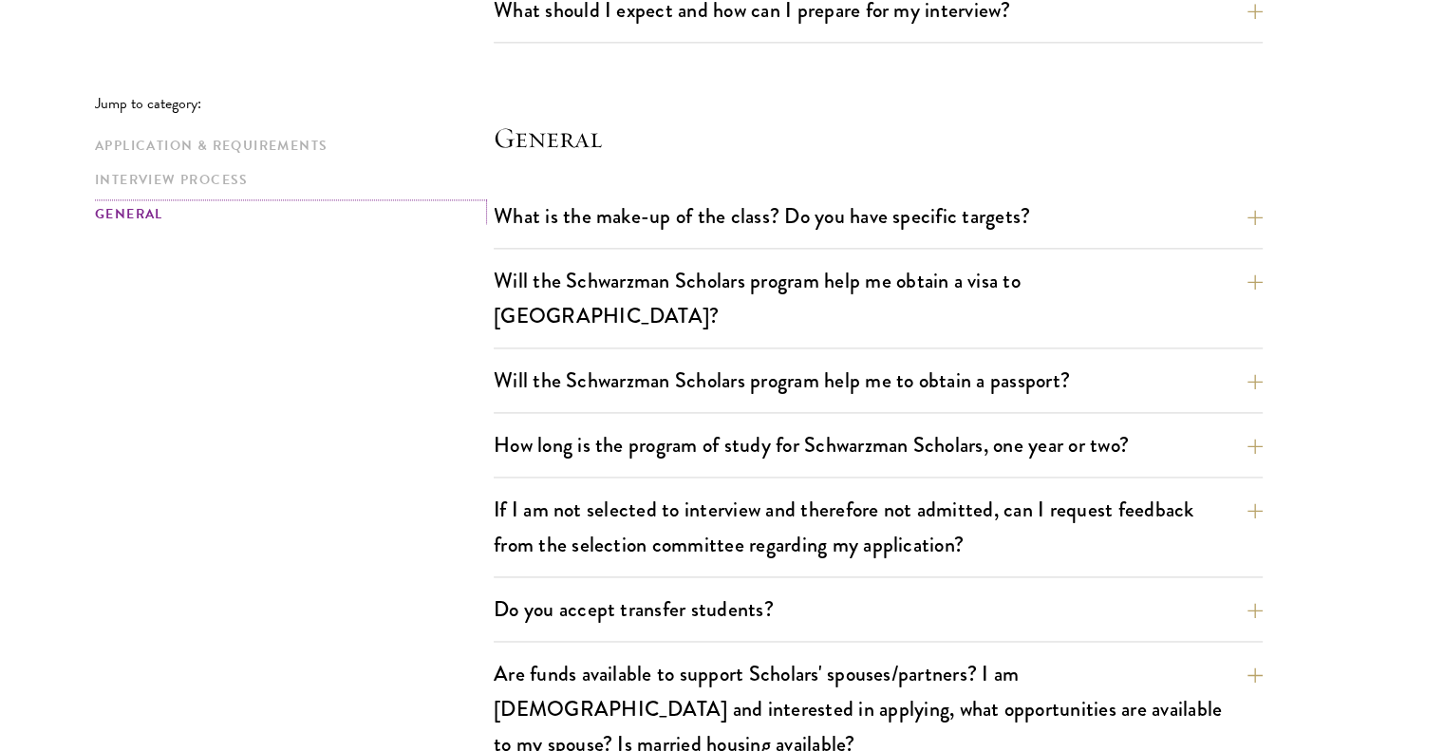
scroll to position [2710, 0]
